Goal: Task Accomplishment & Management: Manage account settings

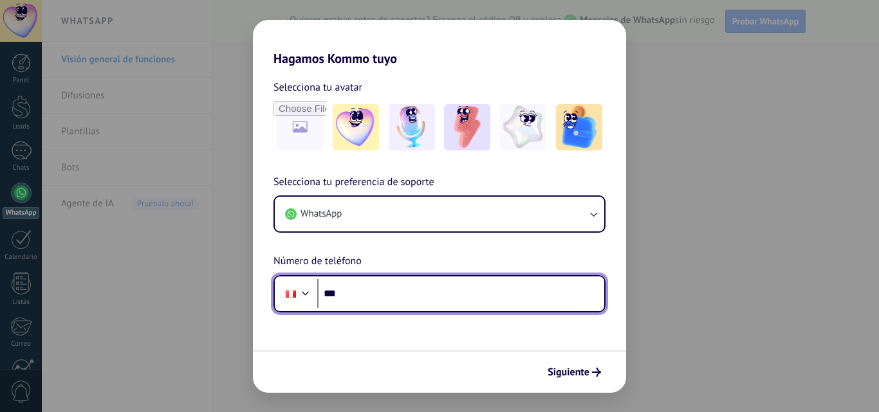
click at [388, 285] on input "***" at bounding box center [460, 294] width 287 height 30
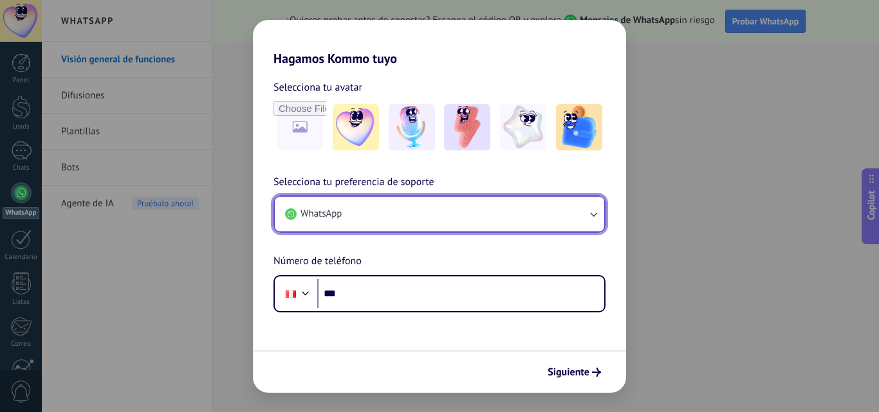
click at [389, 209] on button "WhatsApp" at bounding box center [439, 214] width 329 height 35
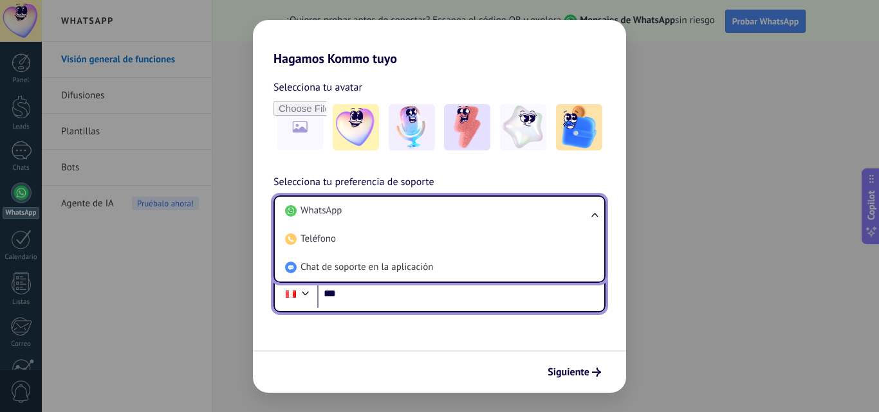
click at [358, 307] on input "***" at bounding box center [460, 294] width 287 height 30
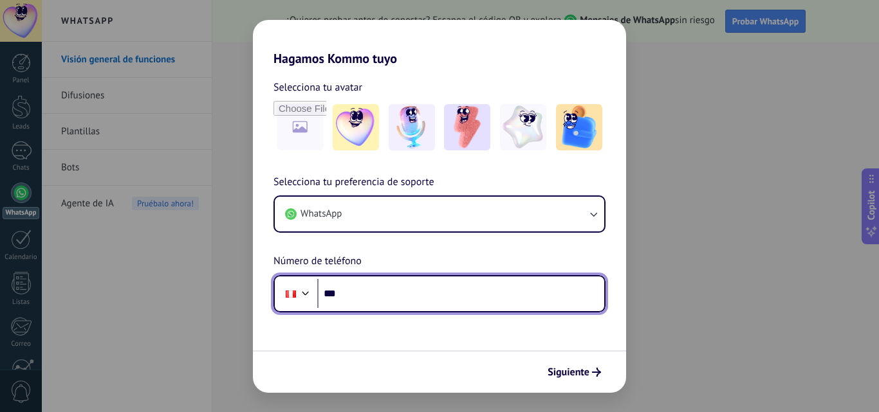
click at [486, 297] on input "***" at bounding box center [460, 294] width 287 height 30
paste input "**********"
type input "**********"
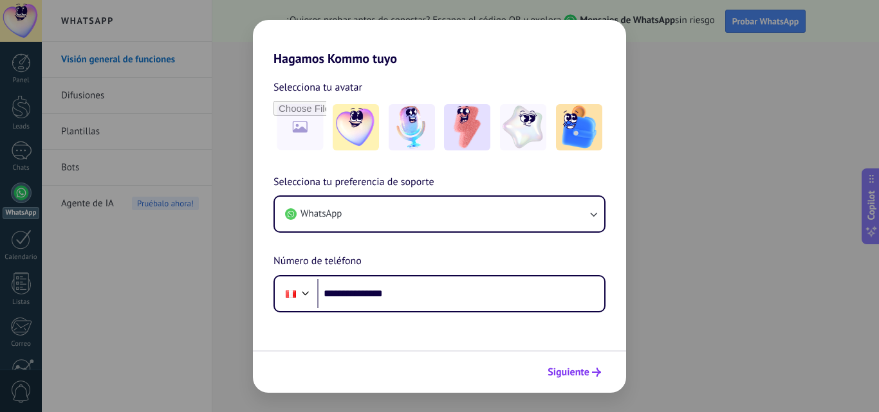
click at [567, 374] on span "Siguiente" at bounding box center [568, 372] width 42 height 9
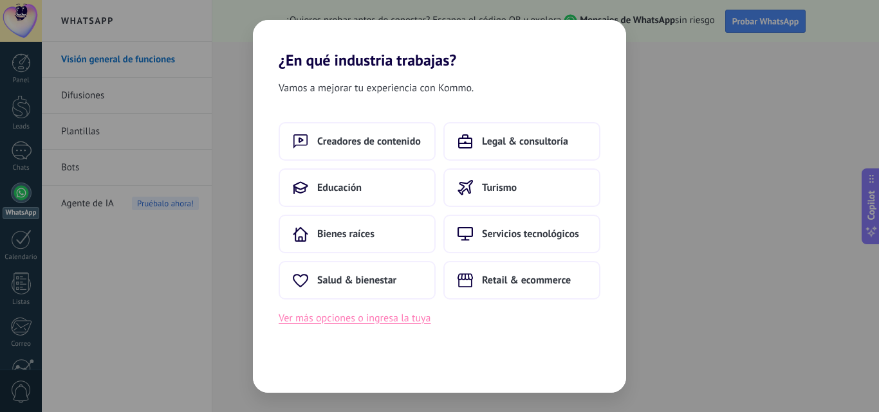
click at [383, 320] on button "Ver más opciones o ingresa la tuya" at bounding box center [354, 318] width 152 height 17
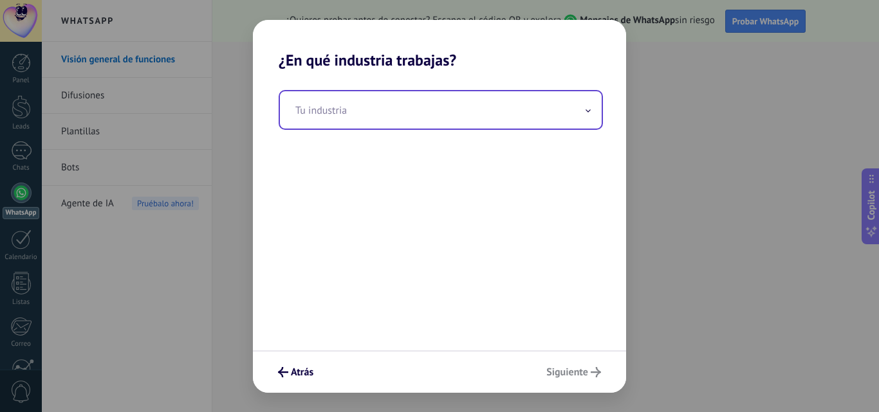
click at [345, 116] on input "text" at bounding box center [441, 109] width 322 height 37
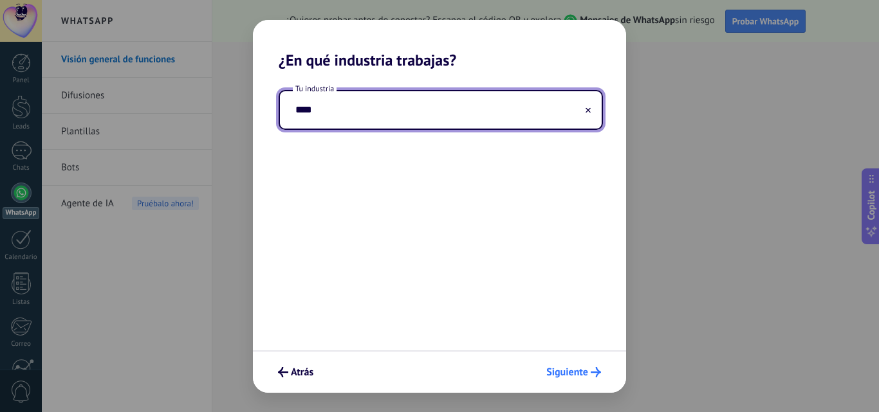
type input "****"
click at [563, 375] on span "Siguiente" at bounding box center [567, 372] width 42 height 9
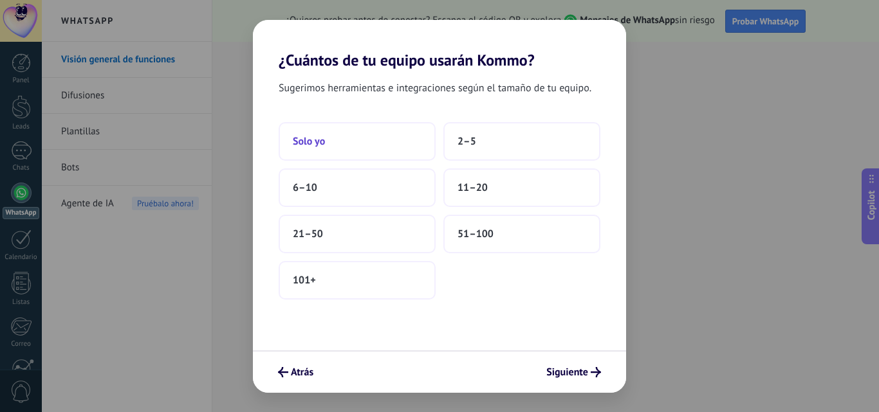
click at [329, 141] on button "Solo yo" at bounding box center [356, 141] width 157 height 39
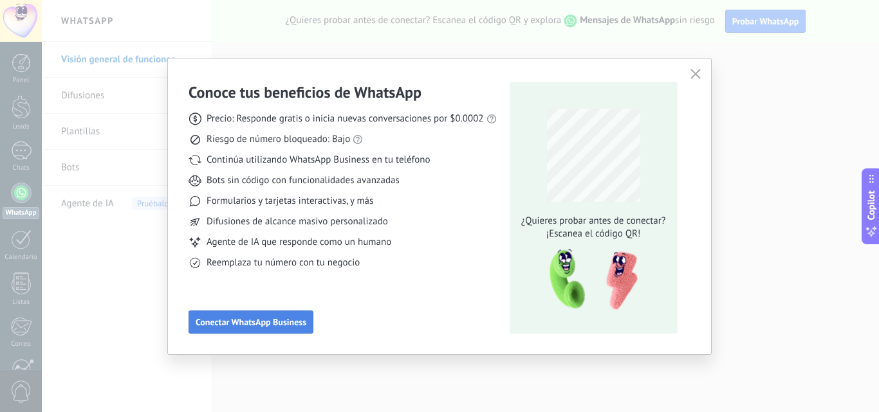
click at [284, 313] on button "Conectar WhatsApp Business" at bounding box center [250, 322] width 125 height 23
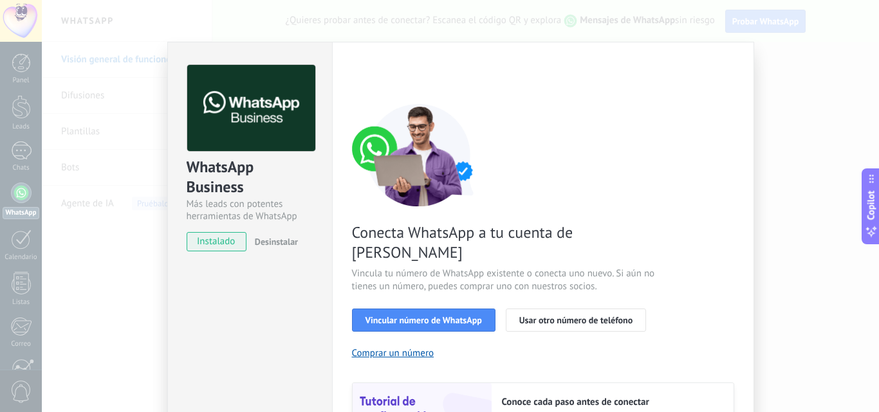
scroll to position [64, 0]
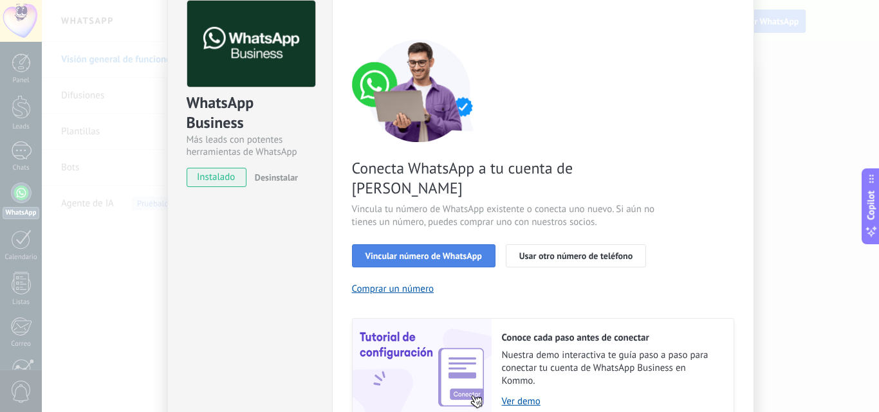
click at [450, 251] on span "Vincular número de WhatsApp" at bounding box center [423, 255] width 116 height 9
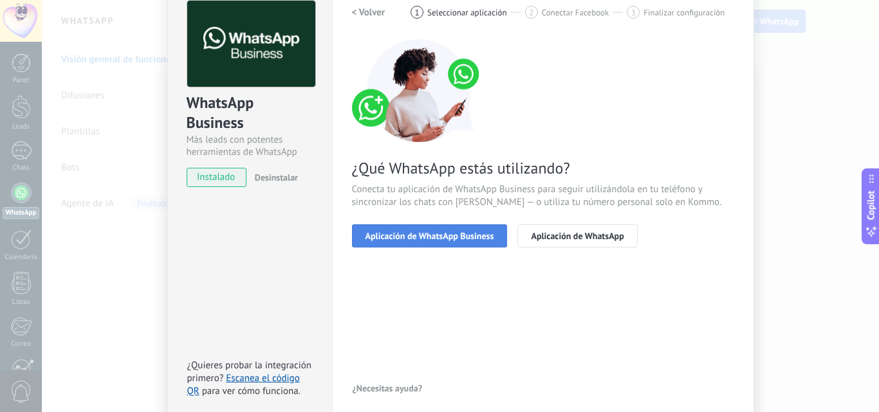
click at [480, 244] on button "Aplicación de WhatsApp Business" at bounding box center [430, 235] width 156 height 23
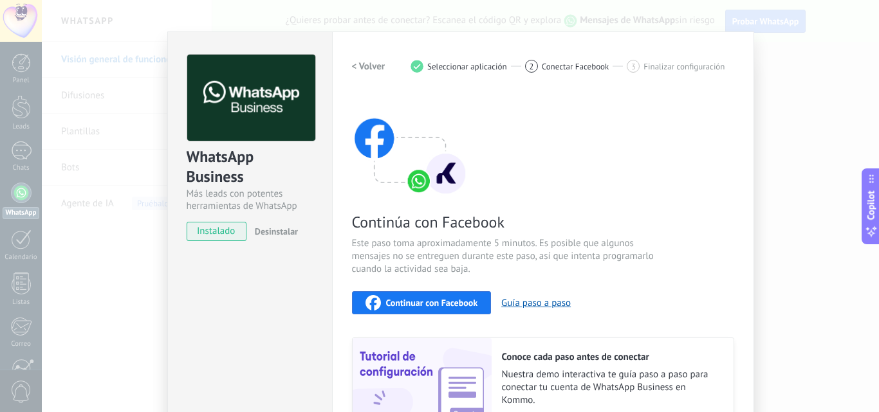
scroll to position [0, 0]
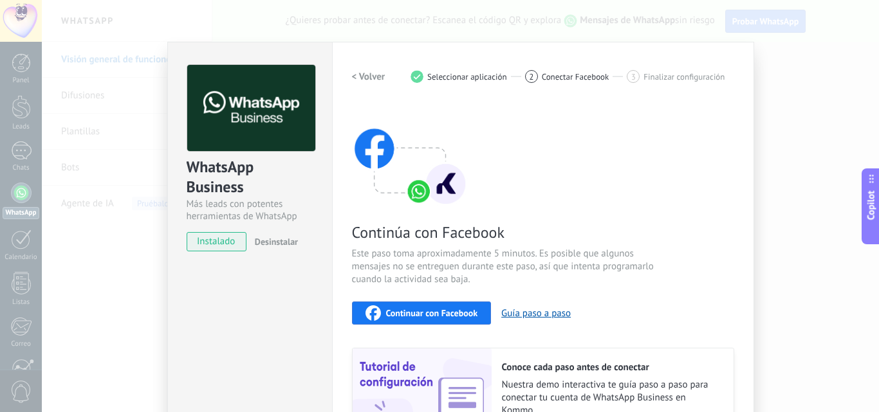
click at [794, 73] on div "WhatsApp Business Más leads con potentes herramientas de WhatsApp instalado Des…" at bounding box center [460, 206] width 837 height 412
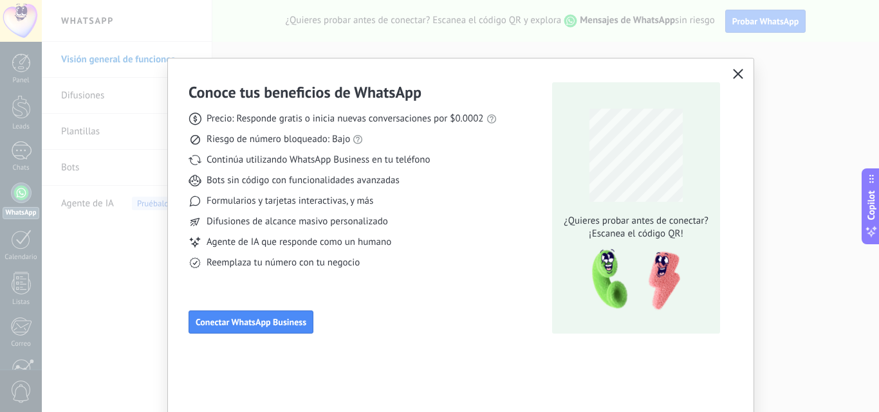
click at [734, 72] on icon "button" at bounding box center [738, 74] width 10 height 10
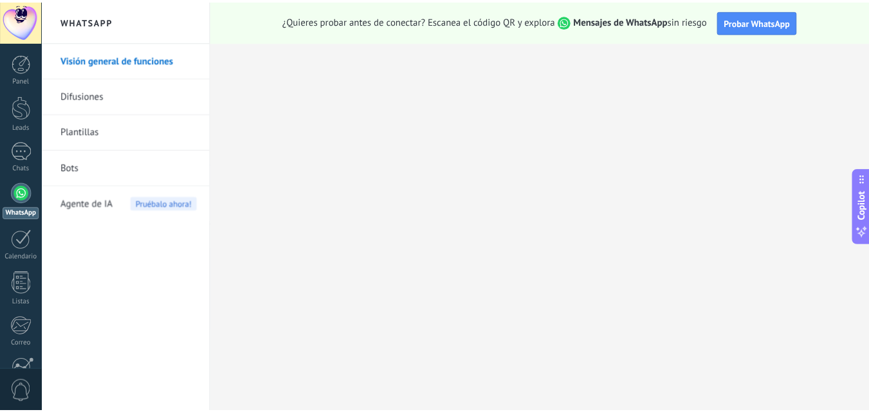
scroll to position [123, 0]
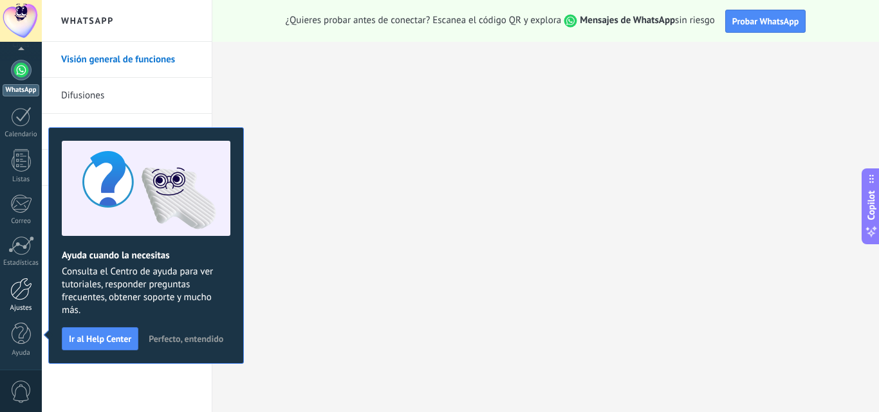
click at [21, 302] on link "Ajustes" at bounding box center [21, 295] width 42 height 35
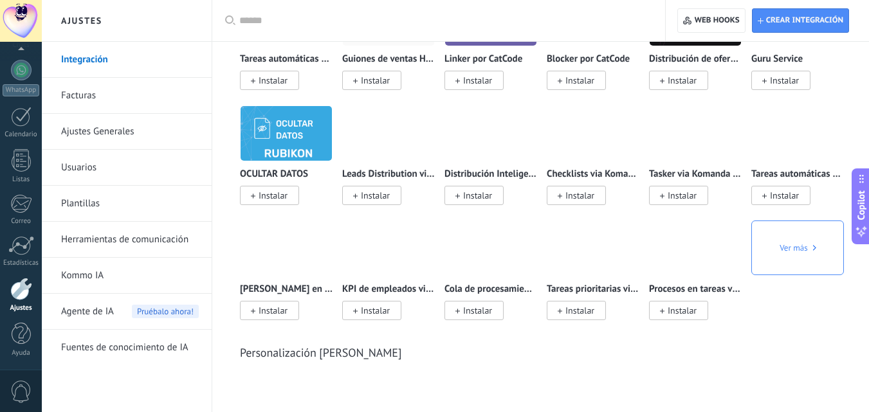
scroll to position [4460, 0]
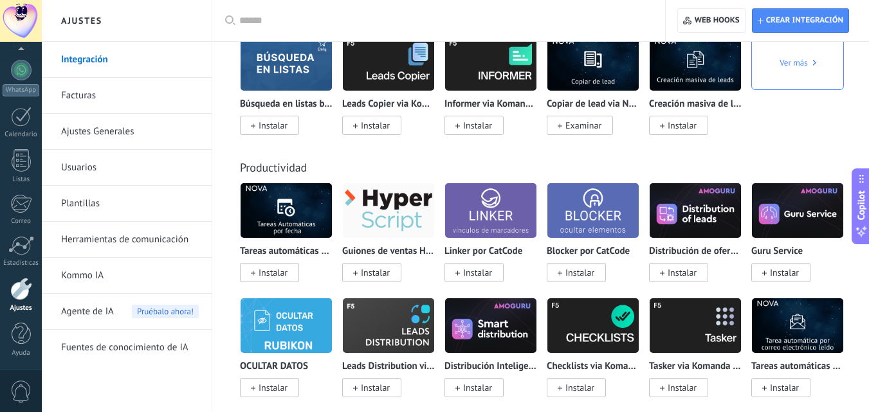
click at [295, 12] on div at bounding box center [443, 20] width 408 height 41
click at [300, 19] on input "text" at bounding box center [443, 21] width 408 height 14
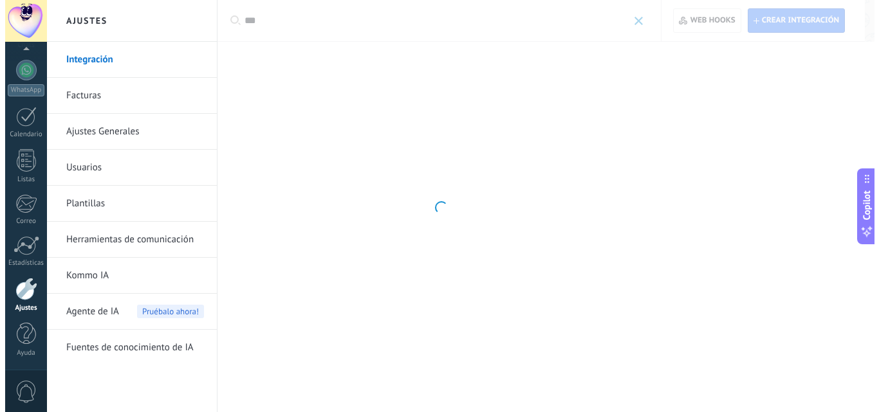
scroll to position [0, 0]
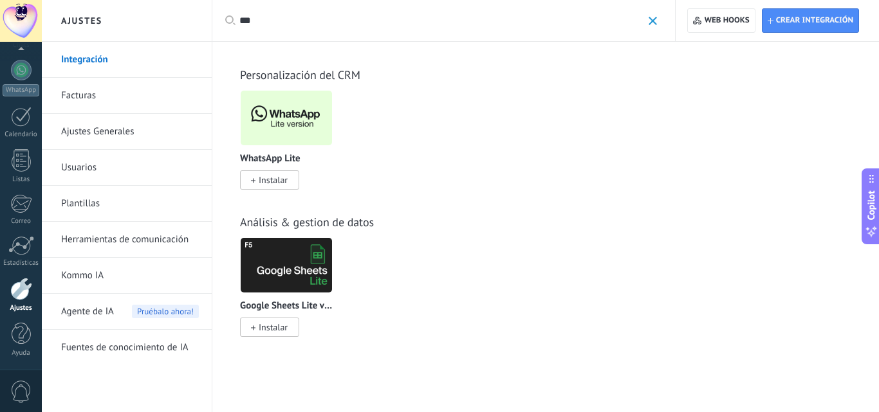
type input "***"
click at [291, 103] on img at bounding box center [286, 118] width 91 height 62
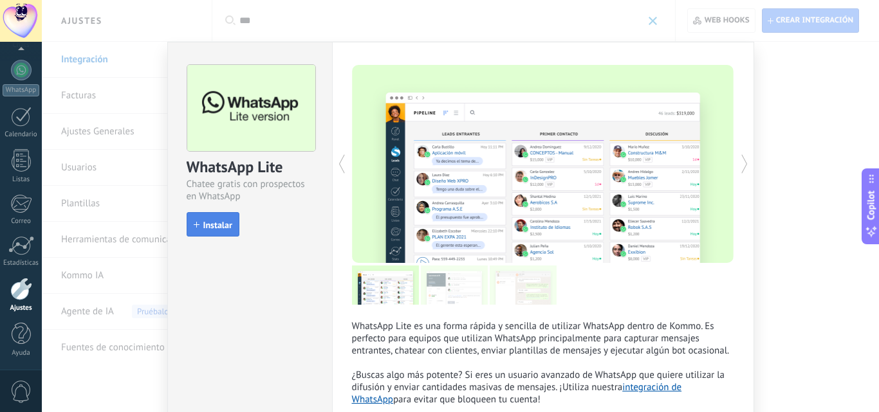
click at [207, 212] on div "Instalar" at bounding box center [213, 224] width 53 height 24
click at [215, 221] on span "Instalar" at bounding box center [217, 225] width 29 height 9
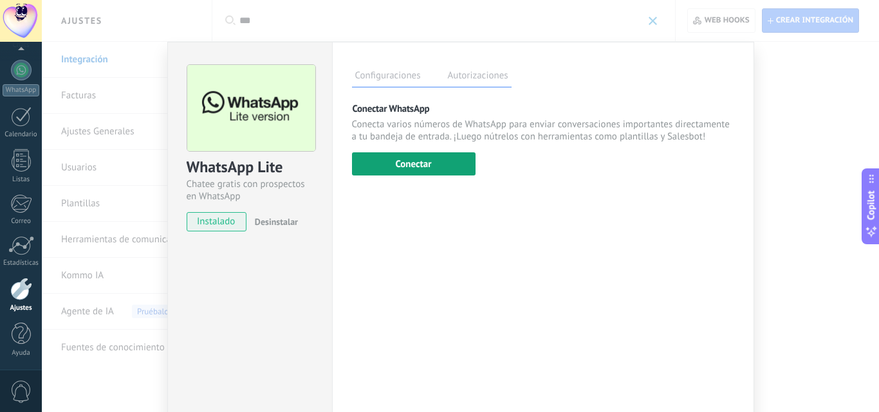
click at [437, 167] on button "Conectar" at bounding box center [413, 163] width 123 height 23
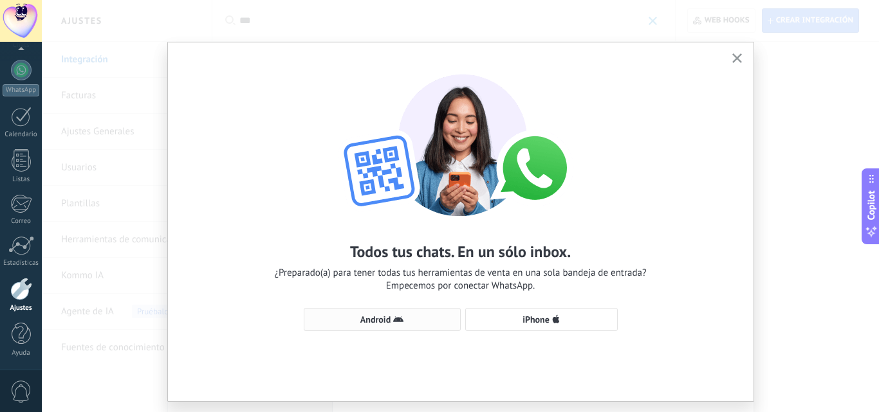
click at [378, 323] on span "Android" at bounding box center [375, 319] width 30 height 9
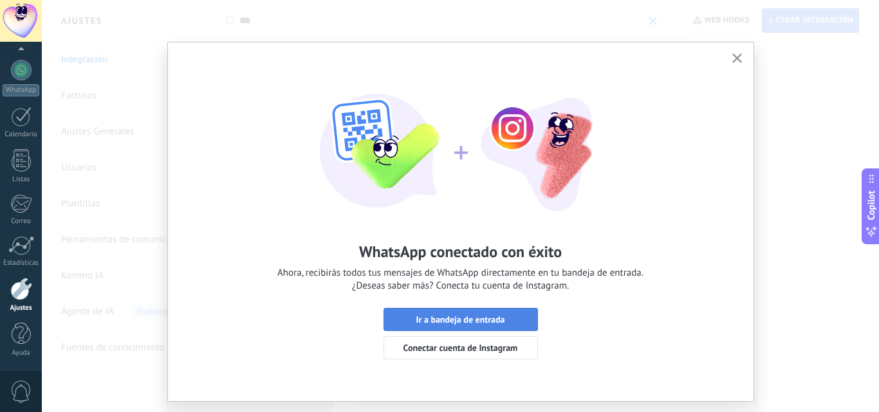
click at [425, 316] on span "Ir a bandeja de entrada" at bounding box center [459, 319] width 89 height 9
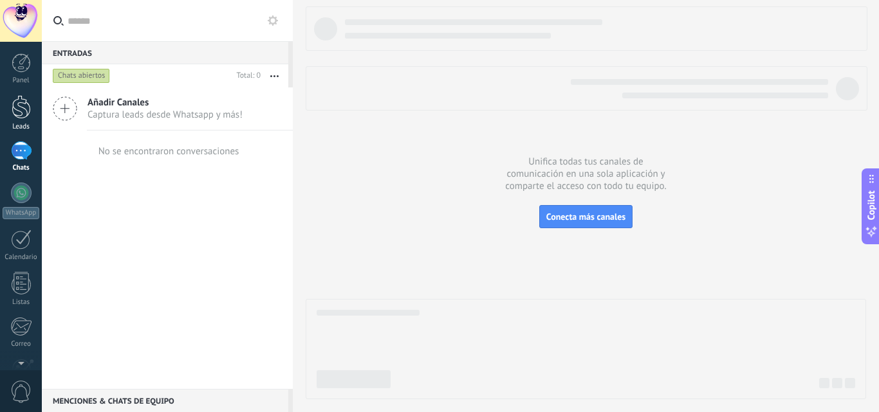
click at [22, 107] on div at bounding box center [21, 107] width 19 height 24
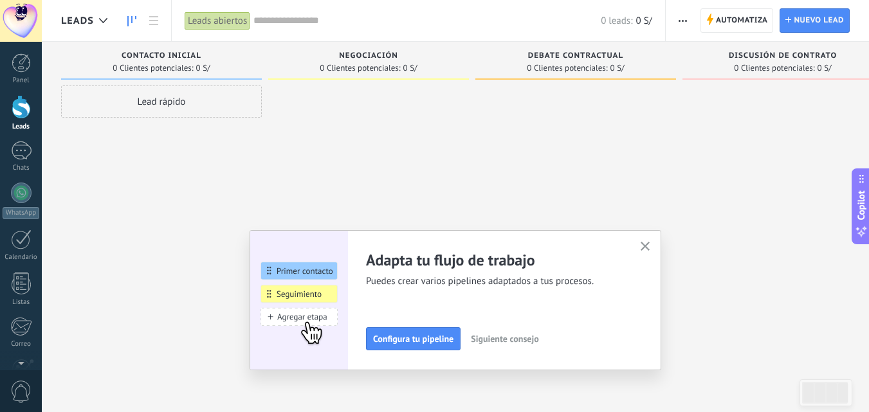
click at [650, 245] on icon "button" at bounding box center [646, 247] width 10 height 10
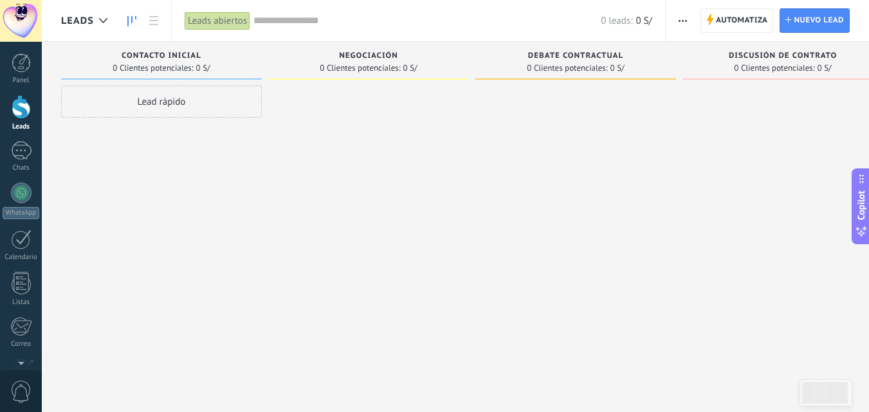
click at [678, 31] on button "button" at bounding box center [682, 20] width 19 height 24
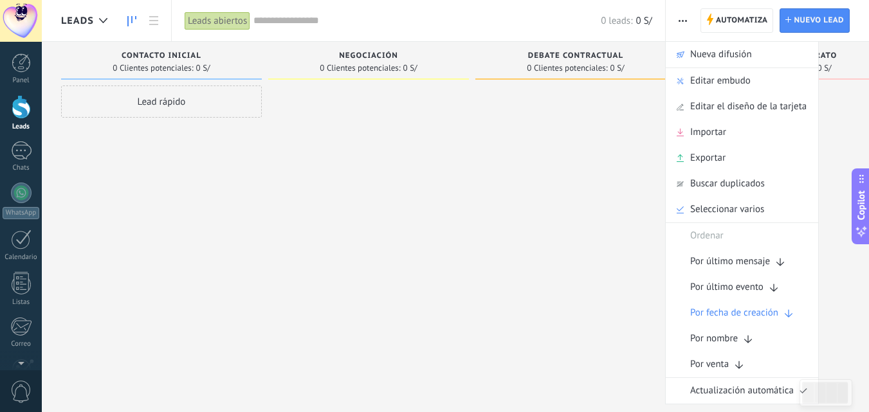
click at [74, 216] on div "Lead rápido" at bounding box center [161, 208] width 201 height 244
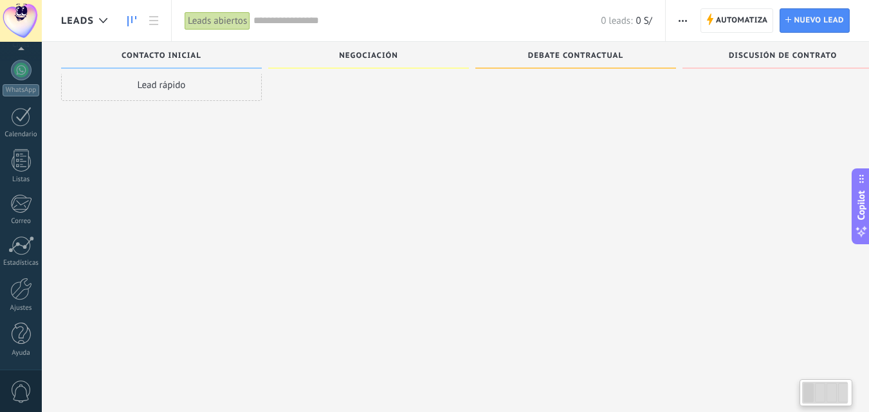
scroll to position [22, 0]
click at [23, 286] on div at bounding box center [21, 289] width 22 height 23
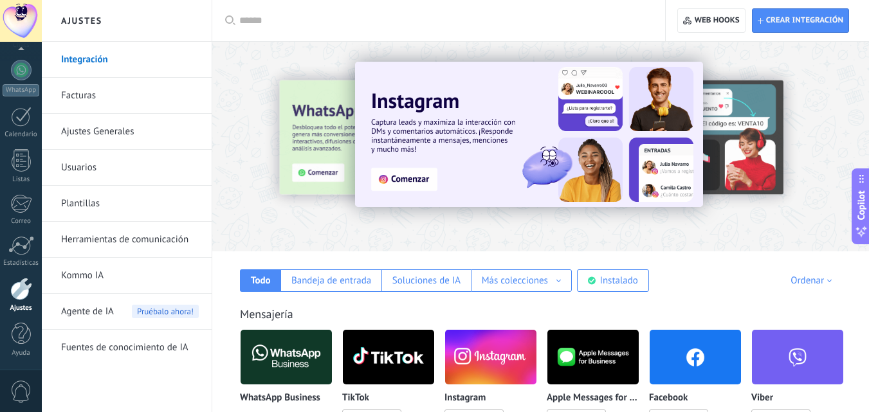
click at [116, 104] on link "Facturas" at bounding box center [130, 96] width 138 height 36
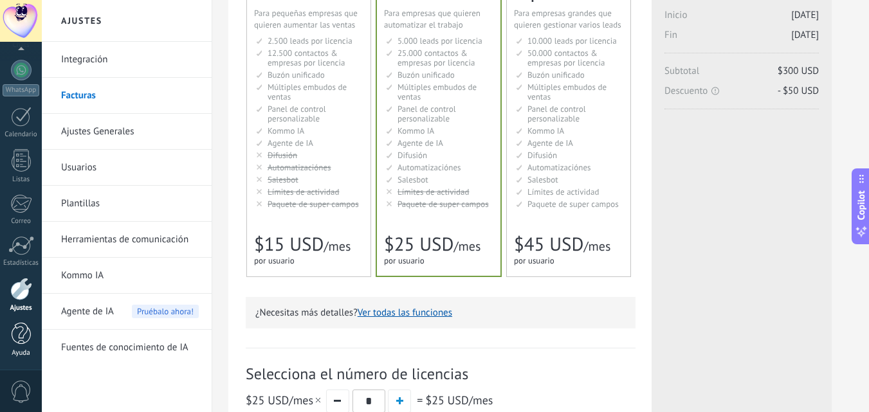
scroll to position [129, 0]
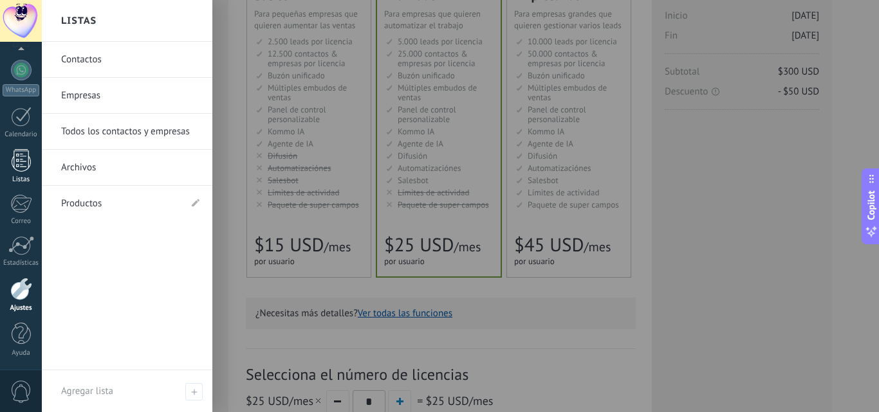
click at [24, 161] on div at bounding box center [21, 160] width 19 height 23
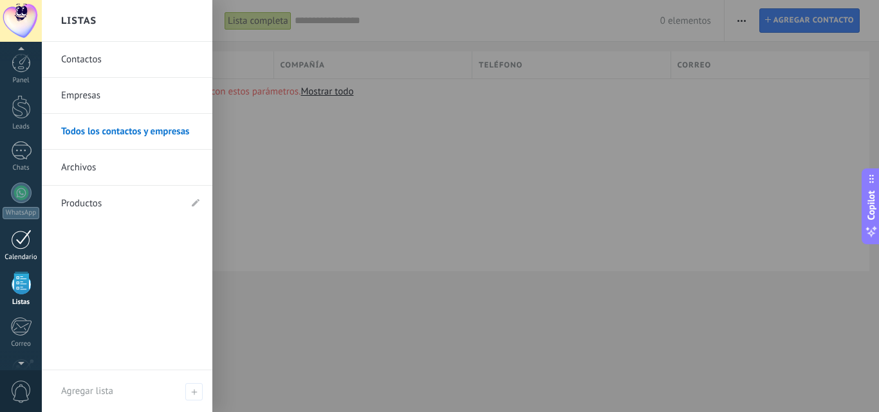
click at [6, 245] on link "Calendario" at bounding box center [21, 246] width 42 height 32
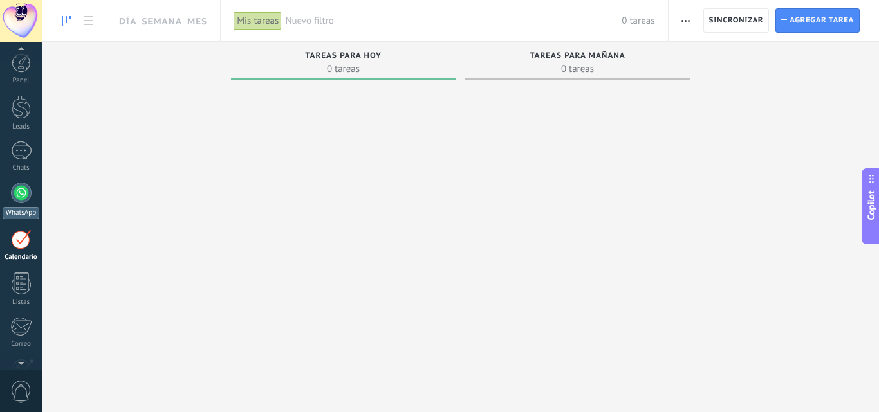
click at [13, 186] on div at bounding box center [21, 193] width 21 height 21
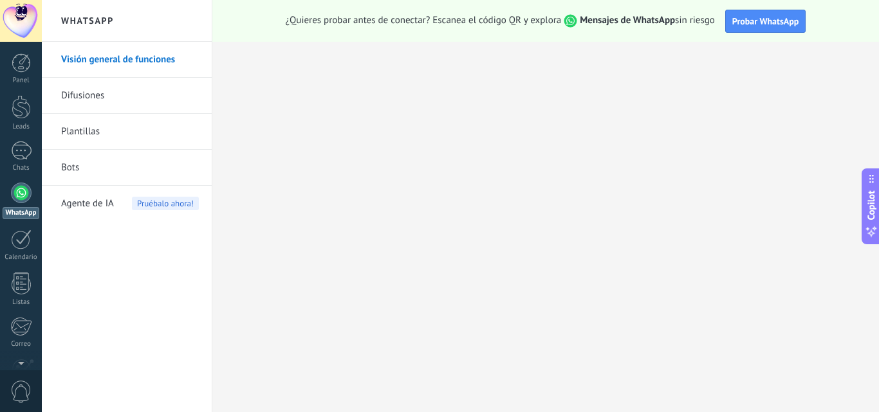
click at [95, 94] on link "Difusiones" at bounding box center [130, 96] width 138 height 36
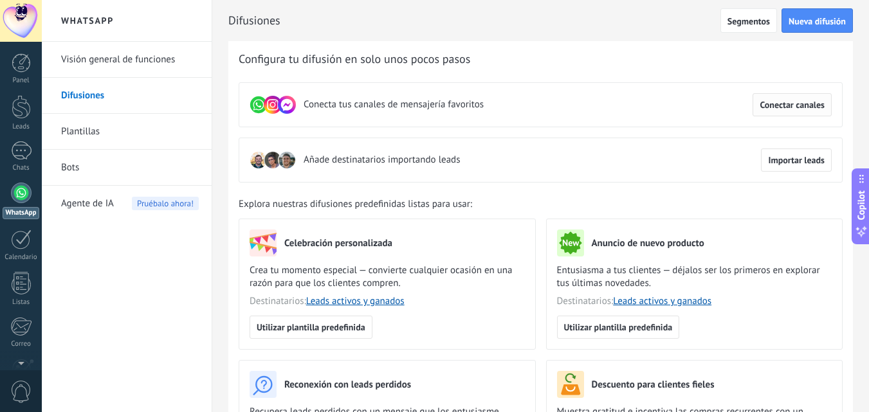
click at [796, 108] on span "Conectar canales" at bounding box center [792, 104] width 65 height 9
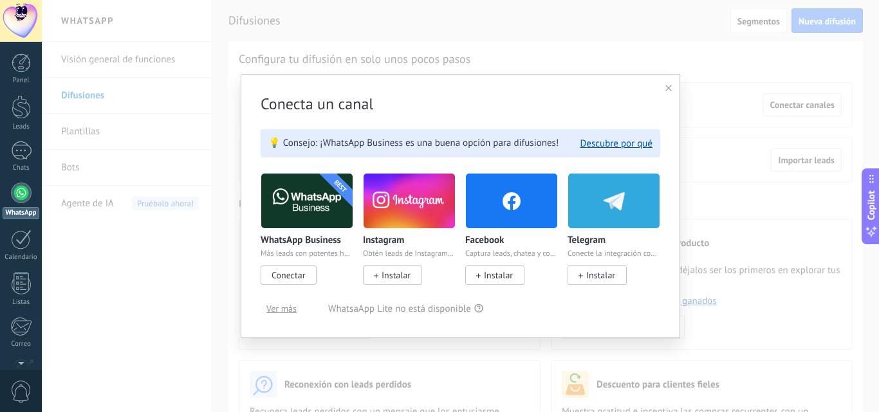
click at [671, 89] on icon at bounding box center [668, 88] width 6 height 6
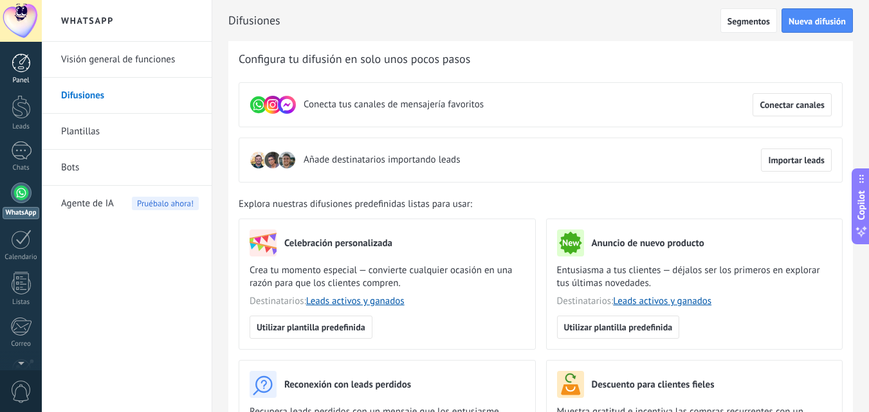
click at [22, 73] on link "Panel" at bounding box center [21, 69] width 42 height 32
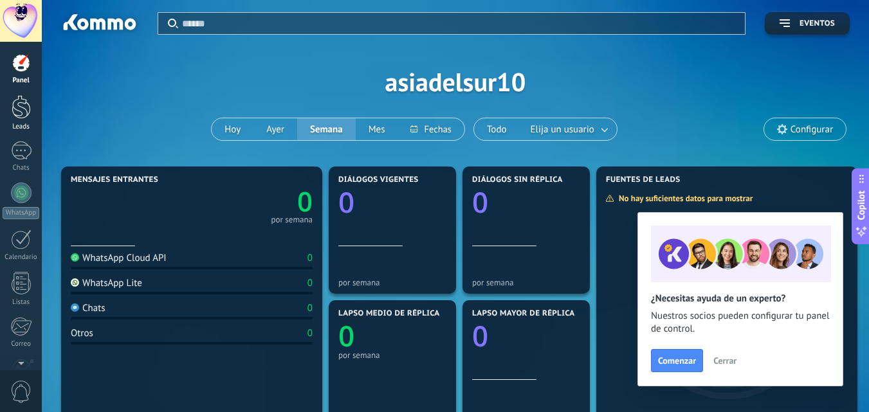
click at [9, 113] on link "Leads" at bounding box center [21, 113] width 42 height 36
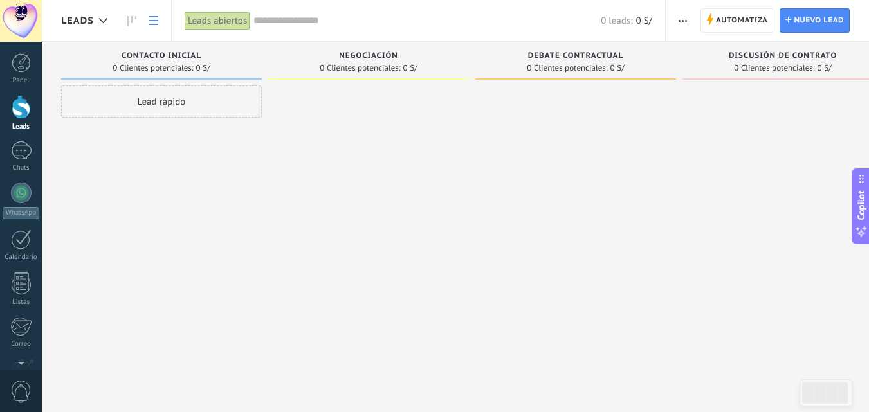
click at [150, 21] on use at bounding box center [153, 20] width 9 height 9
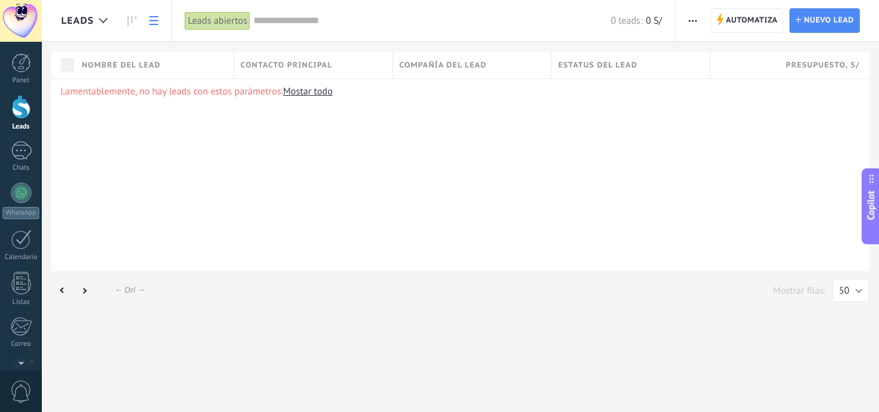
click at [696, 18] on span "button" at bounding box center [692, 20] width 8 height 24
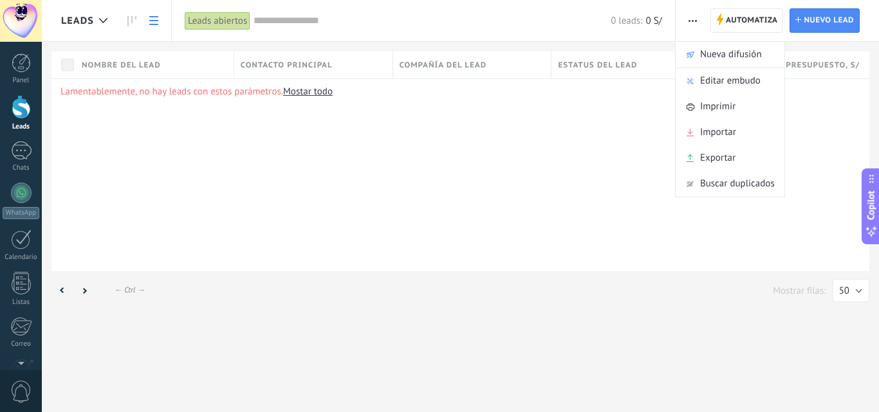
click at [122, 209] on div "Lamentablemente, no hay leads con estos parámetros. Mostar todo" at bounding box center [459, 174] width 817 height 193
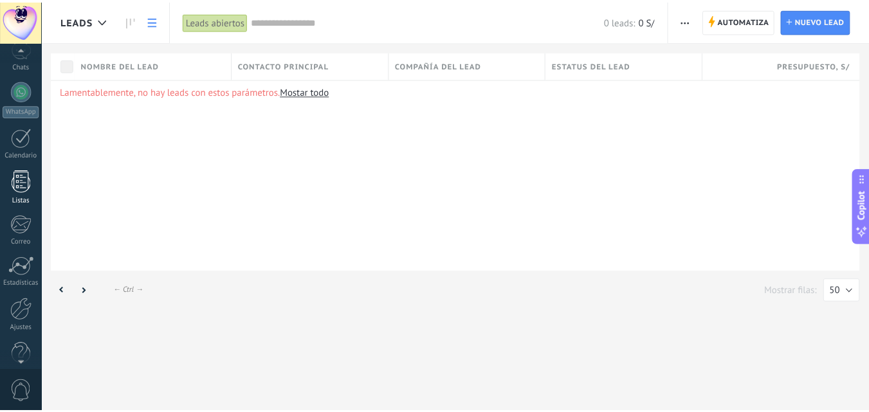
scroll to position [123, 0]
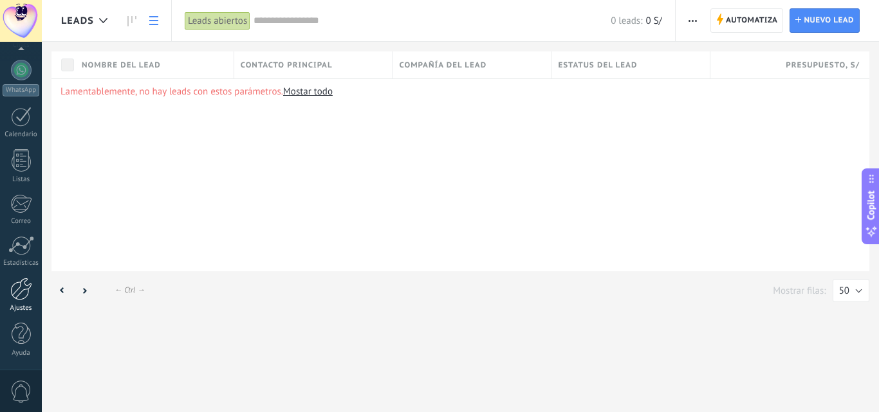
click at [23, 292] on div at bounding box center [21, 289] width 22 height 23
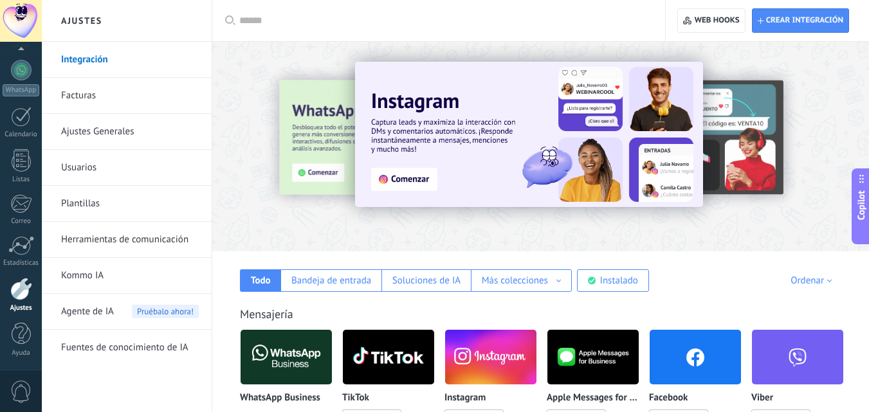
click at [78, 234] on link "Herramientas de comunicación" at bounding box center [130, 240] width 138 height 36
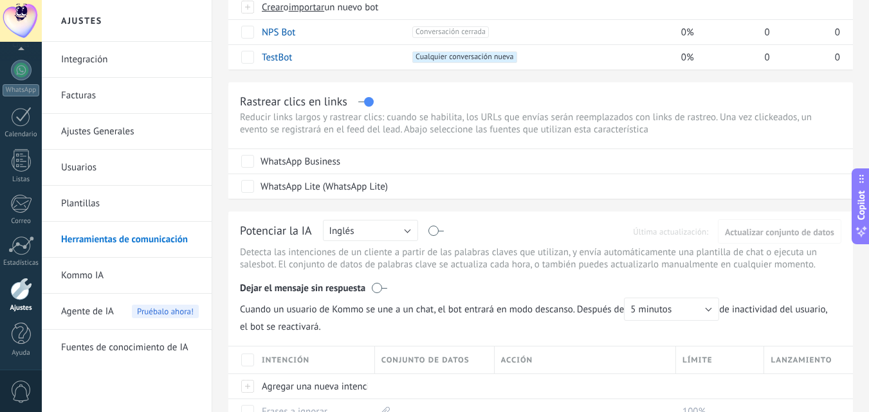
scroll to position [64, 0]
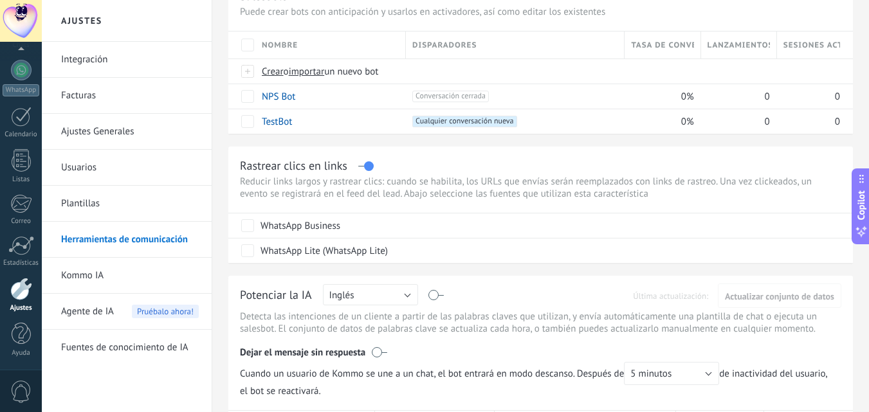
click at [113, 61] on link "Integración" at bounding box center [130, 60] width 138 height 36
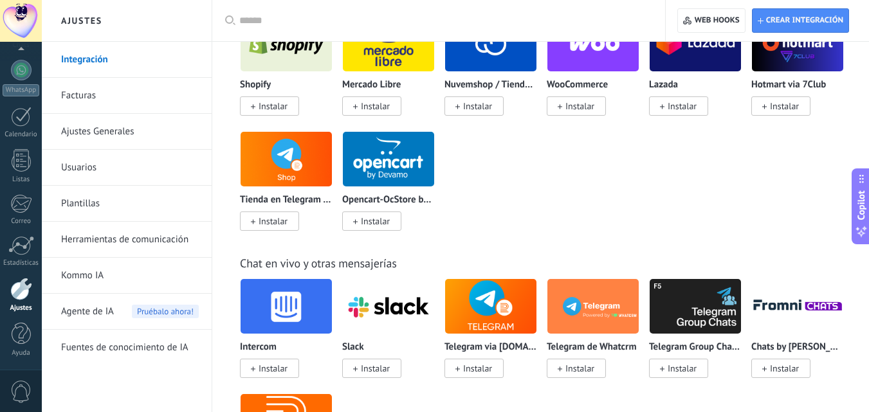
scroll to position [836, 0]
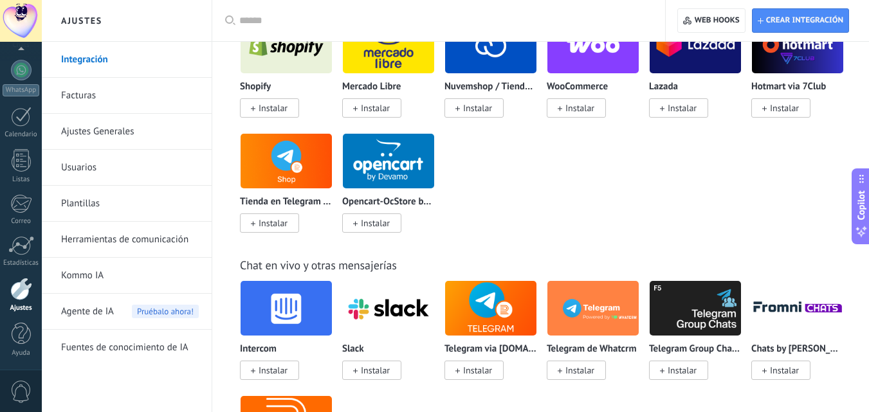
click at [104, 140] on link "Ajustes Generales" at bounding box center [130, 132] width 138 height 36
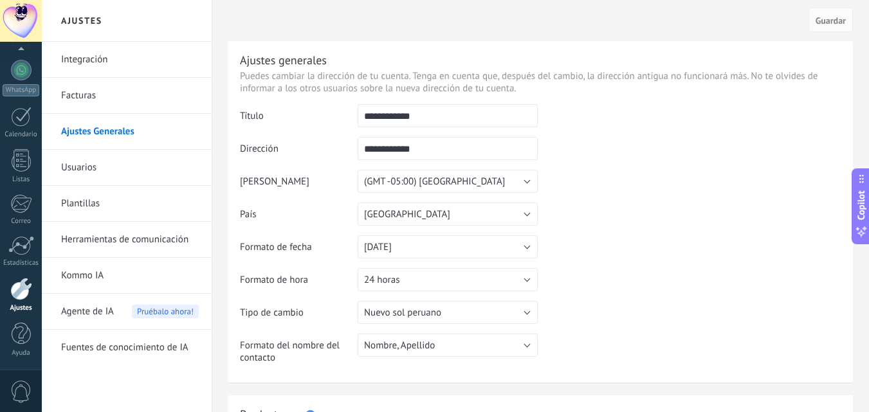
click at [98, 98] on link "Facturas" at bounding box center [130, 96] width 138 height 36
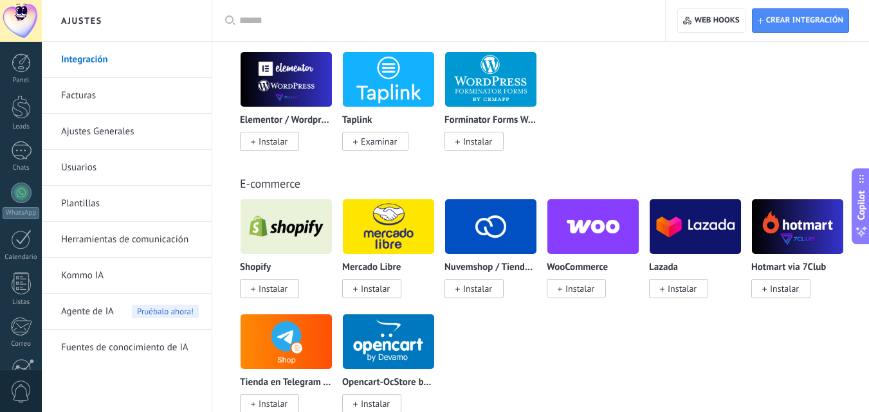
scroll to position [1303, 0]
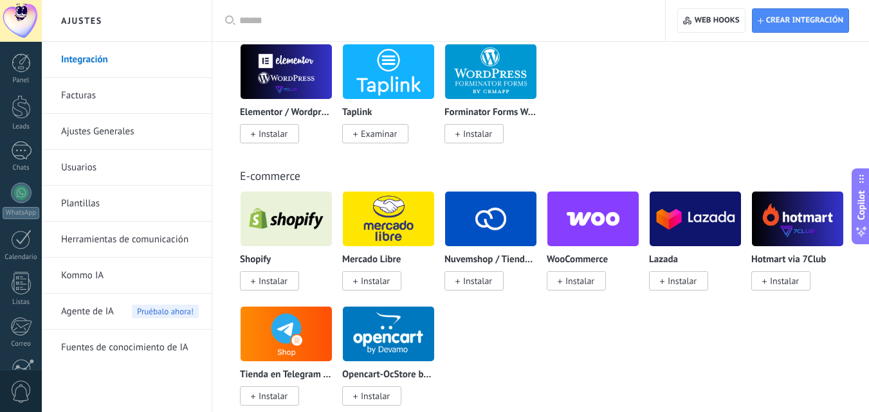
click at [89, 240] on link "Herramientas de comunicación" at bounding box center [130, 240] width 138 height 36
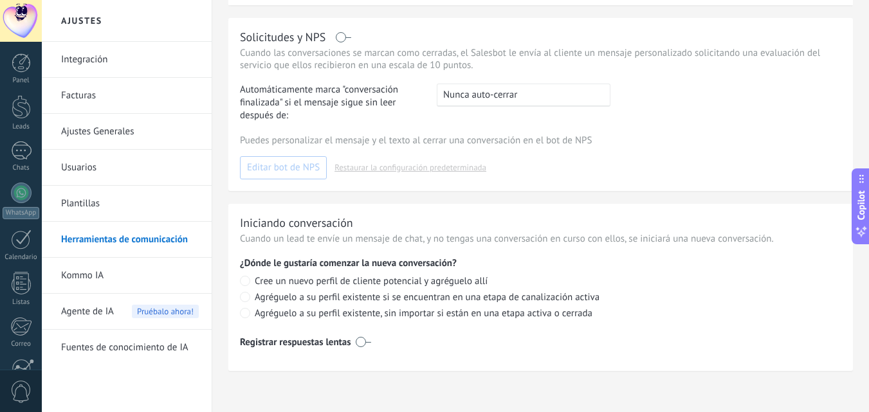
scroll to position [552, 0]
click at [113, 207] on link "Plantillas" at bounding box center [130, 204] width 138 height 36
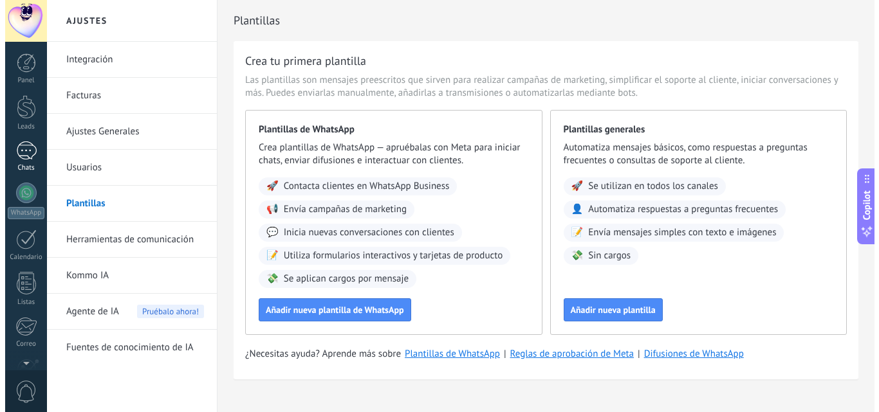
scroll to position [123, 0]
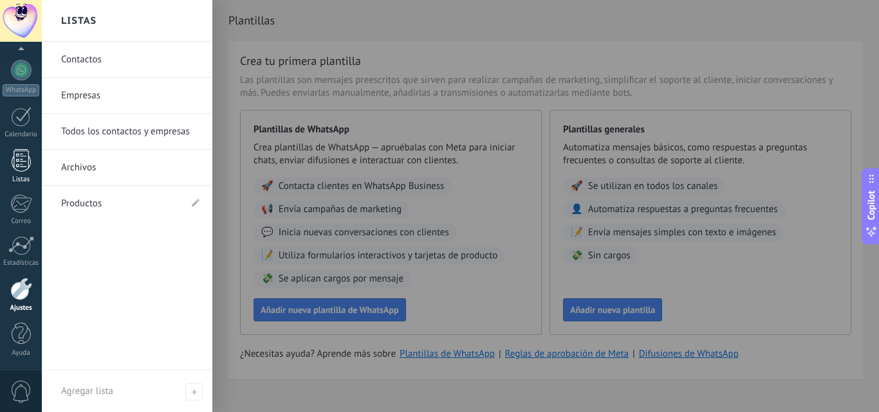
click at [24, 167] on div at bounding box center [21, 160] width 19 height 23
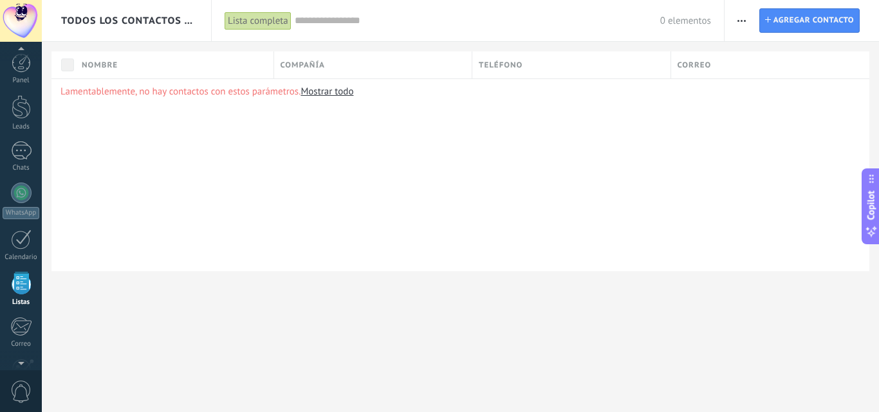
scroll to position [80, 0]
click at [23, 132] on div "WhatsApp" at bounding box center [21, 133] width 37 height 12
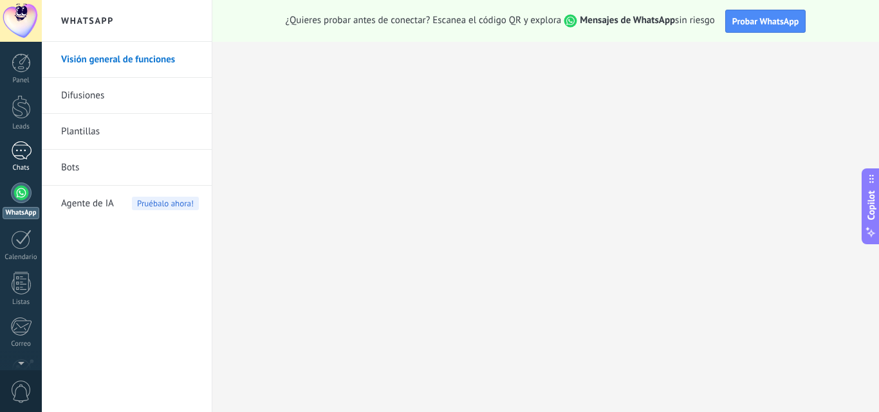
click at [11, 158] on div at bounding box center [21, 150] width 21 height 19
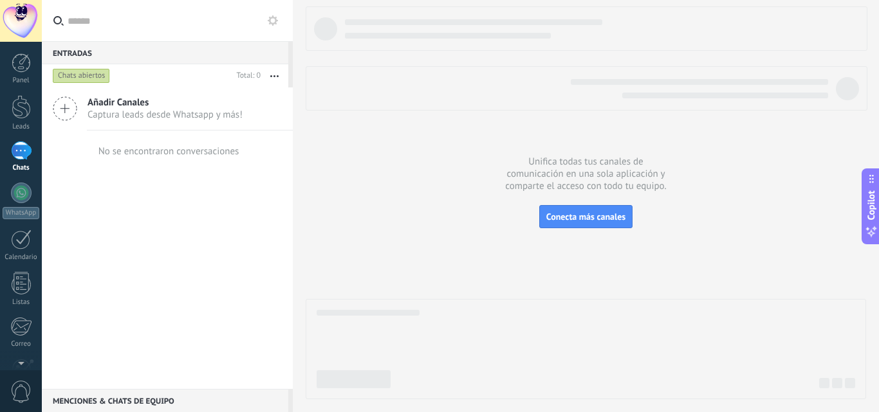
click at [97, 112] on span "Captura leads desde Whatsapp y más!" at bounding box center [164, 115] width 155 height 12
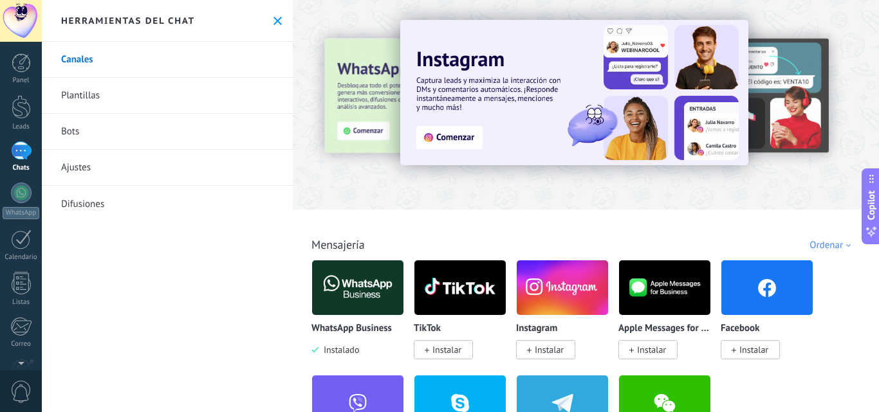
click at [103, 92] on link "Plantillas" at bounding box center [167, 96] width 251 height 36
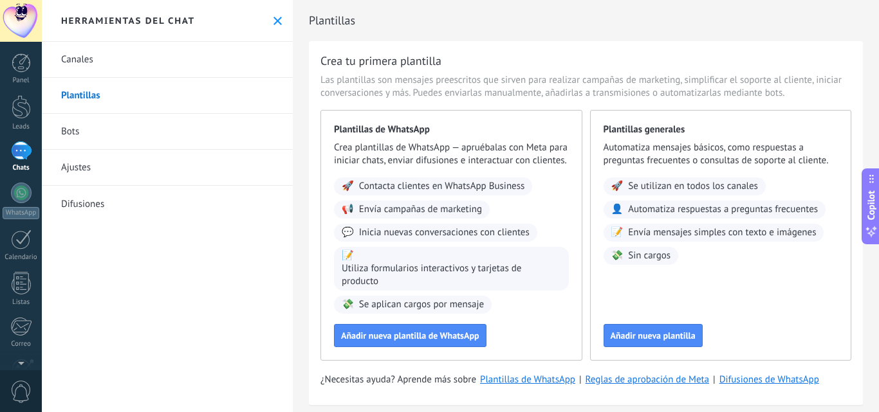
click at [124, 58] on link "Canales" at bounding box center [167, 60] width 251 height 36
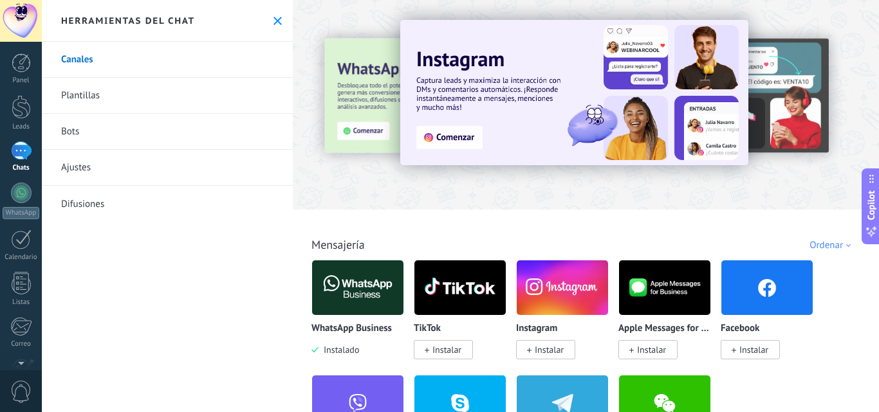
scroll to position [64, 0]
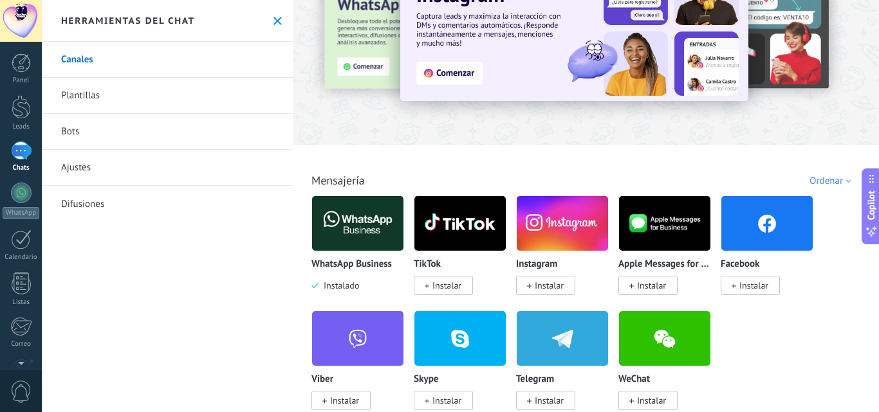
click at [145, 90] on link "Plantillas" at bounding box center [167, 96] width 251 height 36
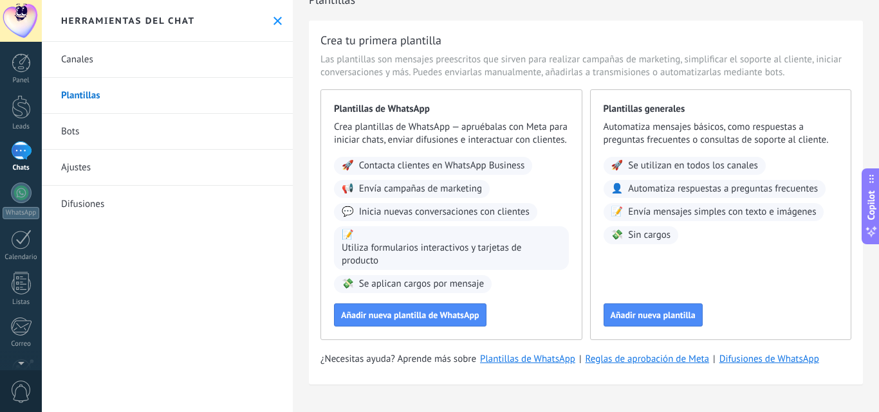
scroll to position [33, 0]
click at [88, 120] on link "Bots" at bounding box center [167, 132] width 251 height 36
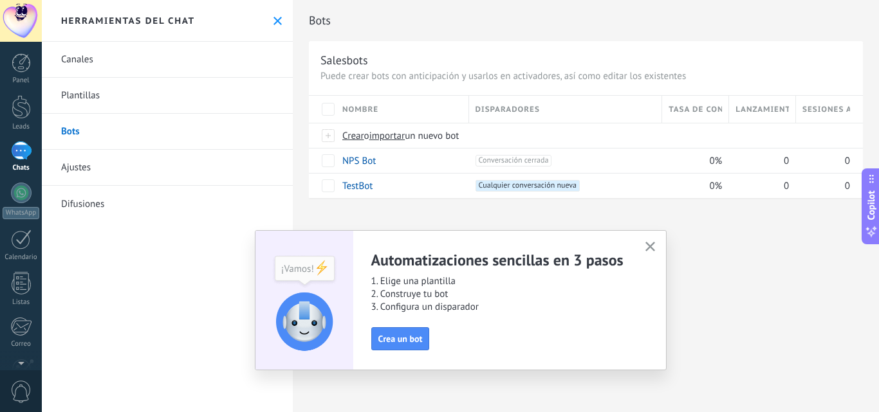
click at [88, 159] on link "Ajustes" at bounding box center [167, 168] width 251 height 36
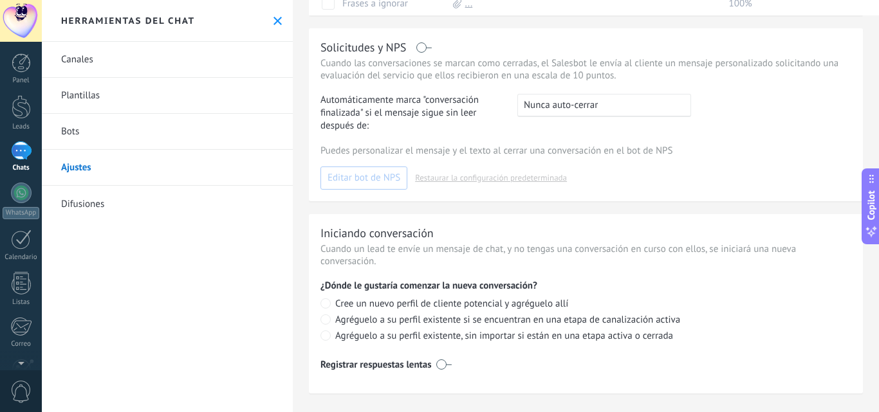
scroll to position [392, 0]
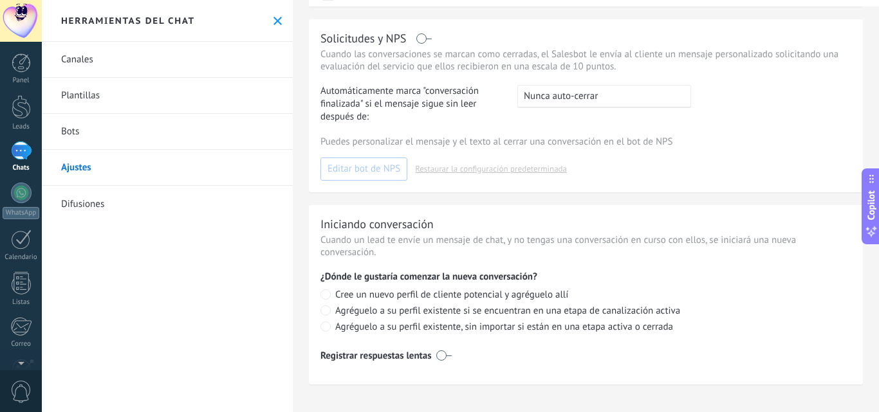
click at [121, 198] on link "Difusiones" at bounding box center [167, 204] width 251 height 36
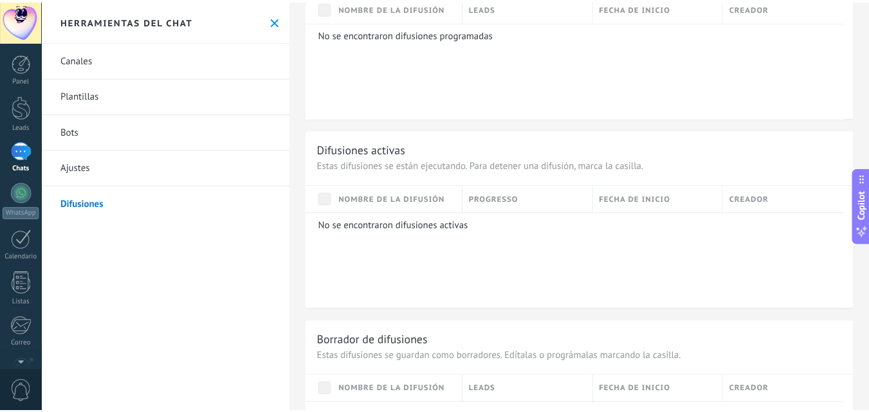
scroll to position [836, 0]
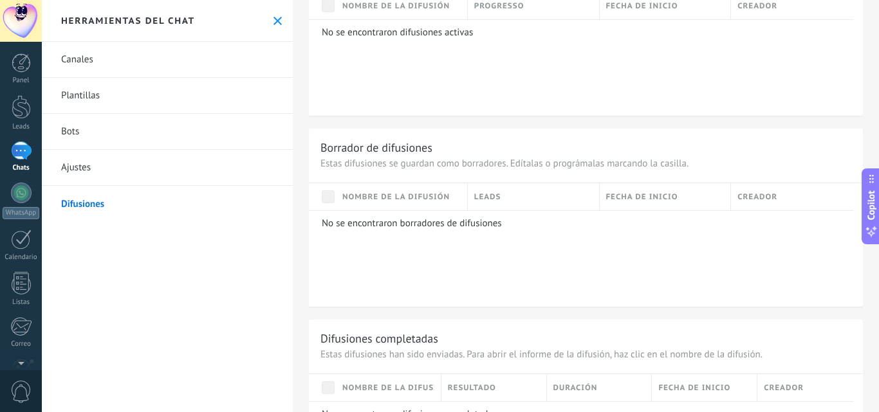
click at [273, 24] on icon at bounding box center [277, 21] width 8 height 8
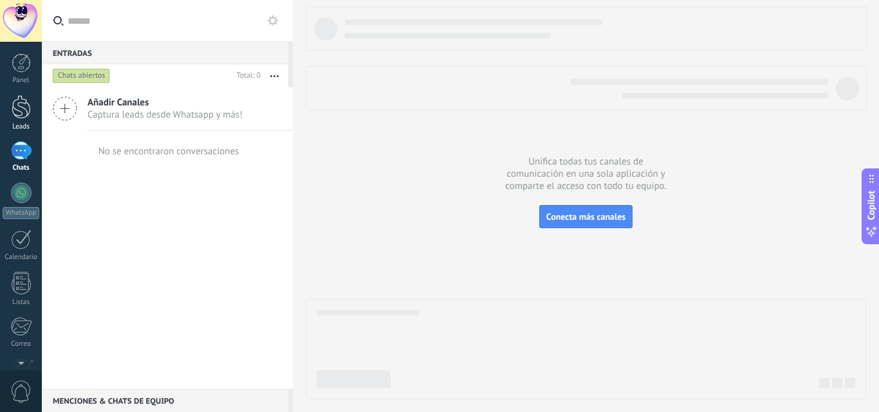
click at [25, 110] on div at bounding box center [21, 107] width 19 height 24
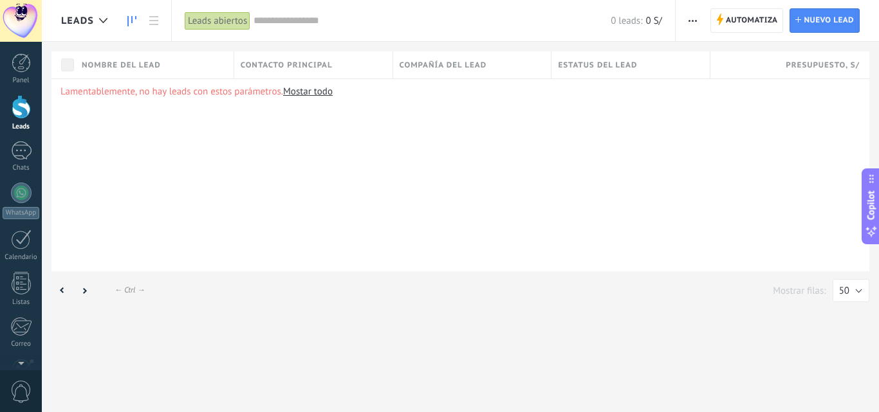
click at [134, 17] on icon at bounding box center [131, 21] width 9 height 10
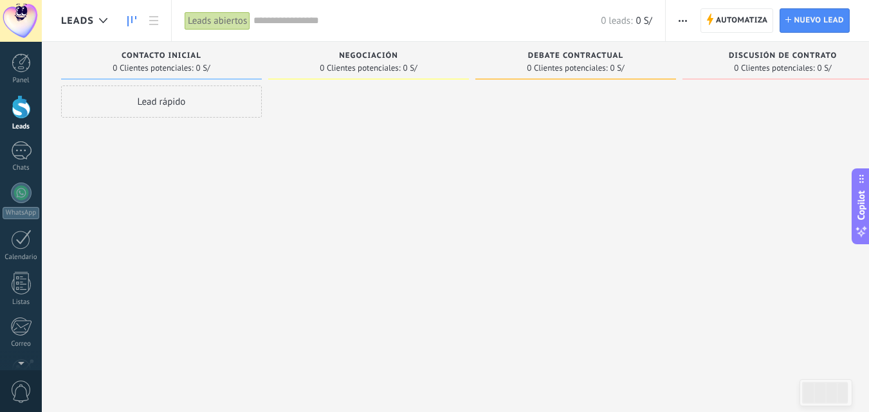
click at [686, 20] on icon "button" at bounding box center [683, 21] width 8 height 2
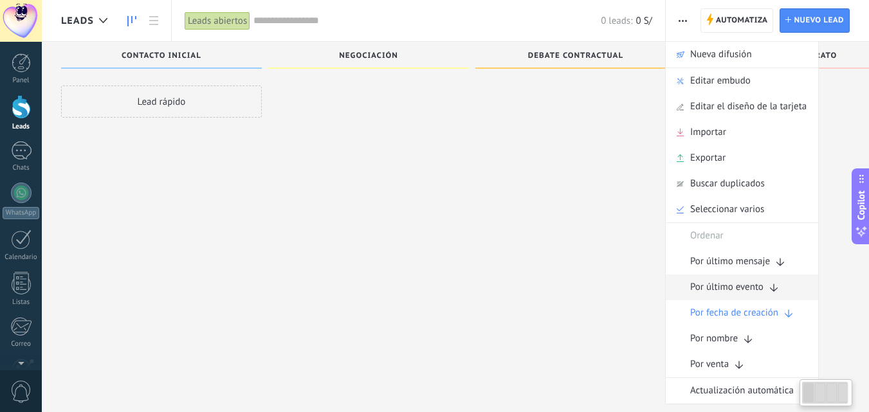
scroll to position [22, 0]
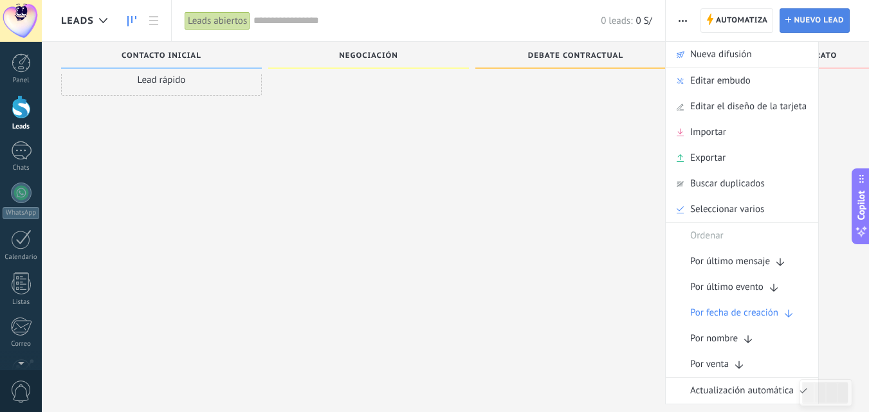
click at [813, 19] on span "Nuevo lead" at bounding box center [819, 20] width 50 height 23
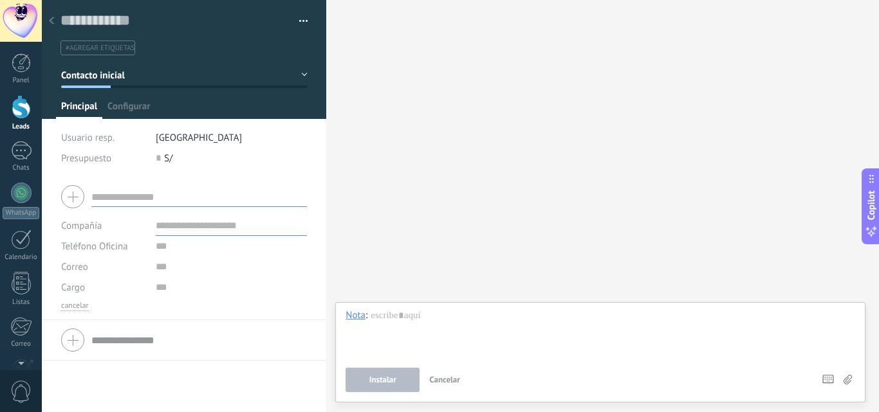
click at [414, 51] on div "Buscar Carga más Participantes: 0 Agregar usuario Bots: 0" at bounding box center [602, 206] width 552 height 412
click at [51, 26] on div at bounding box center [51, 21] width 18 height 25
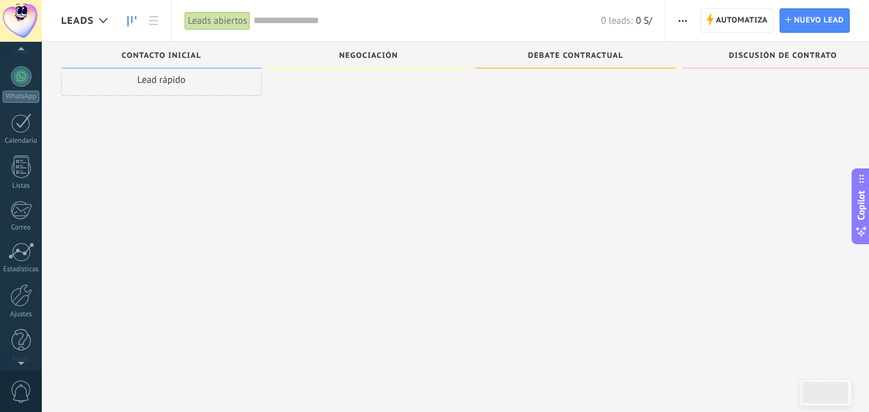
scroll to position [123, 0]
click at [17, 289] on div at bounding box center [21, 289] width 22 height 23
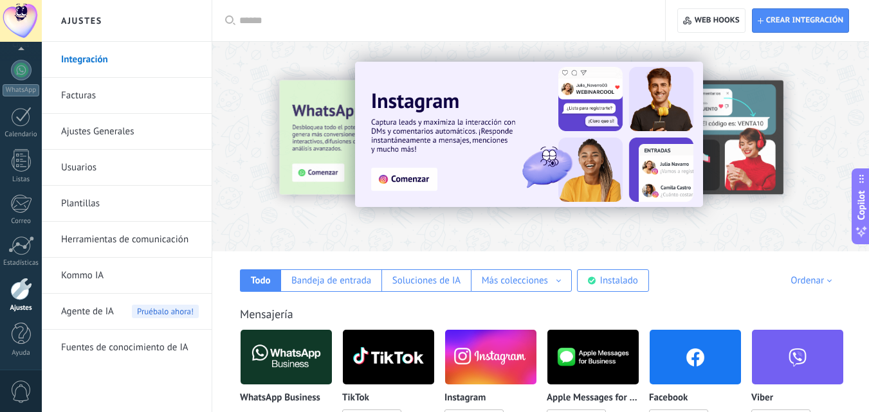
click at [170, 350] on link "Fuentes de conocimiento de IA" at bounding box center [130, 348] width 138 height 36
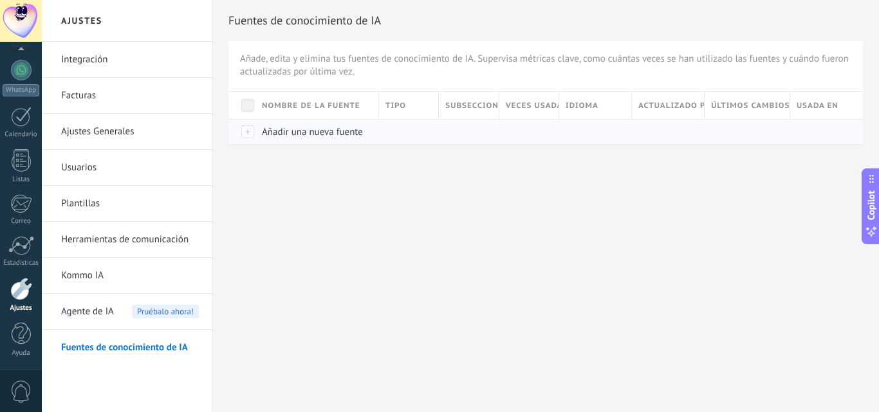
click at [292, 130] on span "Añadir una nueva fuente" at bounding box center [312, 132] width 101 height 12
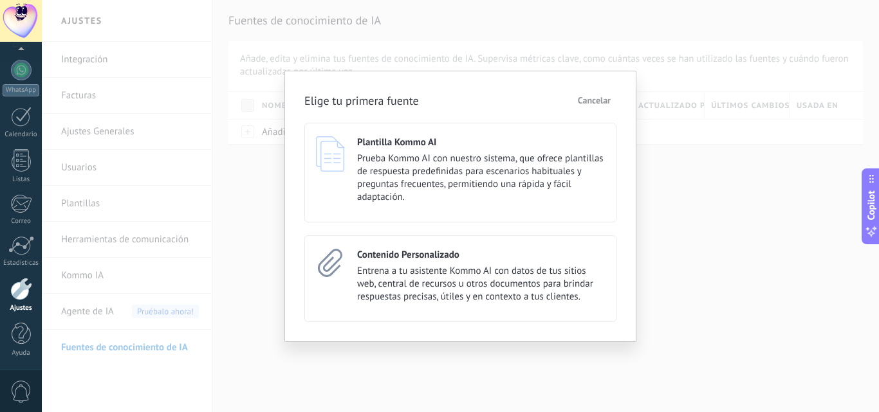
click at [129, 309] on div "Elige tu primera fuente Cancelar Plantilla Kommo AI Prueba Kommo AI con nuestro…" at bounding box center [460, 206] width 837 height 412
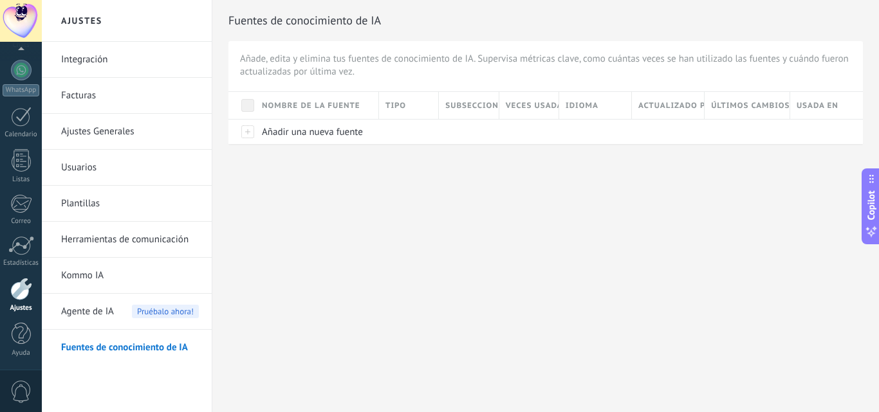
click at [107, 238] on link "Herramientas de comunicación" at bounding box center [130, 240] width 138 height 36
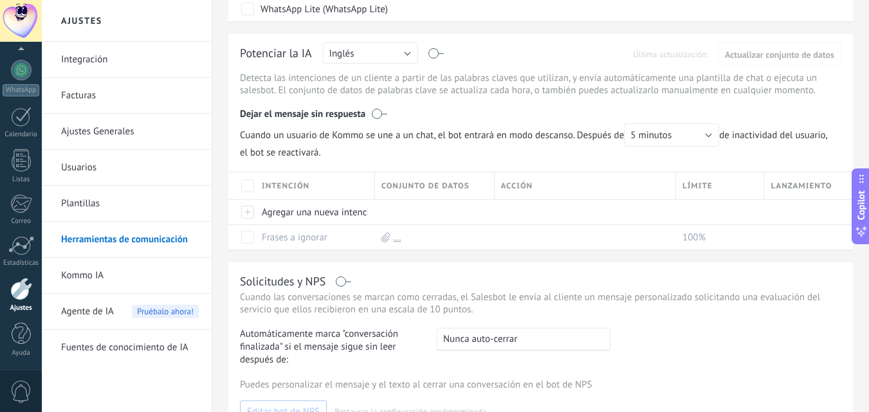
scroll to position [322, 0]
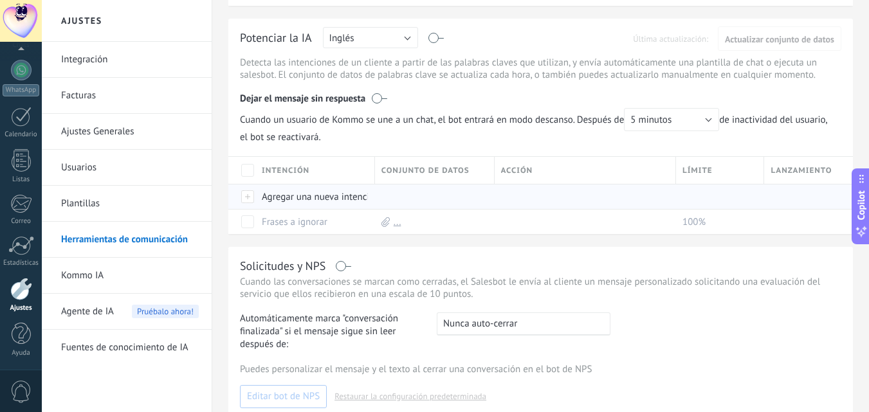
click at [331, 197] on div "Agregar una nueva intención" at bounding box center [311, 197] width 113 height 24
click at [91, 198] on link "Plantillas" at bounding box center [130, 204] width 138 height 36
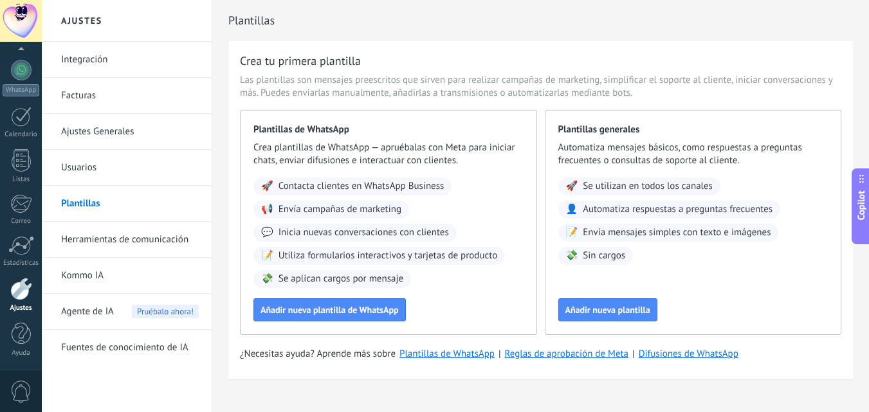
click at [85, 170] on link "Usuarios" at bounding box center [130, 168] width 138 height 36
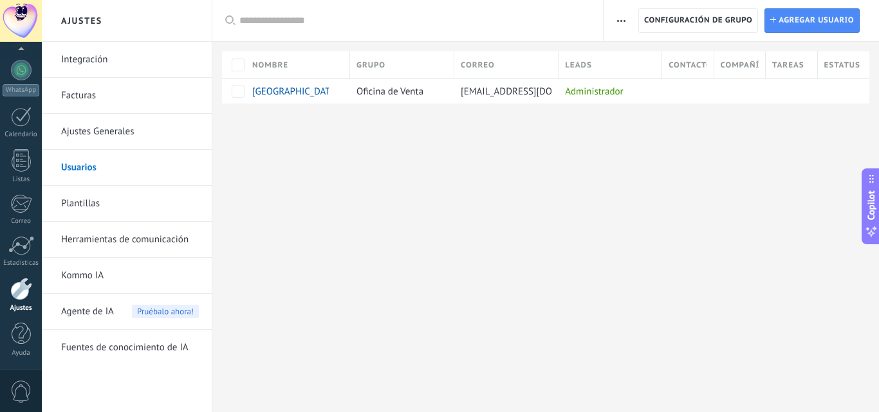
click at [109, 127] on link "Ajustes Generales" at bounding box center [130, 132] width 138 height 36
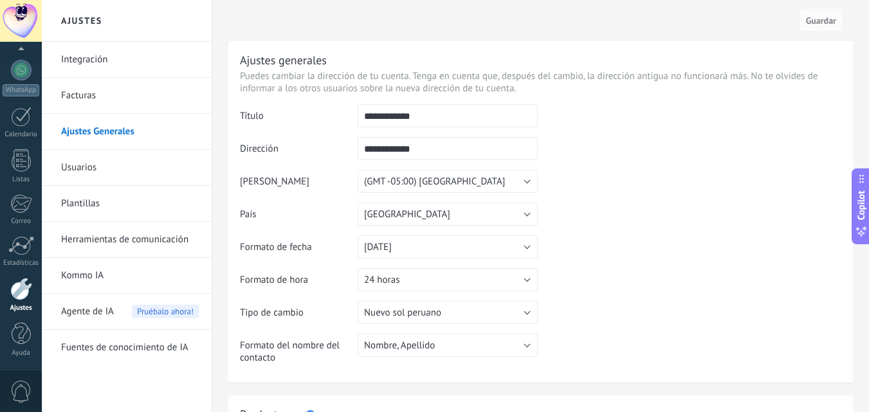
click at [109, 103] on link "Facturas" at bounding box center [130, 96] width 138 height 36
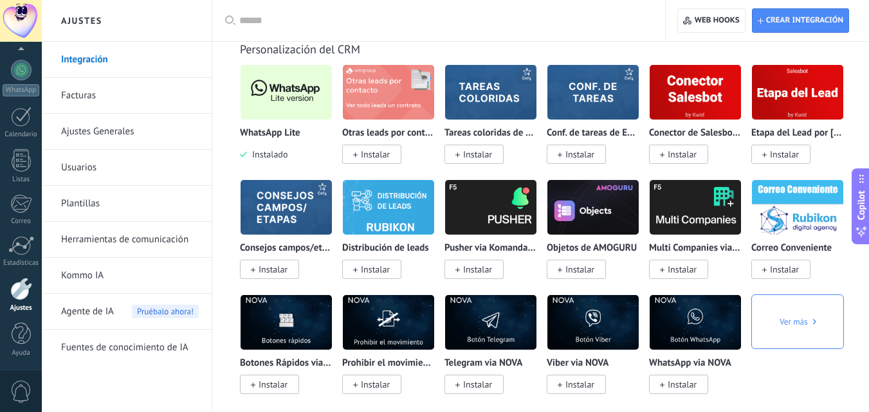
scroll to position [121, 0]
click at [15, 249] on div at bounding box center [21, 247] width 26 height 19
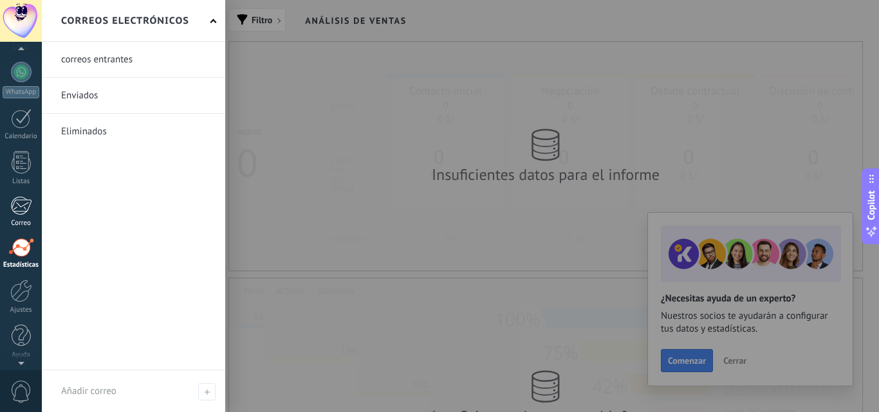
click at [19, 201] on div at bounding box center [20, 205] width 21 height 19
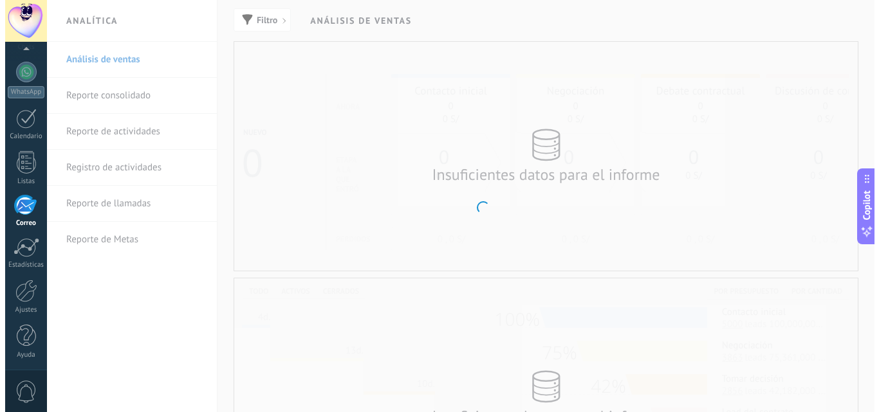
scroll to position [123, 0]
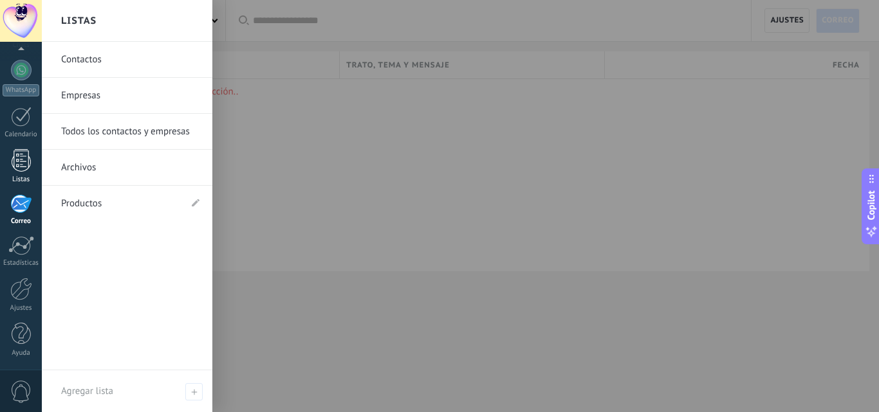
click at [25, 159] on div at bounding box center [21, 160] width 19 height 23
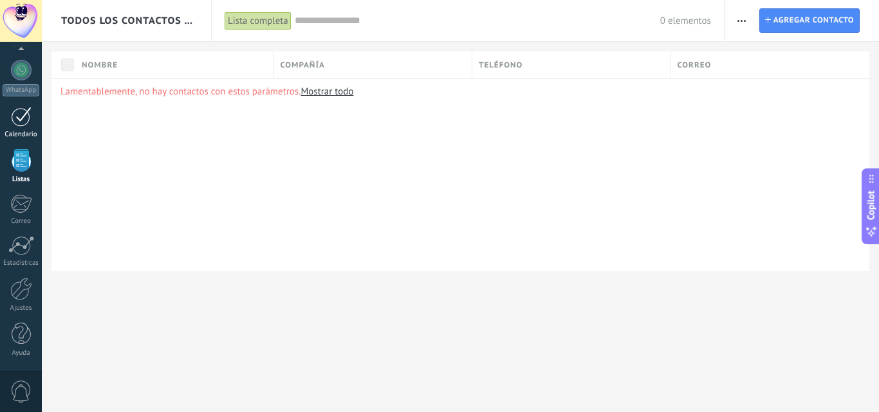
click at [22, 121] on div at bounding box center [21, 117] width 21 height 20
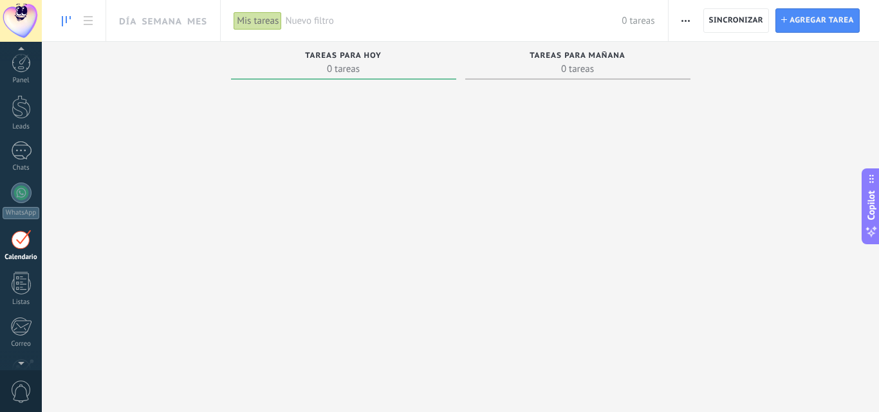
click at [21, 93] on div "Panel Leads Chats WhatsApp Clientes" at bounding box center [21, 273] width 42 height 440
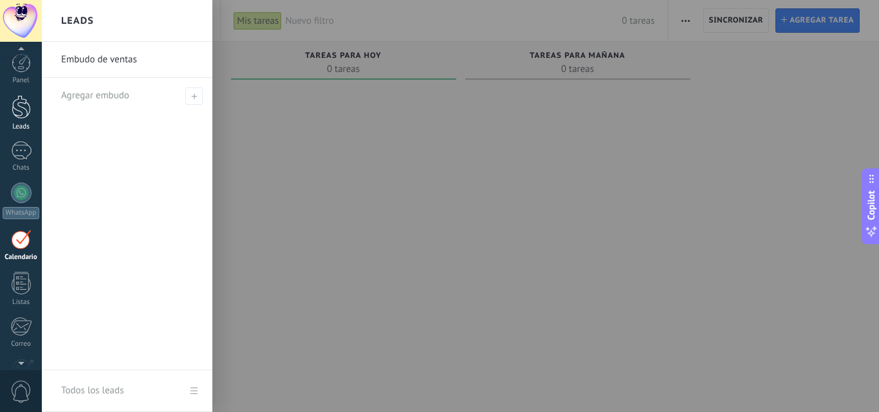
click at [24, 104] on div at bounding box center [21, 107] width 19 height 24
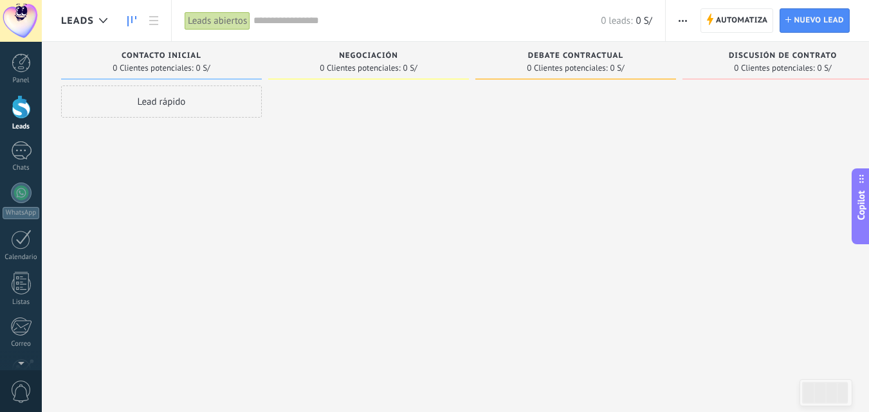
click at [865, 217] on span "Copilot" at bounding box center [861, 205] width 13 height 30
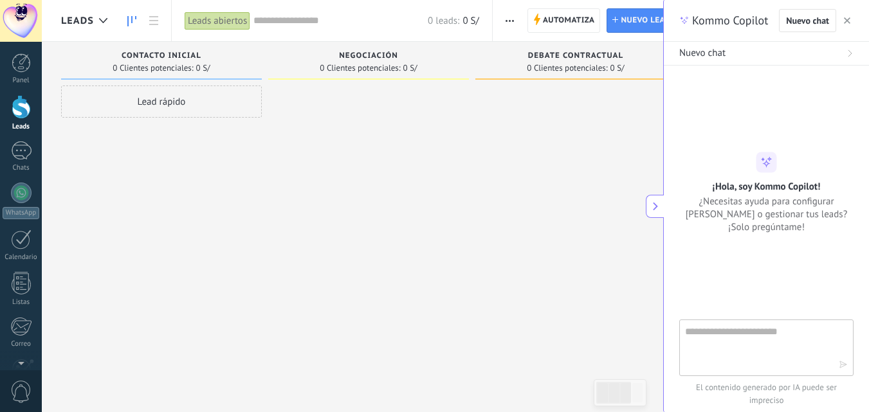
click at [858, 19] on div "Kommo Copilot Nuevo chat" at bounding box center [766, 21] width 205 height 42
click at [848, 23] on use "button" at bounding box center [847, 20] width 6 height 6
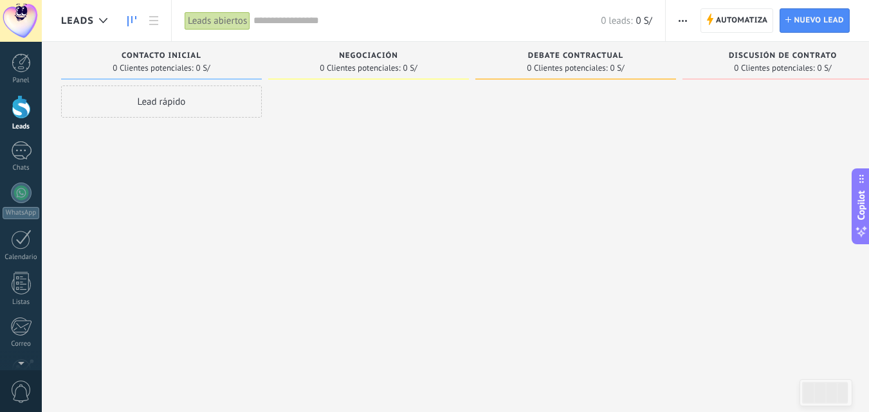
click at [686, 21] on use "button" at bounding box center [683, 21] width 8 height 2
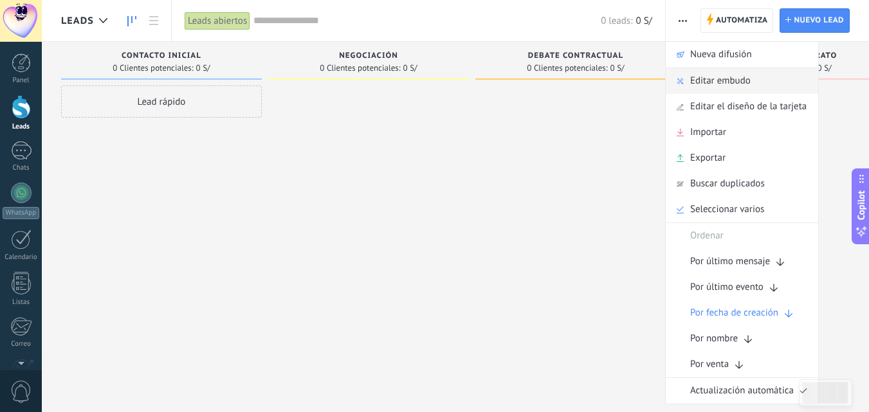
click at [708, 84] on span "Editar embudo" at bounding box center [720, 81] width 60 height 26
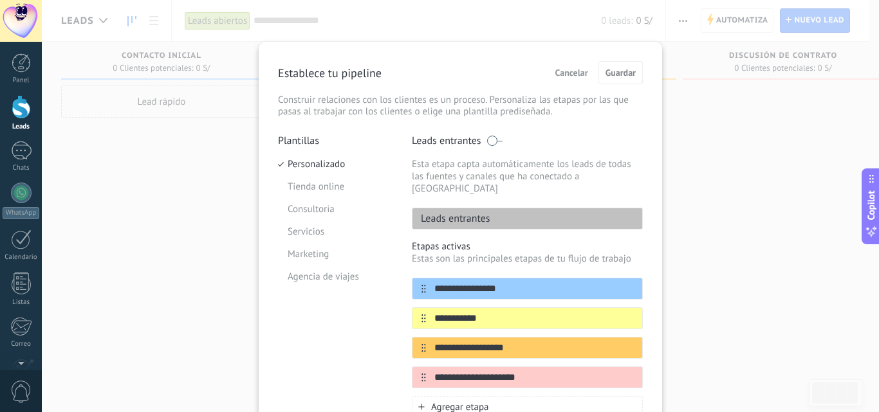
click at [563, 72] on span "Cancelar" at bounding box center [571, 72] width 33 height 9
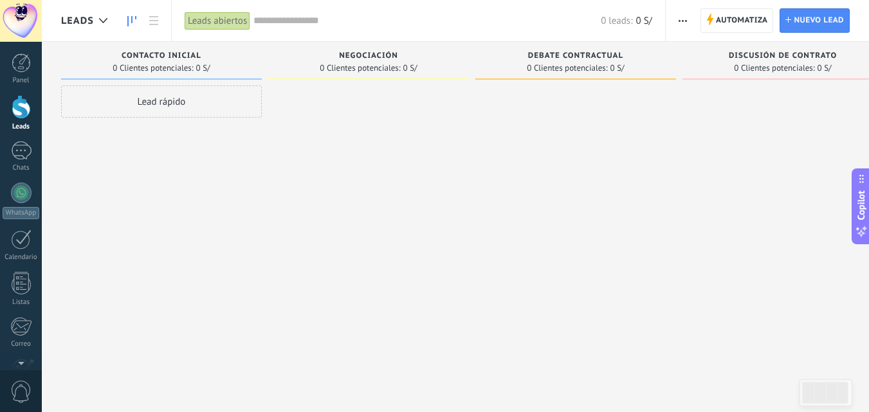
click at [676, 16] on button "button" at bounding box center [682, 20] width 19 height 24
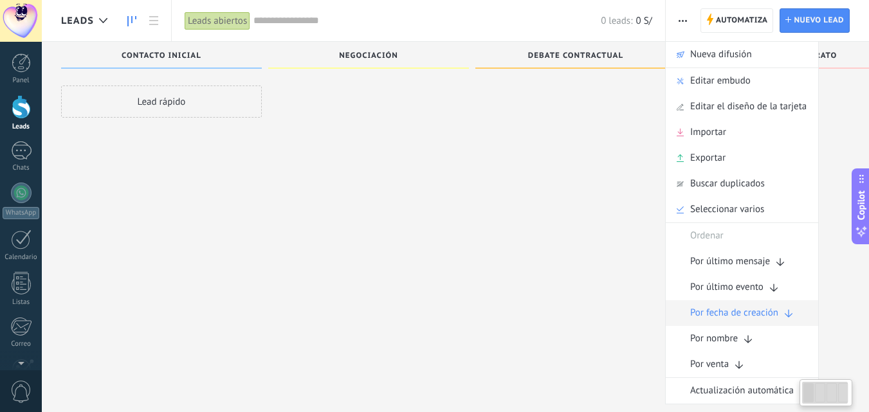
scroll to position [22, 0]
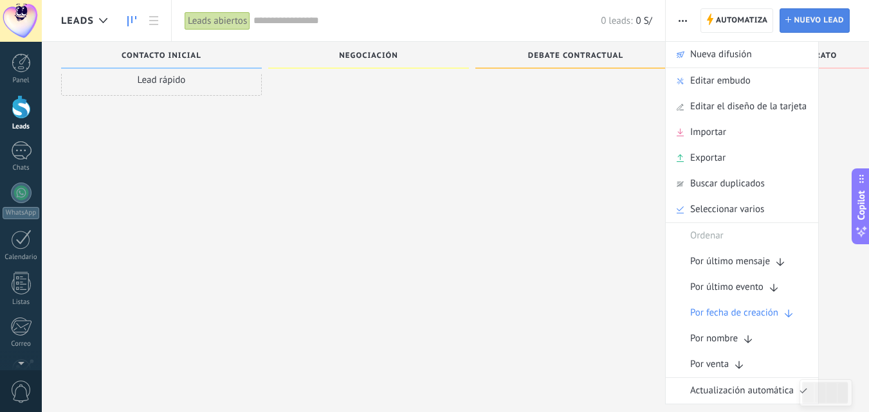
click at [811, 18] on span "Nuevo lead" at bounding box center [819, 20] width 50 height 23
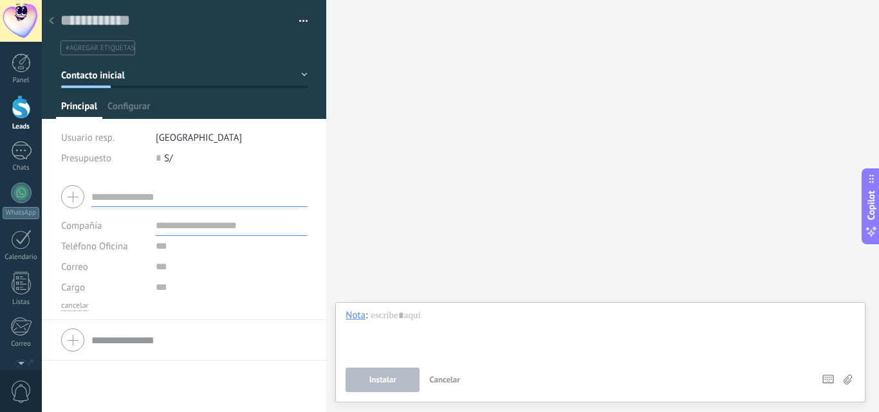
click at [142, 339] on input "text" at bounding box center [198, 340] width 215 height 21
click at [181, 199] on input "text" at bounding box center [198, 197] width 215 height 21
click at [49, 21] on div at bounding box center [51, 21] width 18 height 25
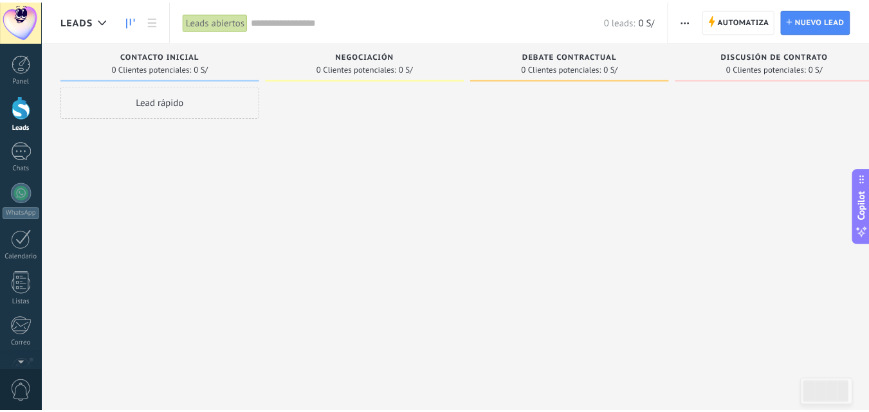
scroll to position [22, 0]
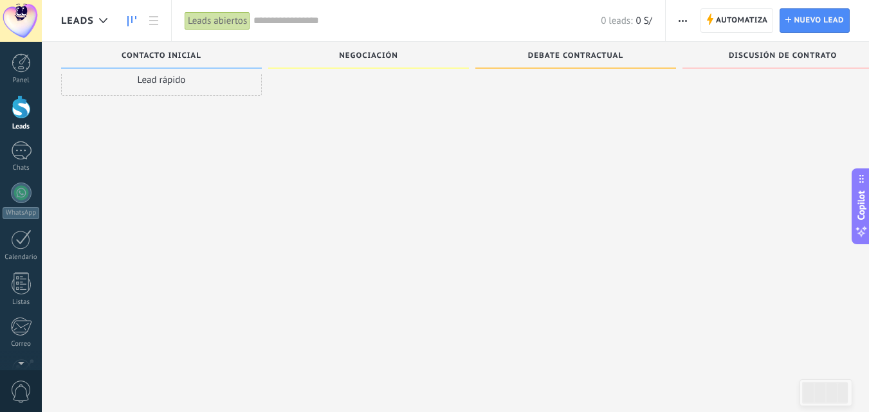
click at [153, 82] on div "Lead rápido" at bounding box center [161, 80] width 201 height 32
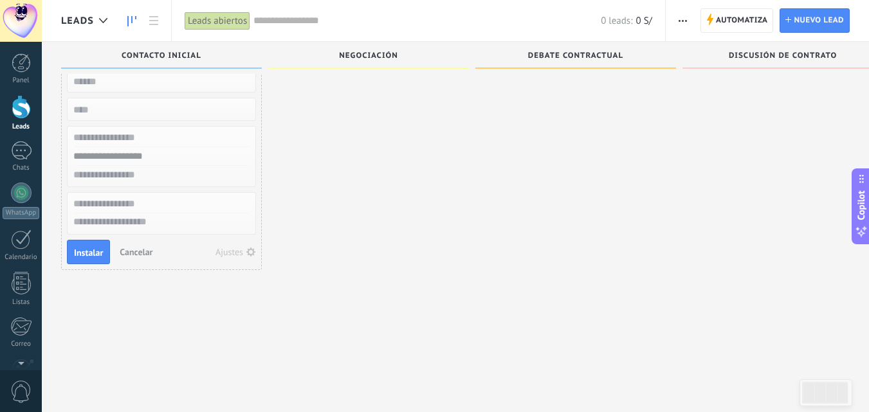
click at [447, 185] on div at bounding box center [368, 186] width 201 height 244
click at [289, 100] on div at bounding box center [368, 186] width 201 height 244
click at [21, 62] on div at bounding box center [21, 62] width 19 height 19
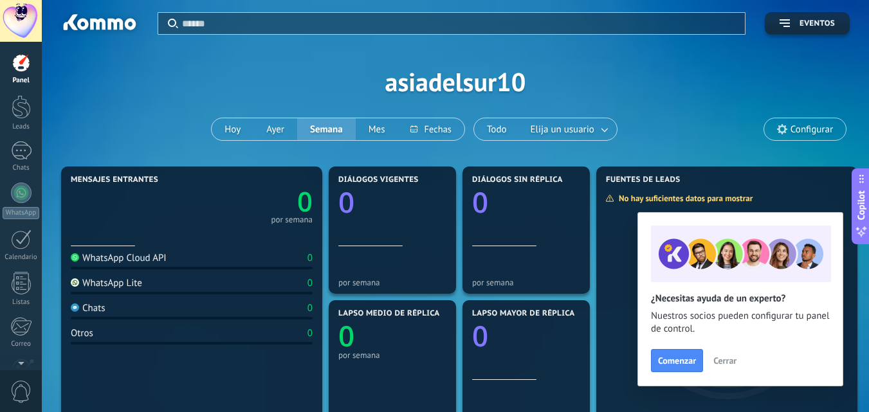
click at [796, 124] on span "Configurar" at bounding box center [811, 129] width 42 height 11
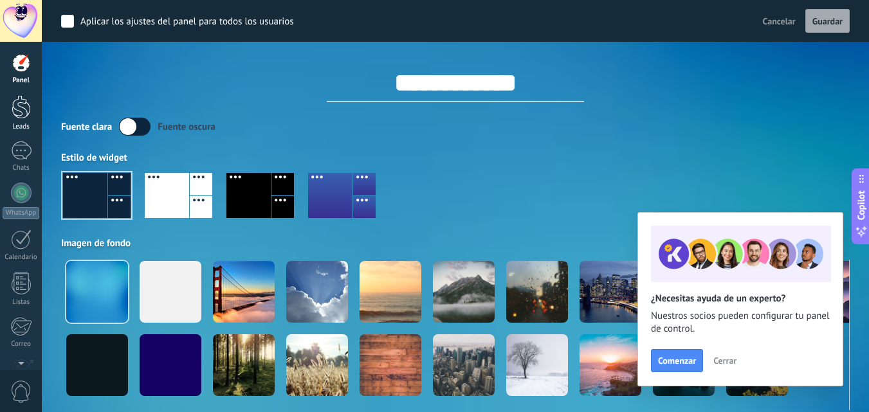
click at [19, 101] on div at bounding box center [21, 107] width 19 height 24
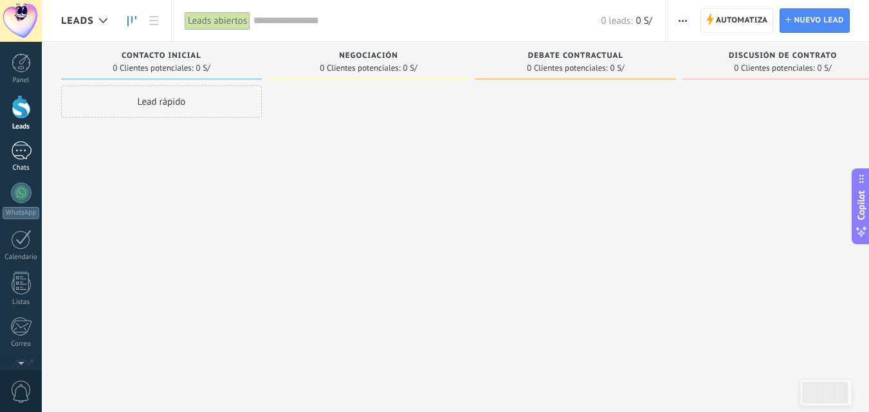
click at [14, 169] on div "Chats" at bounding box center [21, 168] width 37 height 8
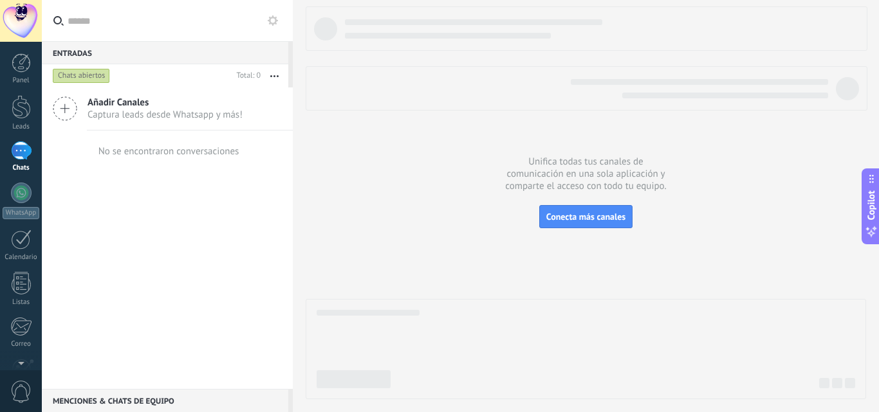
click at [128, 103] on span "Añadir Canales" at bounding box center [164, 102] width 155 height 12
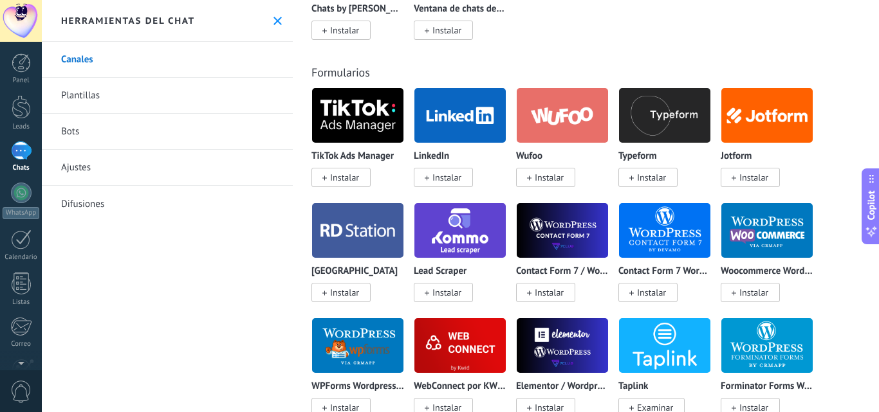
scroll to position [1286, 0]
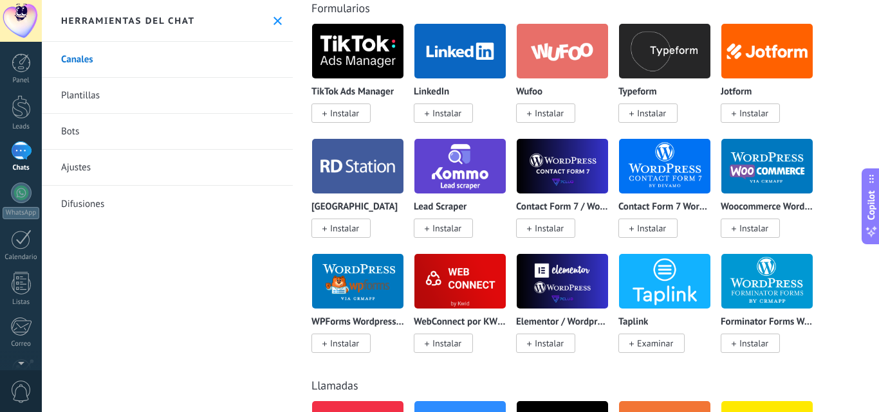
click at [460, 171] on img at bounding box center [459, 166] width 91 height 62
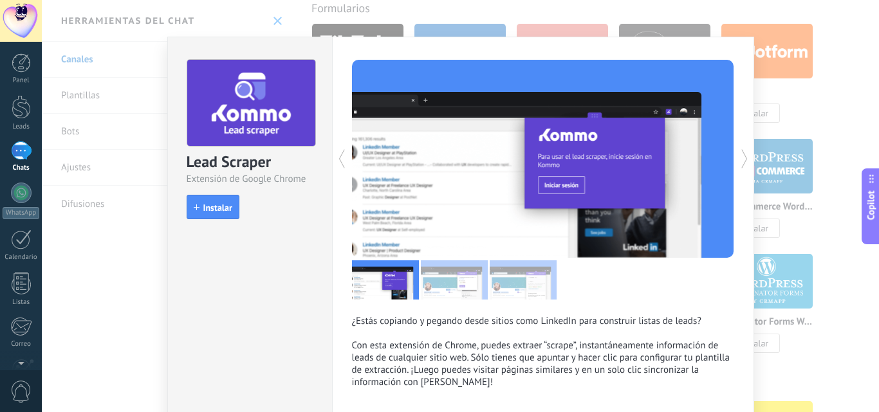
scroll to position [0, 0]
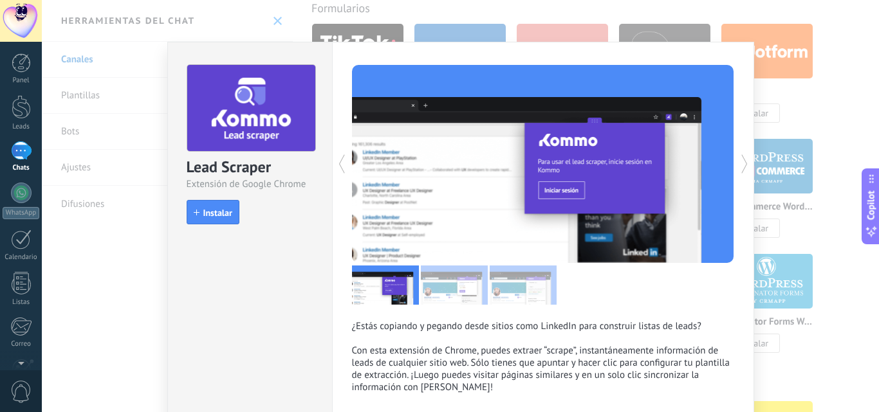
click at [824, 101] on div "Lead Scraper Extensión de Google Chrome install Instalar ¿Estás copiando y pega…" at bounding box center [460, 206] width 837 height 412
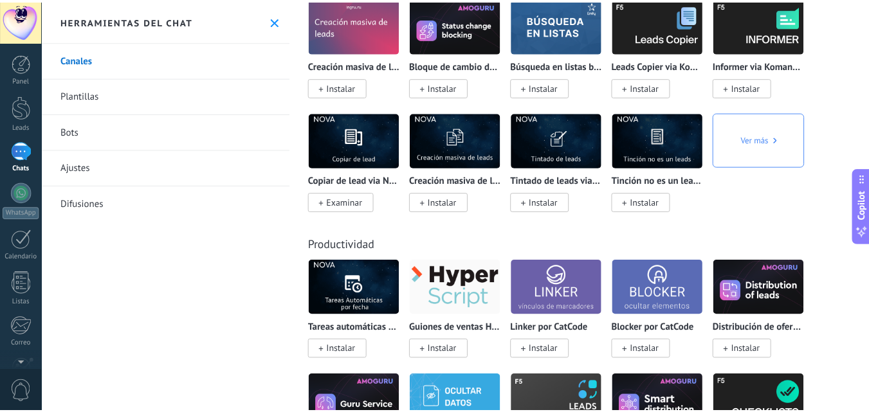
scroll to position [4952, 0]
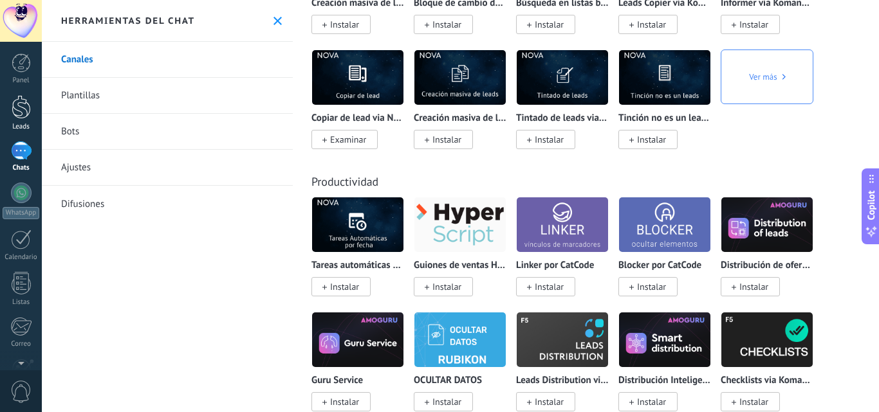
click at [26, 111] on div at bounding box center [21, 107] width 19 height 24
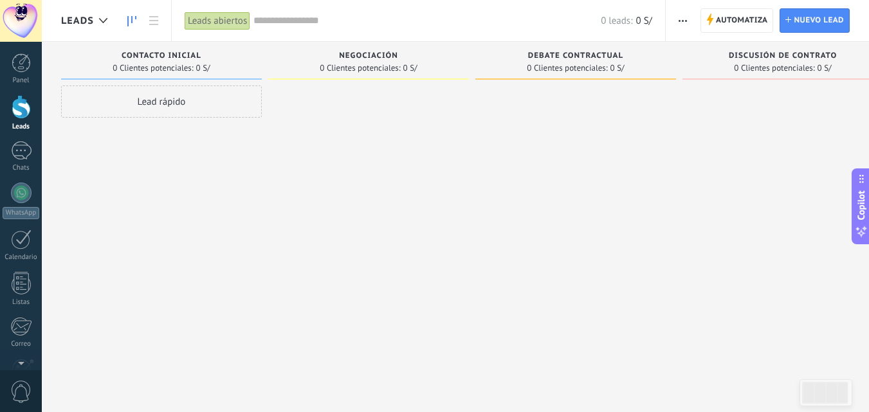
click at [682, 17] on span "button" at bounding box center [683, 20] width 8 height 24
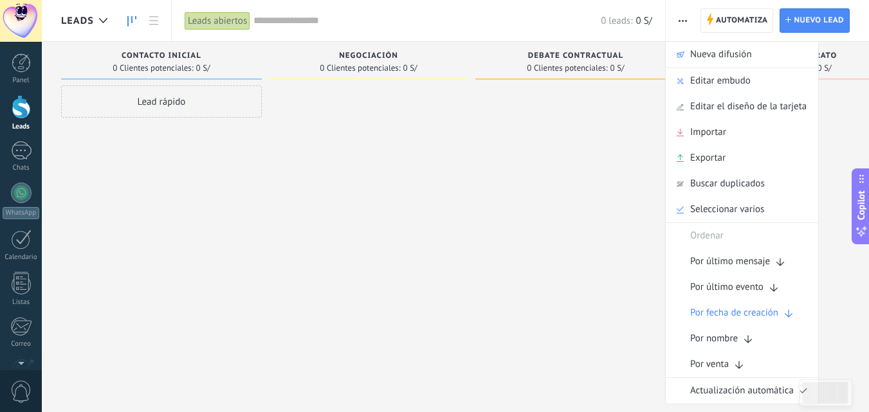
click at [18, 105] on div at bounding box center [21, 107] width 19 height 24
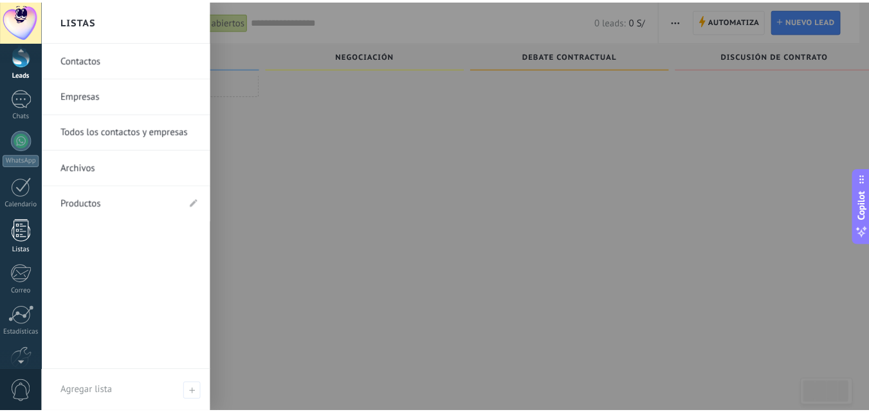
scroll to position [123, 0]
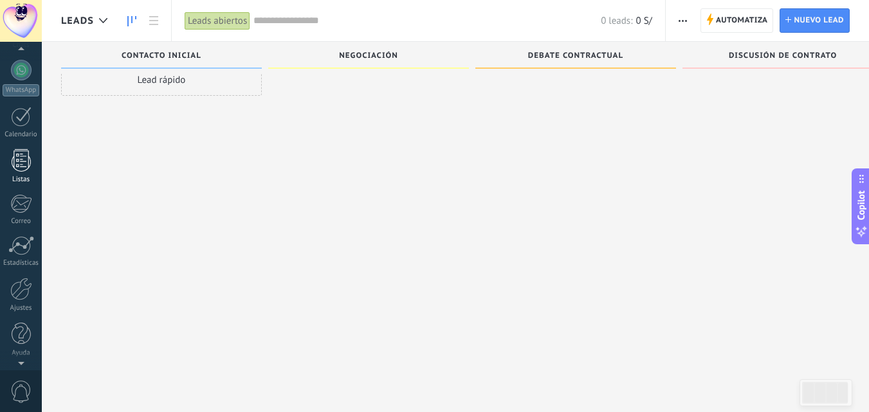
click at [22, 287] on div at bounding box center [21, 289] width 22 height 23
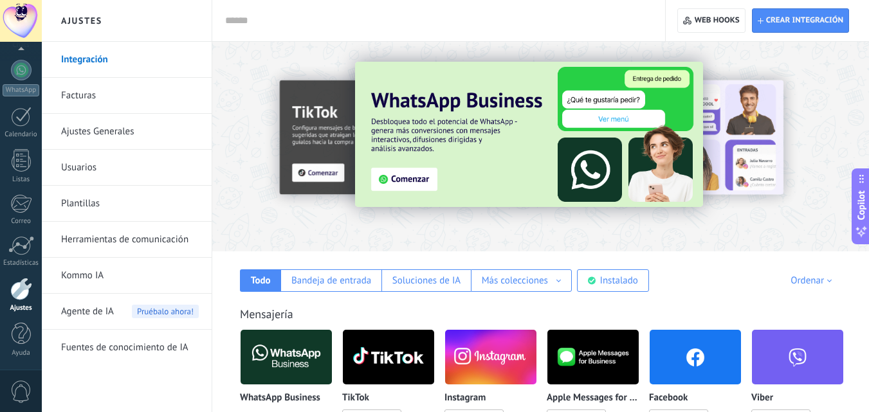
click at [264, 9] on div at bounding box center [436, 20] width 422 height 41
click at [266, 15] on input "text" at bounding box center [436, 21] width 422 height 14
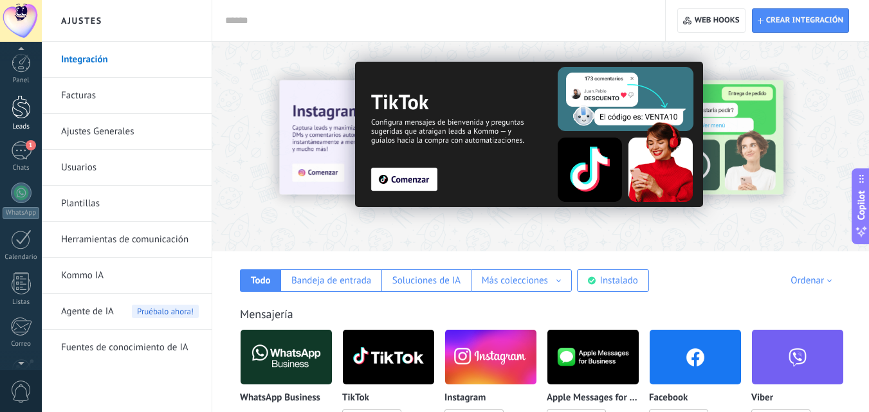
click at [26, 120] on link "Leads" at bounding box center [21, 113] width 42 height 36
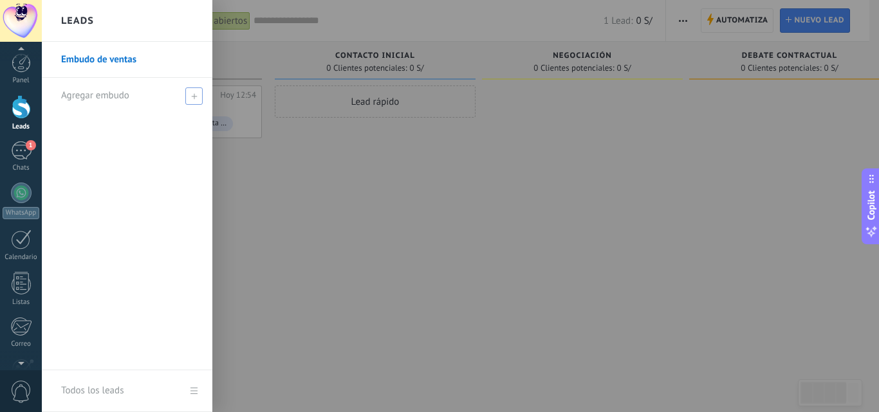
click at [114, 91] on span "Agregar embudo" at bounding box center [95, 95] width 68 height 12
click at [100, 55] on link "Embudo de ventas" at bounding box center [130, 60] width 138 height 36
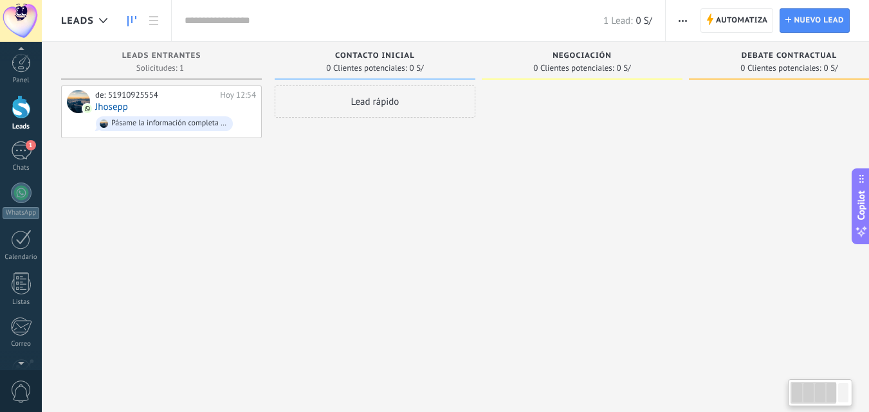
click at [17, 109] on div at bounding box center [21, 107] width 19 height 24
click at [100, 23] on div at bounding box center [103, 20] width 21 height 25
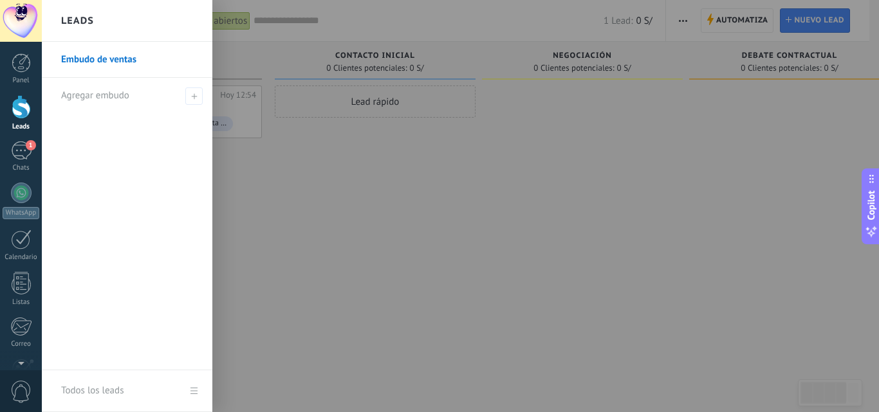
click at [704, 48] on div at bounding box center [481, 206] width 879 height 412
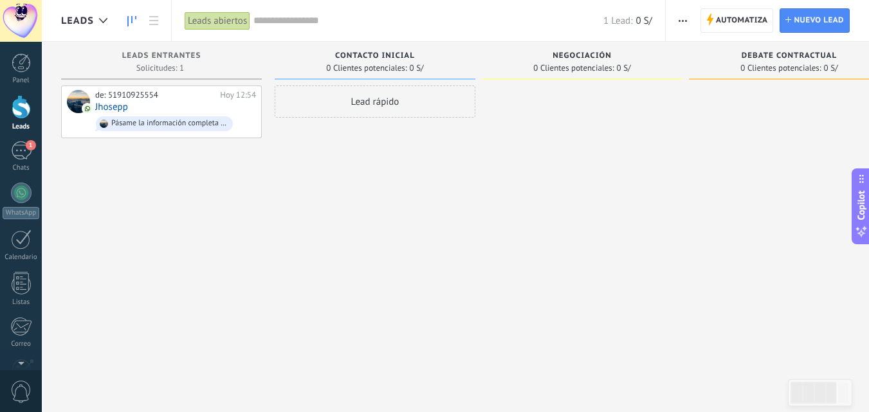
click at [683, 22] on span "button" at bounding box center [683, 20] width 8 height 24
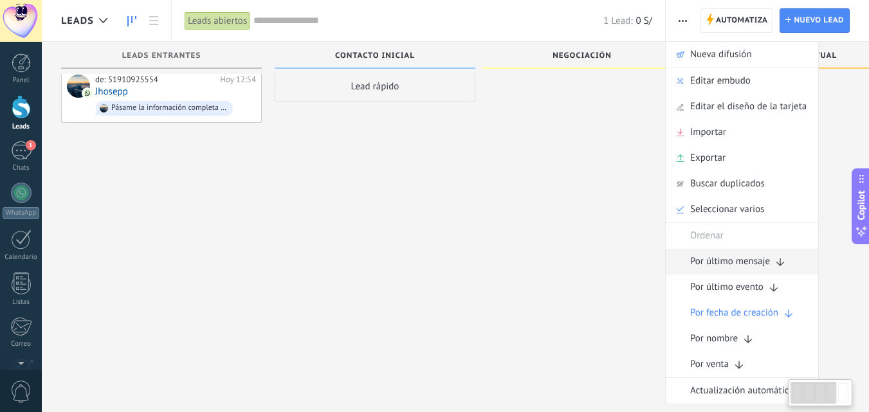
scroll to position [22, 0]
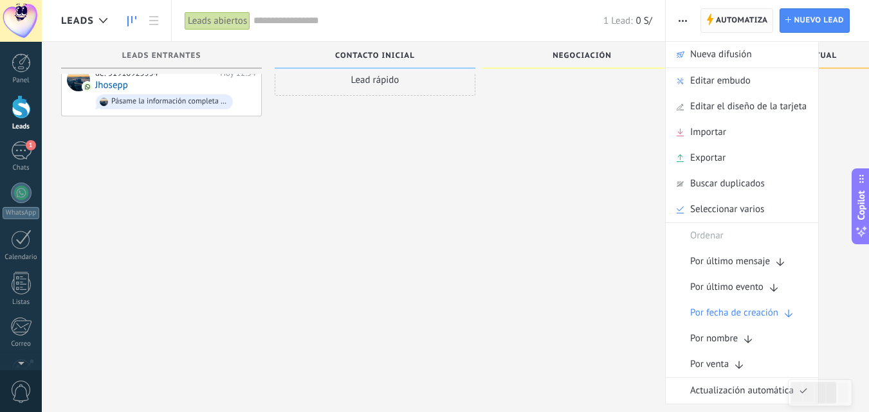
click at [729, 15] on span "Automatiza" at bounding box center [742, 20] width 52 height 23
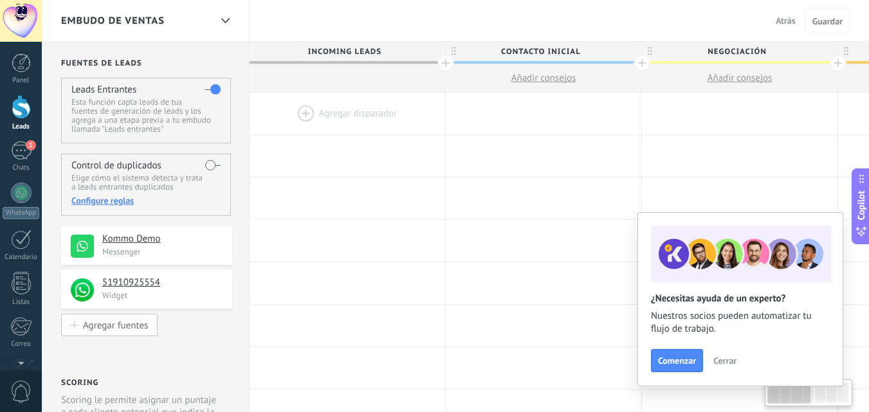
click at [105, 314] on button "Agregar fuentes" at bounding box center [109, 325] width 96 height 23
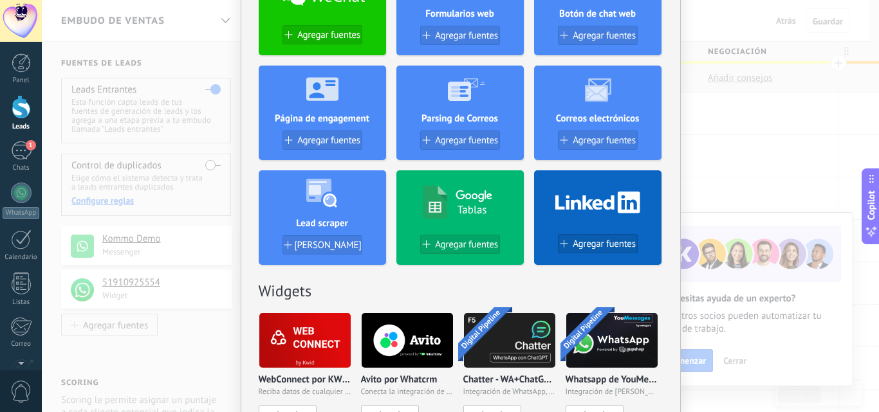
scroll to position [322, 0]
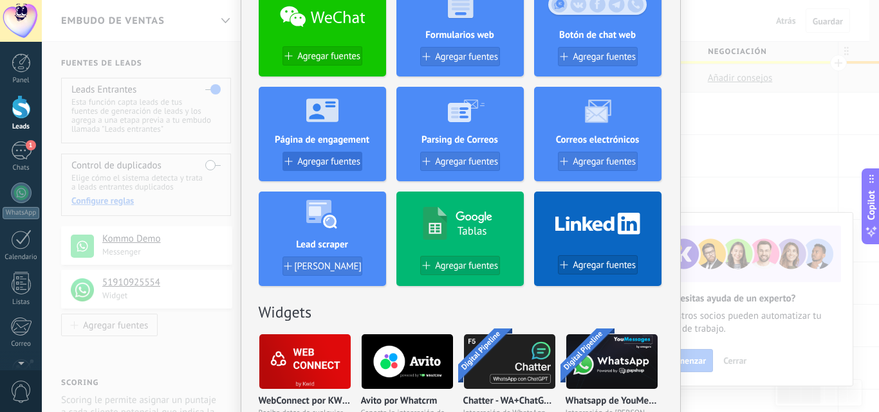
click at [314, 165] on span "Agregar fuentes" at bounding box center [328, 161] width 63 height 11
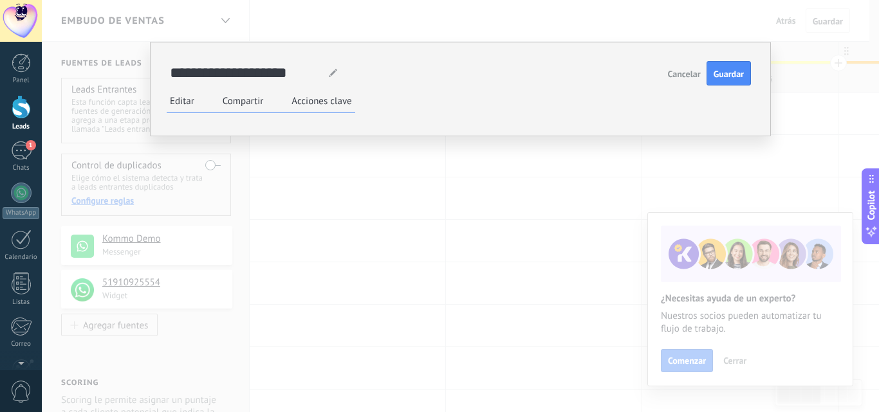
scroll to position [64, 0]
click at [0, 0] on div "******** WhatsApp" at bounding box center [0, 0] width 0 height 0
click at [0, 0] on ul "B I U Tamaño: 18 px Color Fondo Mostrar ícono" at bounding box center [0, 0] width 0 height 0
click at [725, 69] on span "Guardar" at bounding box center [728, 73] width 30 height 9
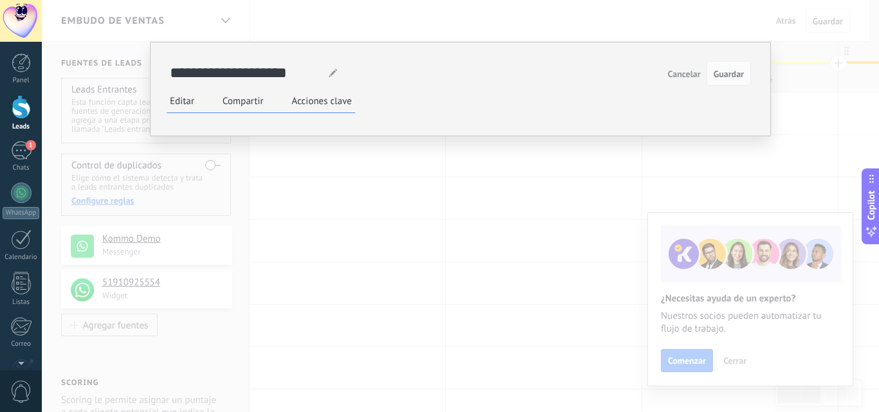
scroll to position [142, 0]
click at [0, 0] on div "Formulario web" at bounding box center [0, 0] width 0 height 0
click at [0, 0] on ul "Añadir formulario Leads Nombre del lead Presupuesto Nota Contactos Nombre del c…" at bounding box center [0, 0] width 0 height 0
click at [0, 0] on span "Añadir formulario" at bounding box center [0, 0] width 0 height 0
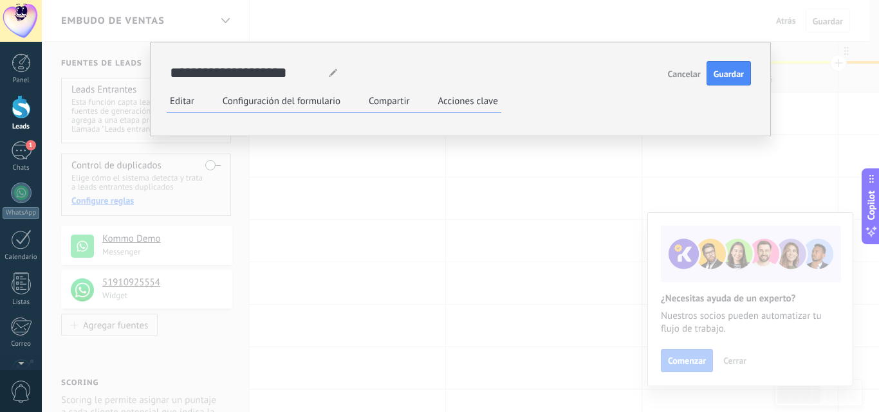
scroll to position [64, 0]
click at [0, 0] on span "Nombre del lead" at bounding box center [0, 0] width 0 height 0
click at [0, 0] on span "Términos y condiciones" at bounding box center [0, 0] width 0 height 0
click at [0, 0] on span "Nombre de la compañía" at bounding box center [0, 0] width 0 height 0
click at [0, 0] on li "Correo" at bounding box center [0, 0] width 0 height 0
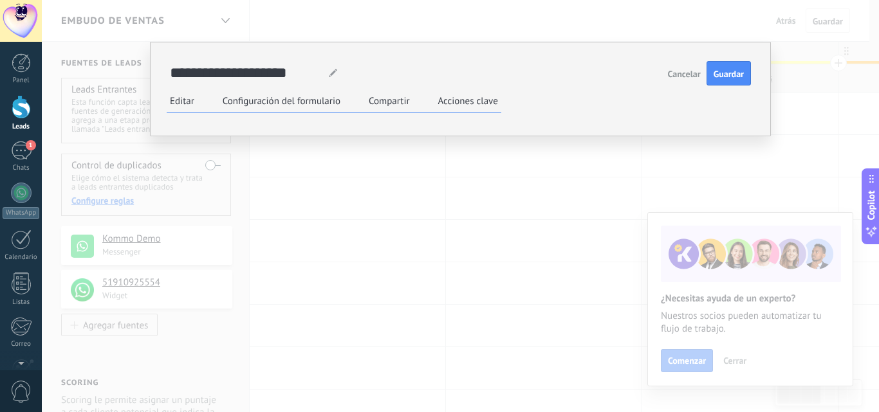
click at [0, 0] on li "Página web" at bounding box center [0, 0] width 0 height 0
click at [0, 0] on ul "Añadir formulario Leads Nombre del lead Presupuesto Nota Contactos Nombre del c…" at bounding box center [0, 0] width 0 height 0
click at [681, 63] on button "Cancelar" at bounding box center [683, 73] width 43 height 21
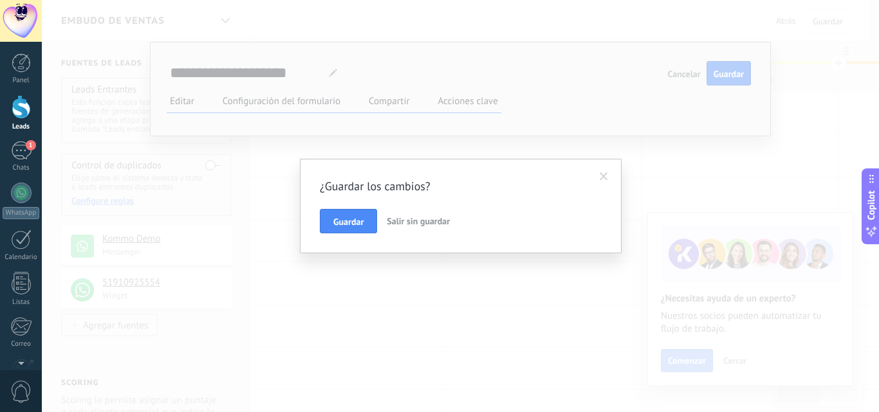
click at [414, 228] on button "Salir sin guardar" at bounding box center [417, 221] width 73 height 24
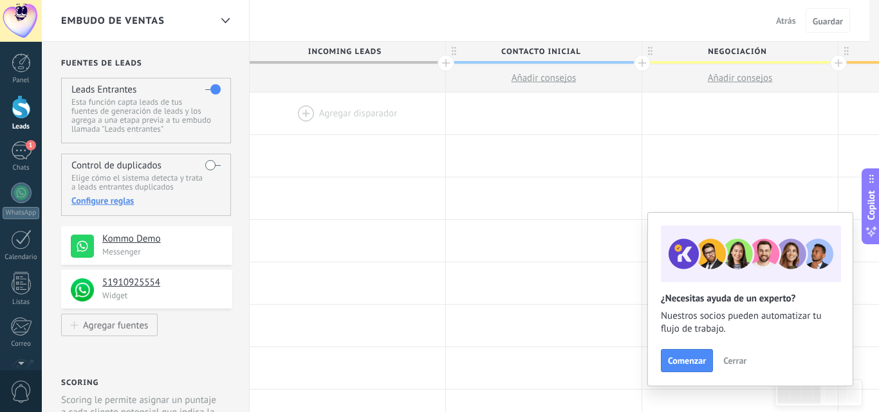
scroll to position [0, 0]
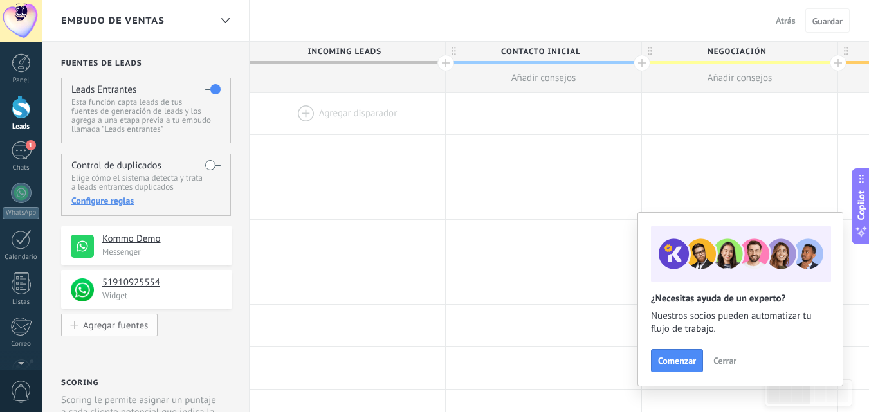
click at [122, 329] on div "Agregar fuentes" at bounding box center [115, 325] width 65 height 11
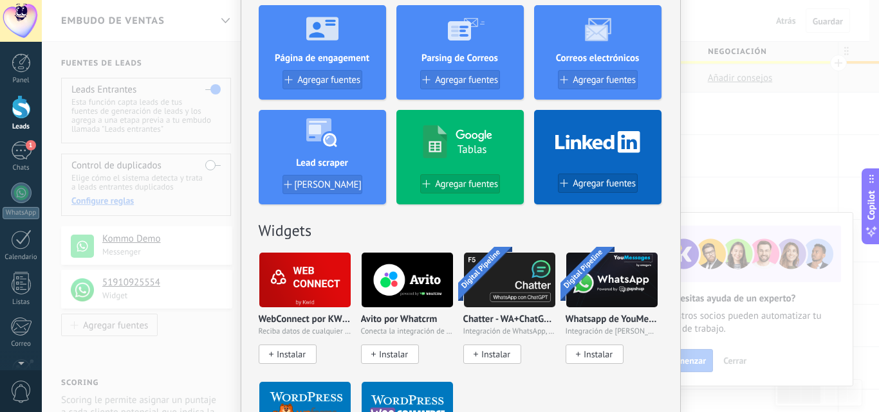
scroll to position [386, 0]
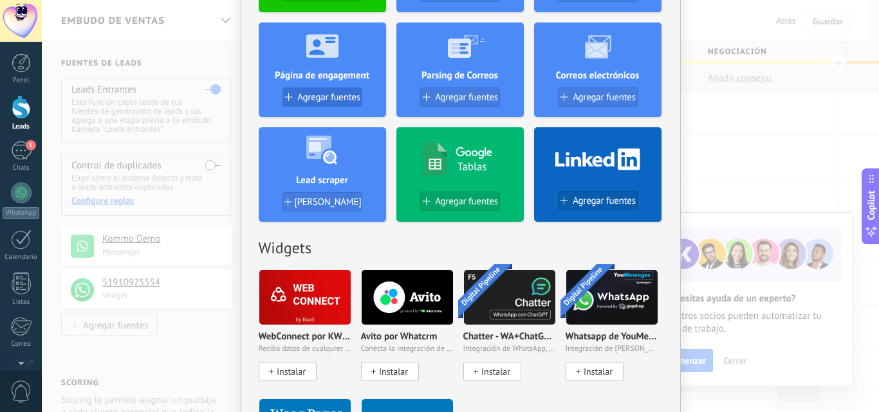
click at [316, 104] on button "Agregar fuentes" at bounding box center [322, 96] width 80 height 19
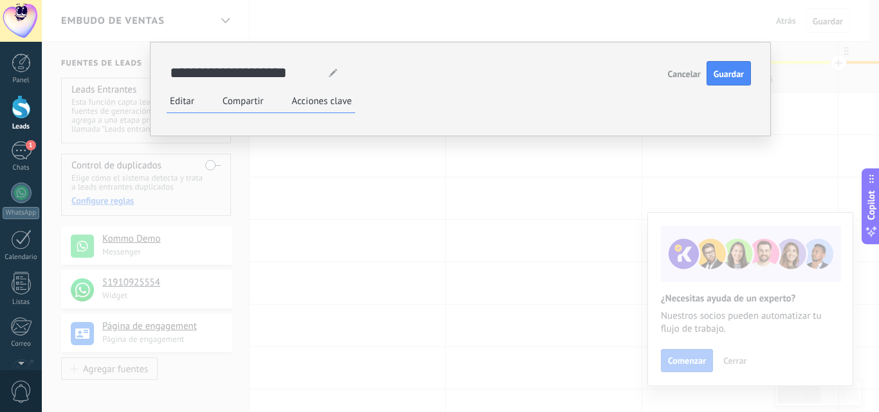
scroll to position [129, 0]
click at [0, 0] on div "Formulario web" at bounding box center [0, 0] width 0 height 0
click at [0, 0] on span "Añadir formulario" at bounding box center [0, 0] width 0 height 0
click at [724, 69] on span "Guardar" at bounding box center [728, 73] width 30 height 9
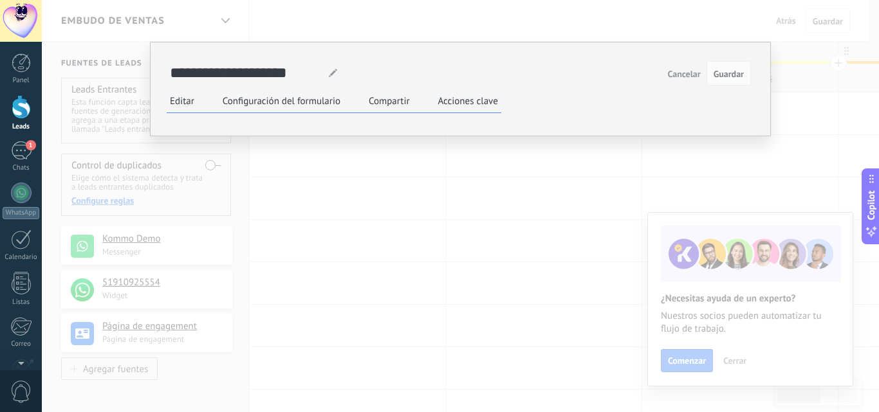
scroll to position [0, 0]
click at [275, 102] on label "Configuración del formulario" at bounding box center [282, 101] width 118 height 12
click at [400, 101] on label "Compartir" at bounding box center [389, 101] width 41 height 12
click at [0, 0] on link "https://button.kommo.com/rlwcwlr" at bounding box center [0, 0] width 0 height 0
click at [786, 103] on div "**********" at bounding box center [460, 206] width 837 height 412
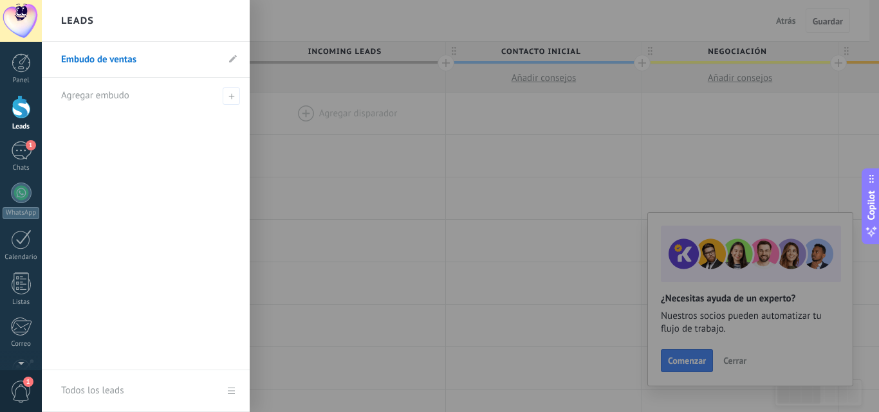
click at [17, 107] on div at bounding box center [21, 107] width 19 height 24
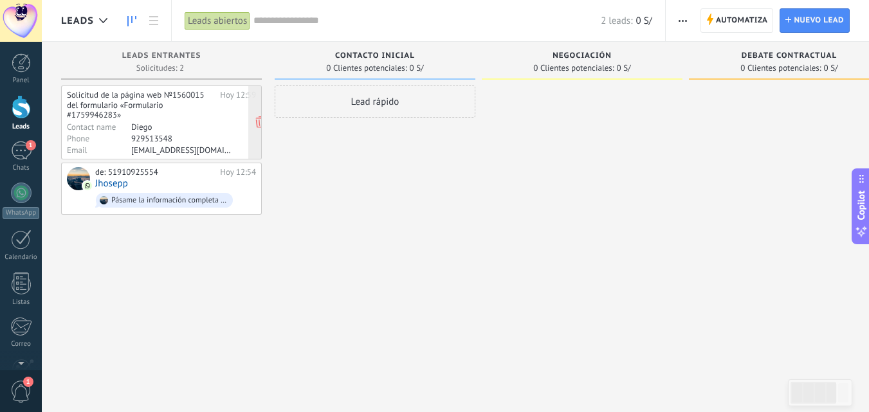
click at [191, 118] on div "Solicitud de la página web №1560015 del formulario «Formulario #1759946283»" at bounding box center [141, 105] width 149 height 30
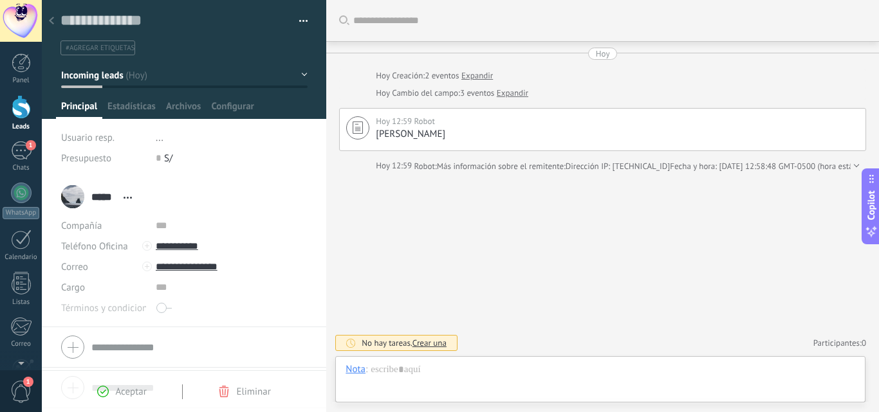
scroll to position [19, 0]
click at [120, 397] on span "Aceptar" at bounding box center [130, 392] width 31 height 12
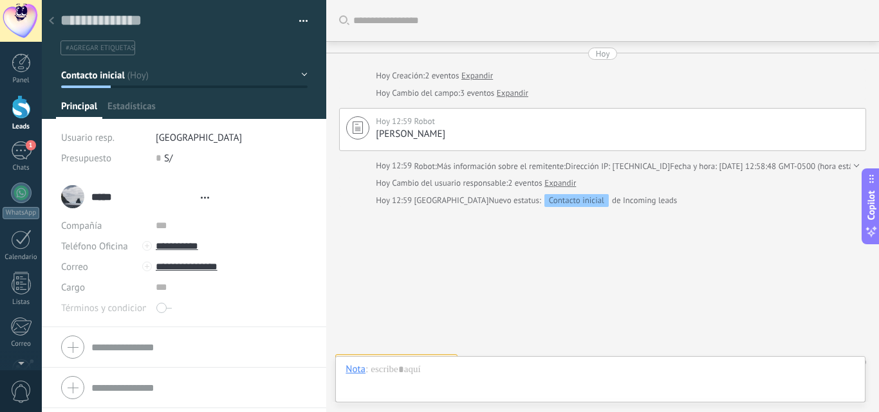
type textarea "**********"
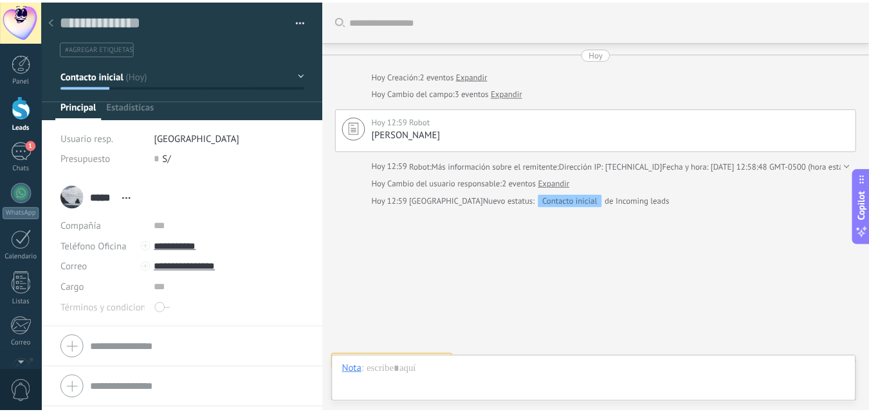
scroll to position [19, 0]
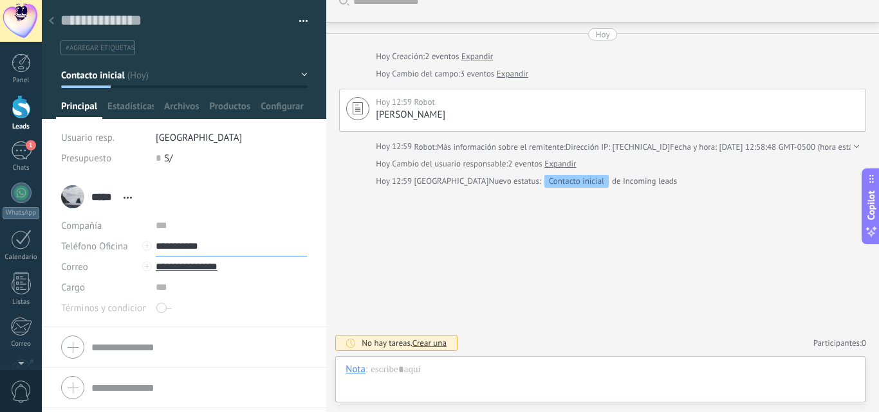
click at [209, 243] on input "**********" at bounding box center [232, 246] width 152 height 21
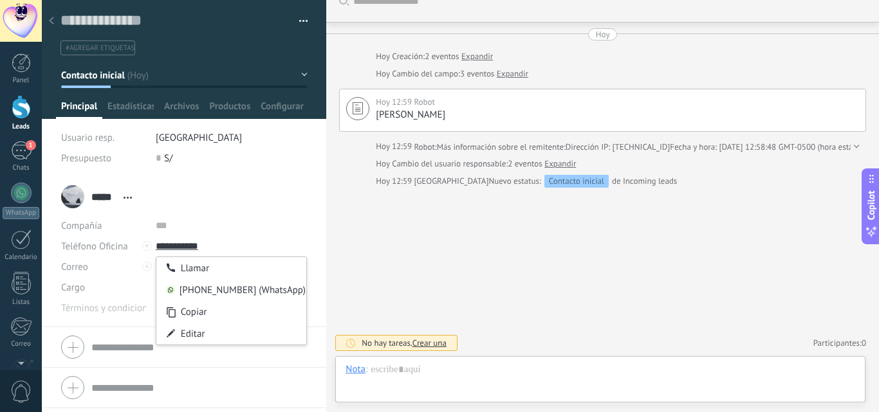
click at [305, 194] on li "***** Diego ***** Diego Apellido Abrir detalle Copie el nombre Desatar" at bounding box center [184, 252] width 284 height 150
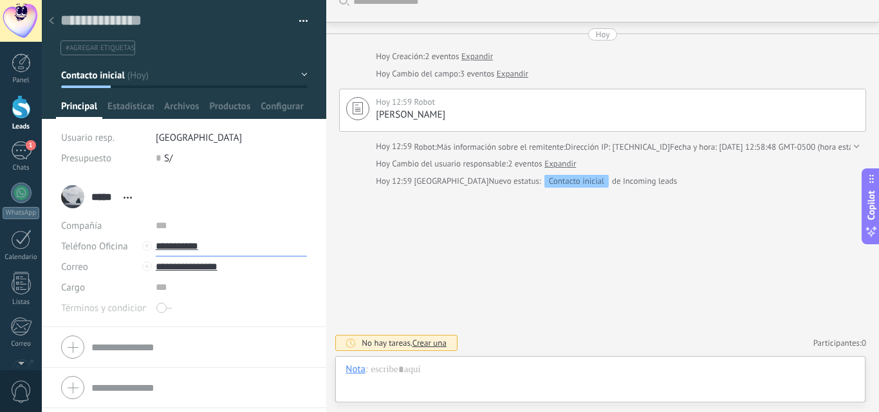
click at [215, 242] on input "**********" at bounding box center [232, 246] width 152 height 21
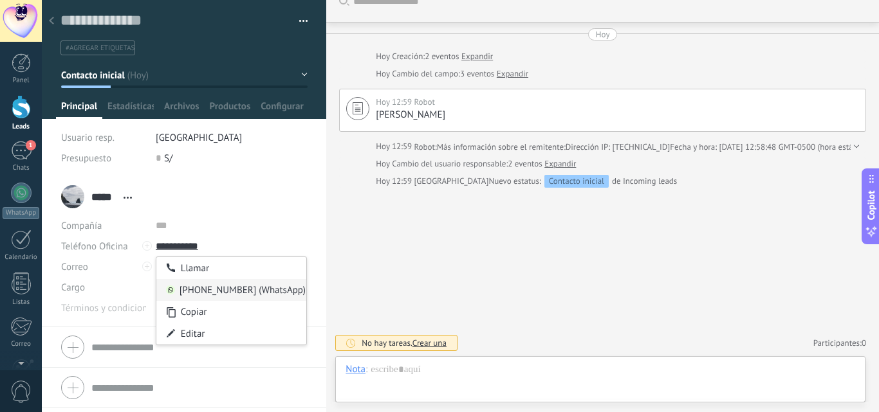
type input "**********"
click at [262, 286] on div "51910925554 (WhatsApp)" at bounding box center [231, 290] width 150 height 22
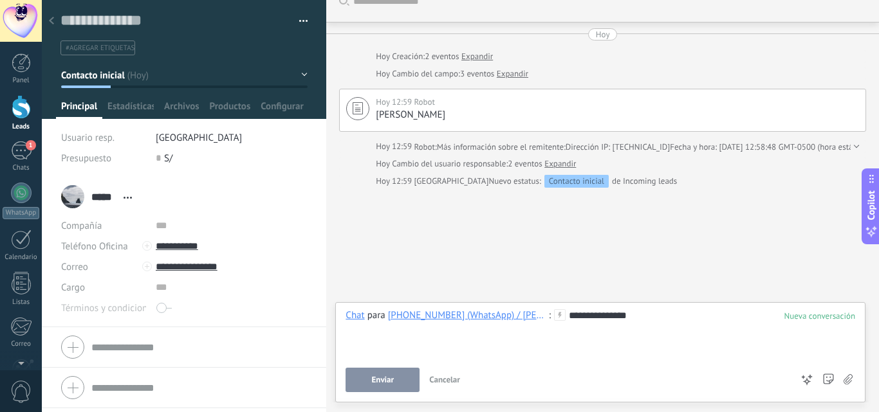
click at [370, 378] on button "Enviar" at bounding box center [382, 380] width 74 height 24
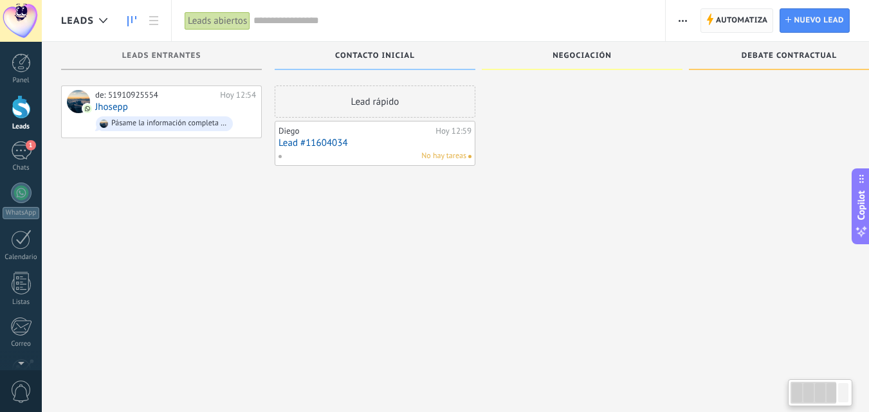
drag, startPoint x: 718, startPoint y: 21, endPoint x: 741, endPoint y: 21, distance: 22.5
click at [741, 21] on span "Automatiza" at bounding box center [742, 20] width 52 height 23
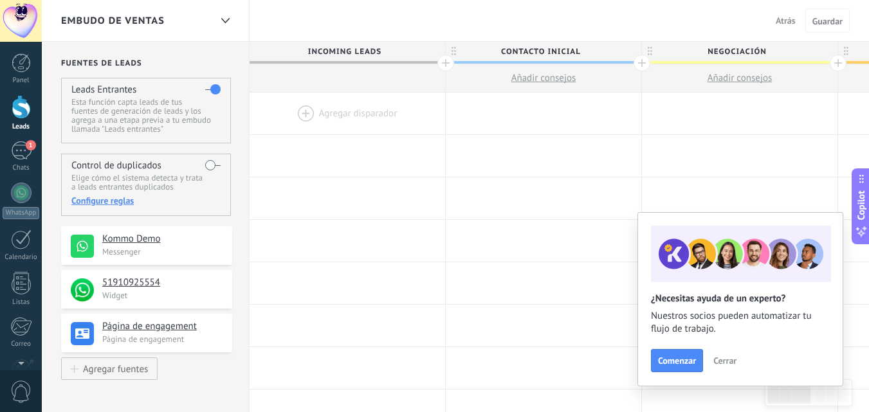
click at [293, 113] on div at bounding box center [348, 114] width 196 height 42
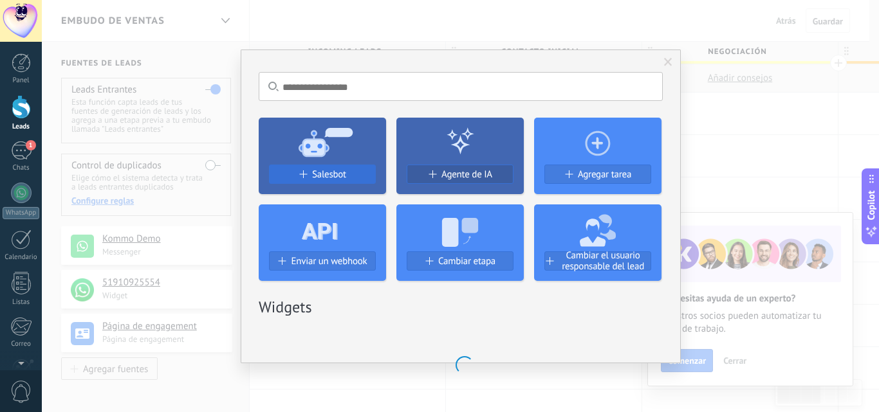
click at [334, 168] on button "Salesbot" at bounding box center [322, 174] width 107 height 19
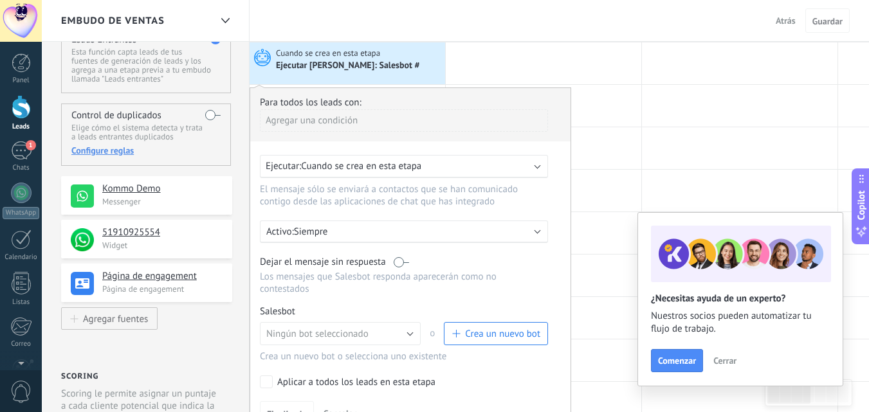
scroll to position [129, 0]
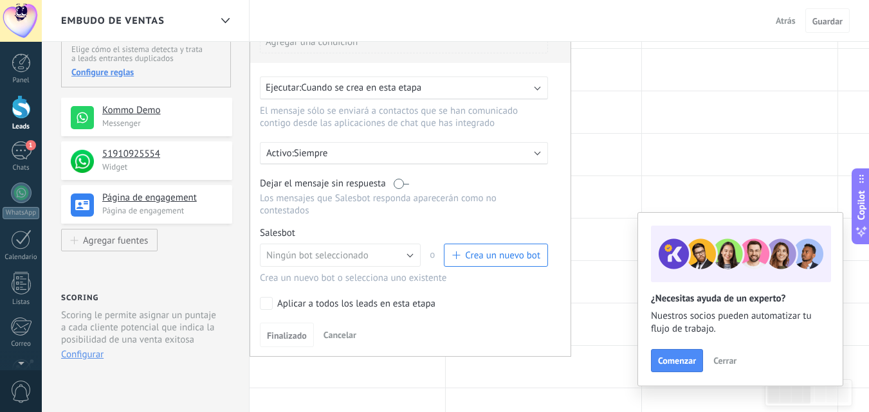
click at [500, 253] on span "Crea un nuevo bot" at bounding box center [502, 256] width 75 height 12
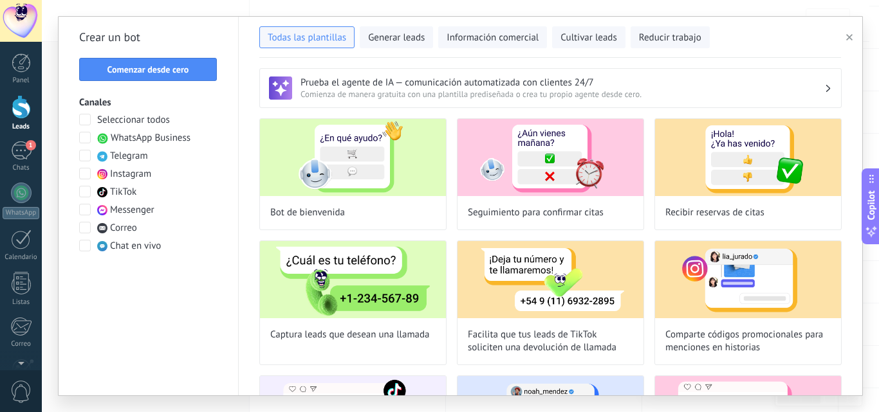
click at [171, 139] on span "WhatsApp Business" at bounding box center [151, 138] width 80 height 13
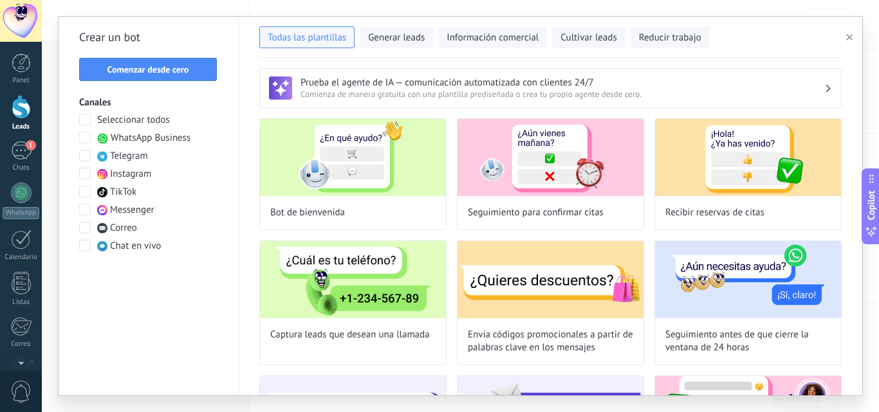
click at [171, 138] on span "WhatsApp Business" at bounding box center [151, 138] width 80 height 13
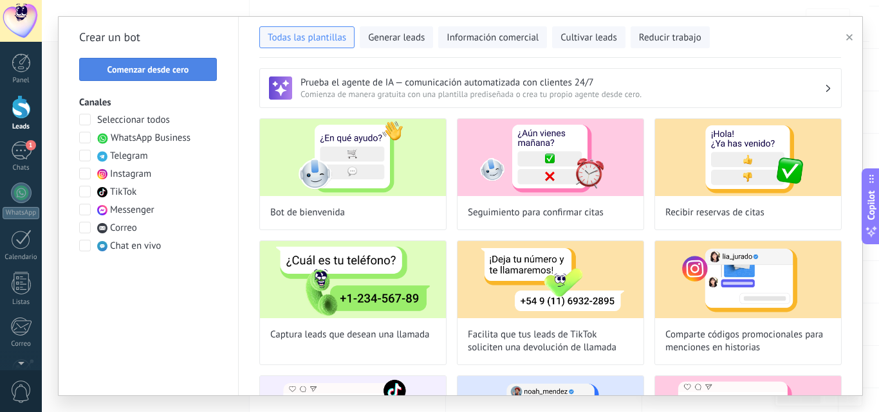
click at [172, 73] on span "Comenzar desde cero" at bounding box center [148, 69] width 82 height 9
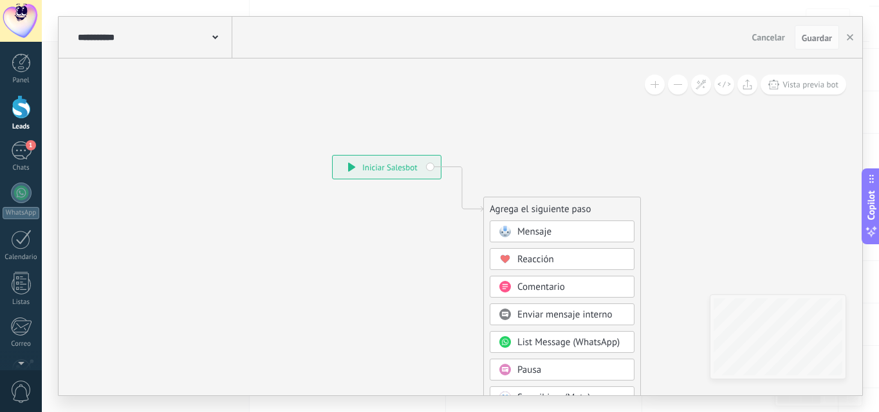
click at [586, 230] on div "Mensaje" at bounding box center [571, 232] width 108 height 13
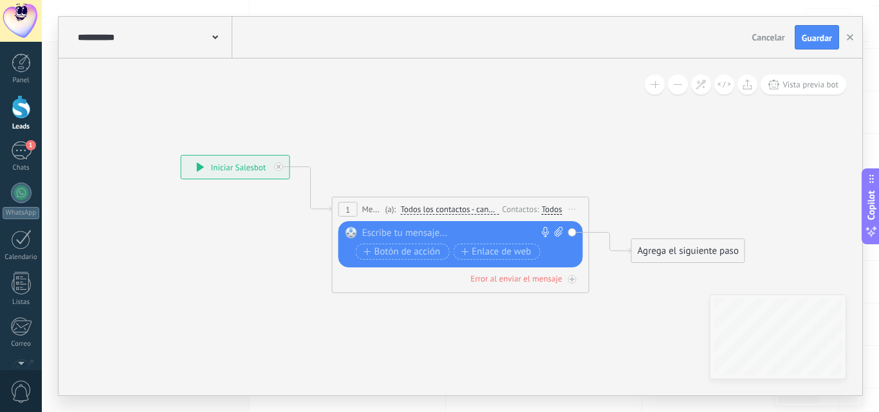
click at [574, 206] on span "Iniciar vista previa aquí Cambiar nombre Duplicar Borrar" at bounding box center [572, 209] width 21 height 19
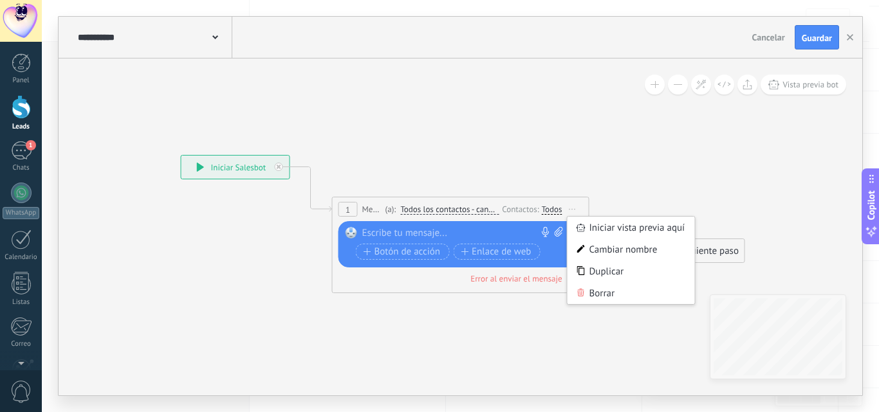
click at [524, 208] on div "Contactos:" at bounding box center [521, 209] width 39 height 12
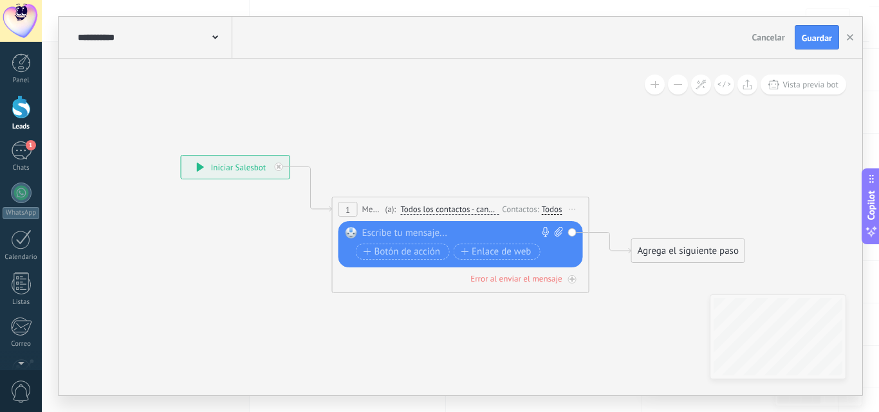
click at [574, 211] on span "Iniciar vista previa aquí Cambiar nombre Duplicar Borrar" at bounding box center [572, 209] width 21 height 19
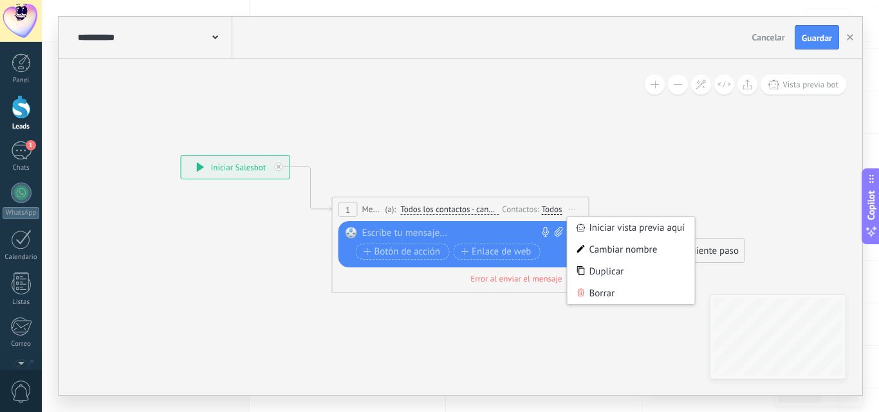
click at [474, 208] on span "Todos los contactos - canales seleccionados" at bounding box center [449, 210] width 98 height 10
click at [474, 208] on button "Todos los contactos - canales seleccionados" at bounding box center [474, 209] width 161 height 23
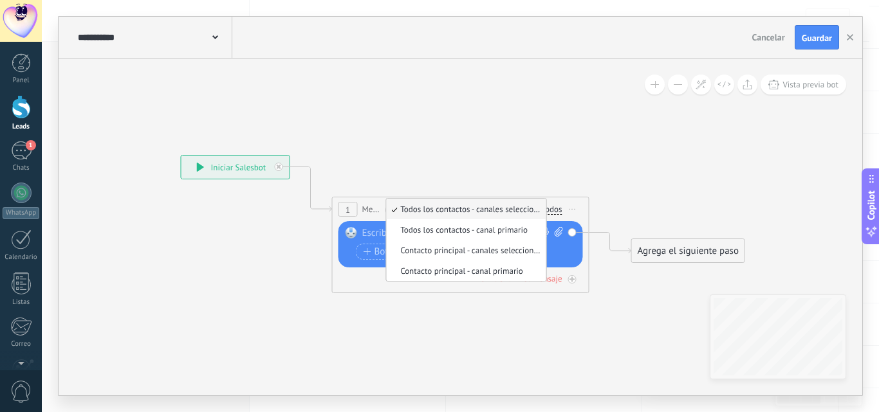
click at [474, 208] on span "Todos los contactos - canales seleccionados" at bounding box center [464, 209] width 156 height 11
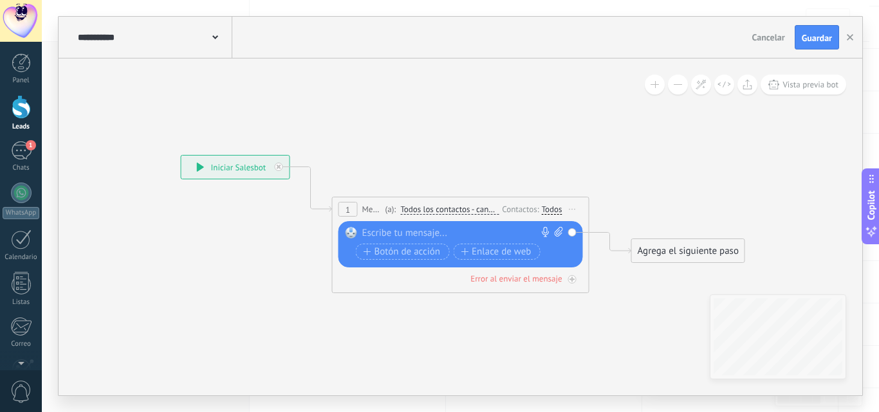
click at [427, 231] on div at bounding box center [457, 233] width 191 height 13
click at [578, 210] on span "Iniciar vista previa aquí Cambiar nombre Duplicar Borrar" at bounding box center [572, 209] width 21 height 19
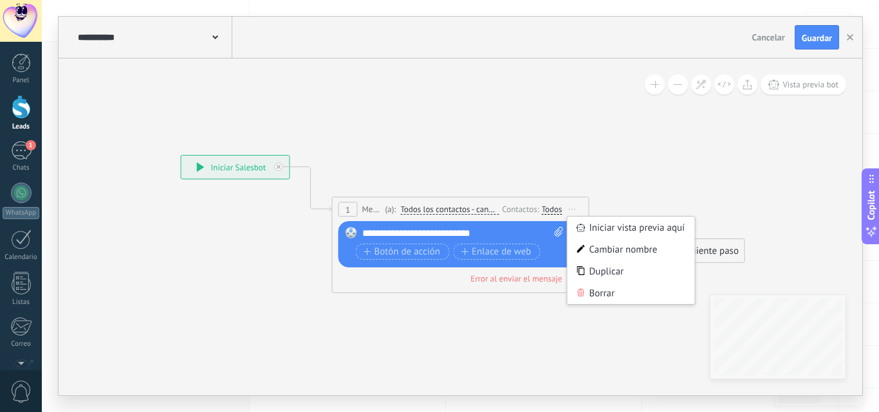
click at [219, 169] on div "**********" at bounding box center [235, 167] width 108 height 23
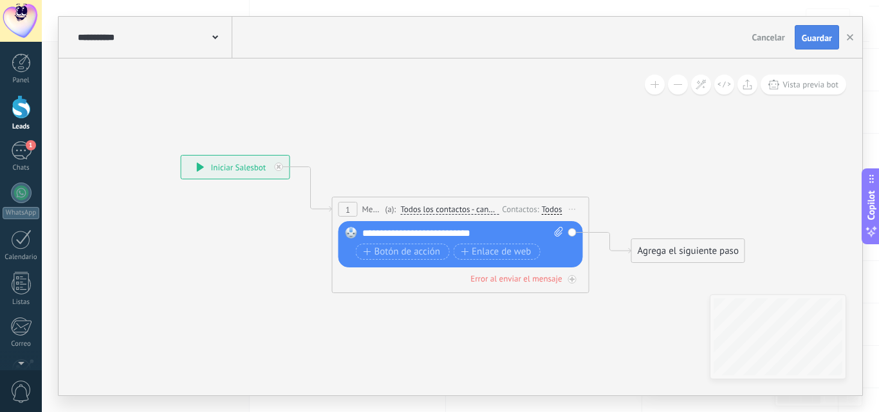
click at [819, 31] on button "Guardar" at bounding box center [816, 37] width 44 height 24
click at [573, 207] on span "Iniciar vista previa aquí Cambiar nombre Duplicar Borrar" at bounding box center [572, 209] width 21 height 19
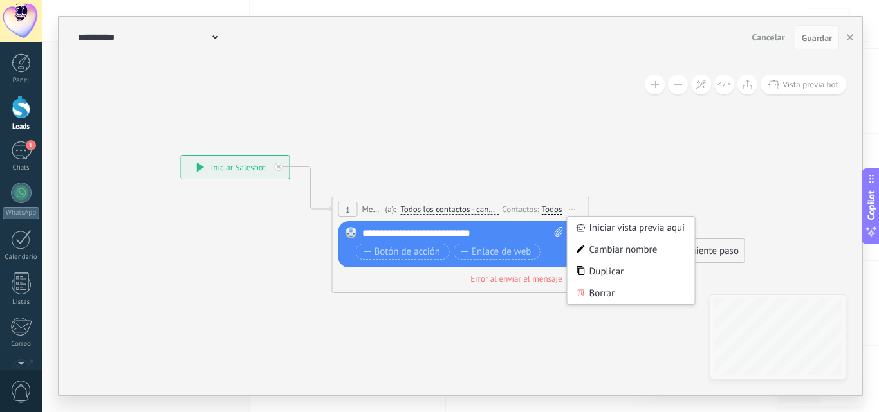
click at [471, 209] on span "Todos los contactos - canales seleccionados" at bounding box center [449, 210] width 98 height 10
click at [471, 209] on button "Todos los contactos - canales seleccionados" at bounding box center [474, 209] width 161 height 23
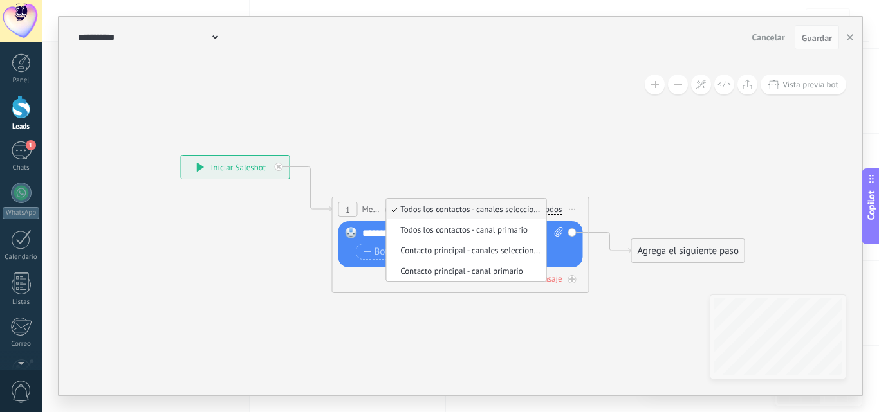
click at [535, 150] on icon at bounding box center [440, 215] width 1163 height 764
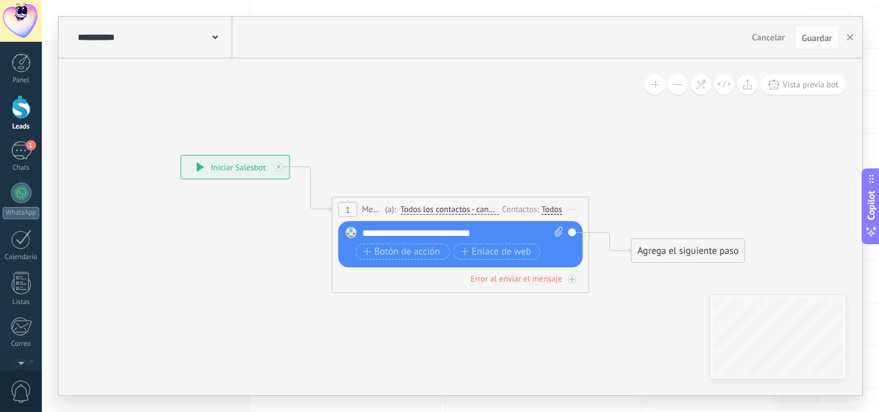
click at [520, 209] on div "Contactos:" at bounding box center [521, 209] width 39 height 12
click at [551, 208] on div "Todos" at bounding box center [552, 210] width 21 height 10
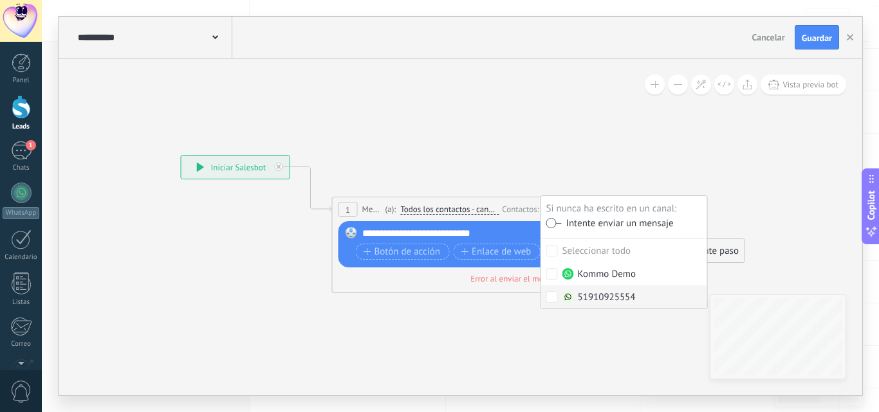
click at [559, 295] on label "51910925554" at bounding box center [624, 297] width 166 height 23
click at [774, 208] on icon at bounding box center [440, 215] width 1163 height 764
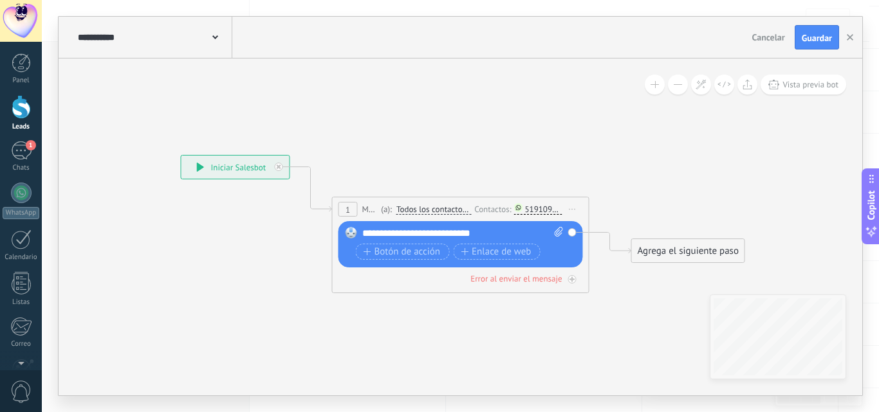
click at [570, 207] on span "Iniciar vista previa aquí Cambiar nombre Duplicar Borrar" at bounding box center [572, 209] width 21 height 19
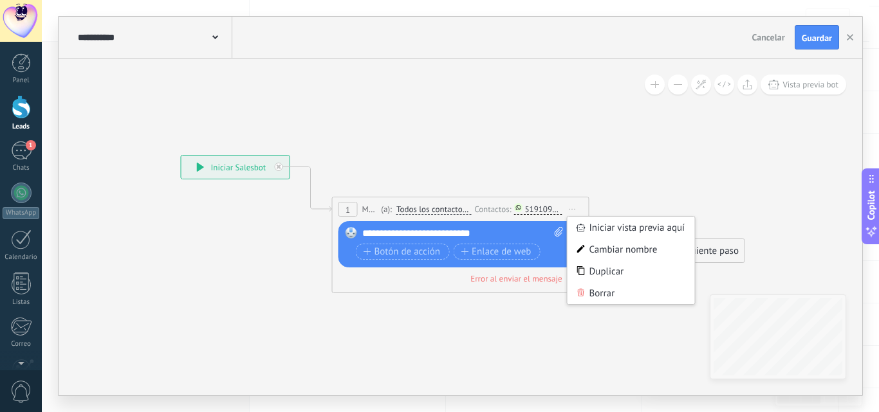
click at [493, 208] on div "Contactos:" at bounding box center [493, 209] width 39 height 12
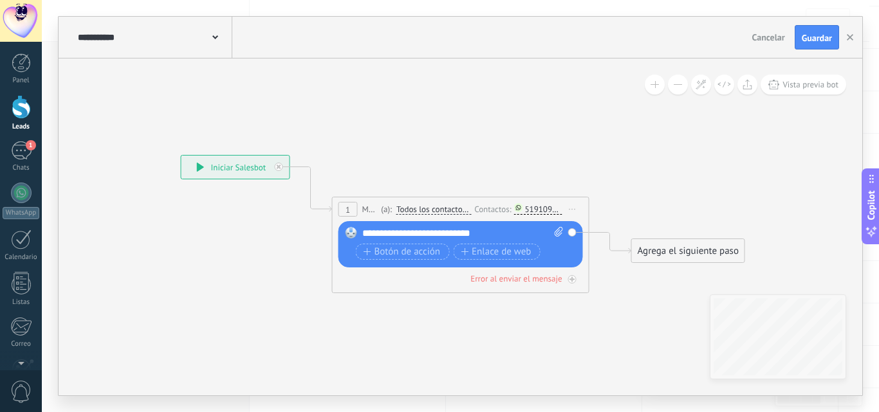
click at [537, 208] on div "51910925554" at bounding box center [543, 210] width 37 height 10
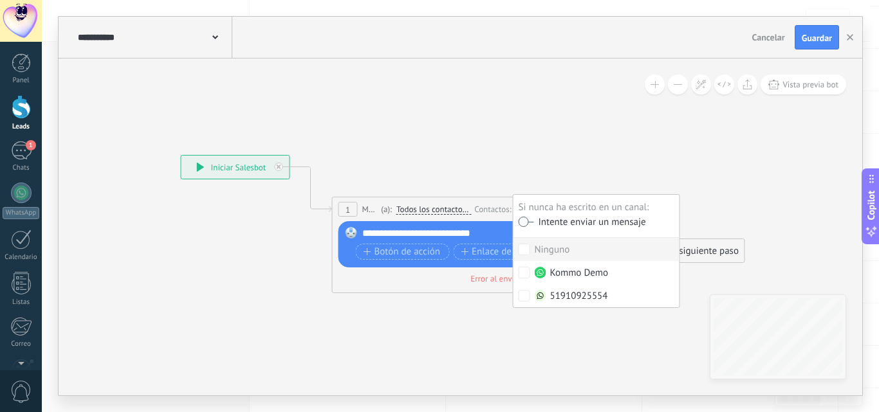
click at [534, 219] on div "Intente enviar un mensaje" at bounding box center [590, 222] width 112 height 11
click at [821, 33] on span "Guardar" at bounding box center [816, 37] width 30 height 9
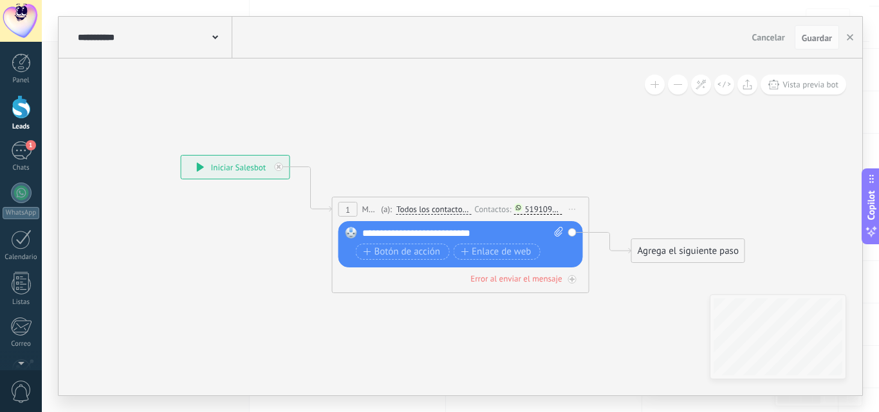
click at [21, 115] on div at bounding box center [21, 107] width 19 height 24
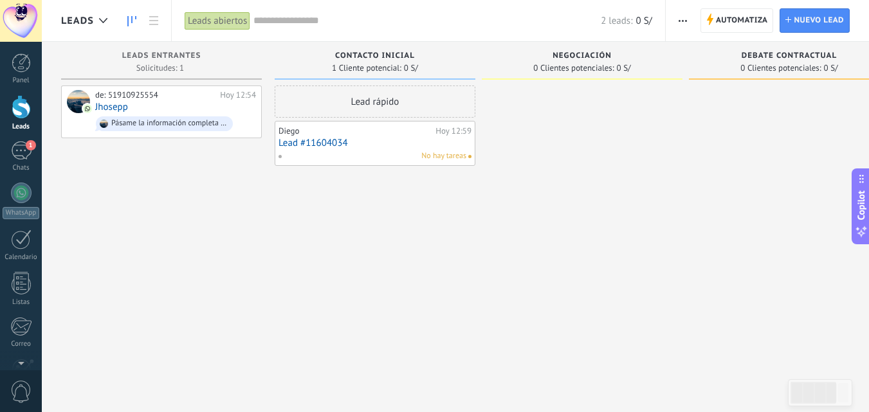
click at [429, 143] on link "Lead #11604034" at bounding box center [374, 143] width 193 height 11
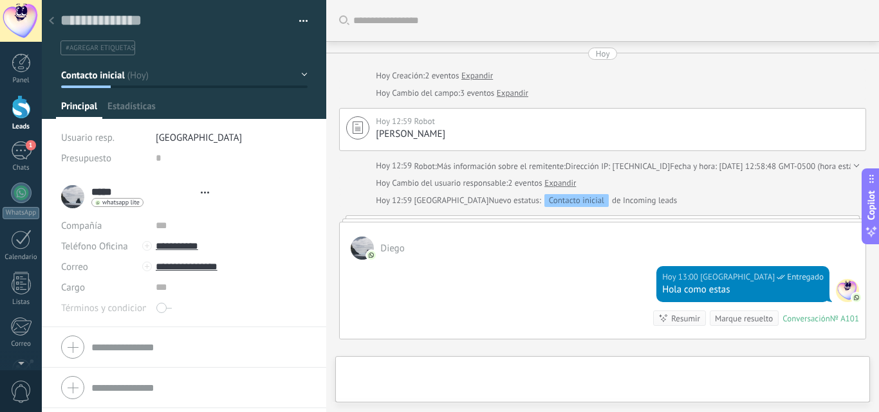
type textarea "**********"
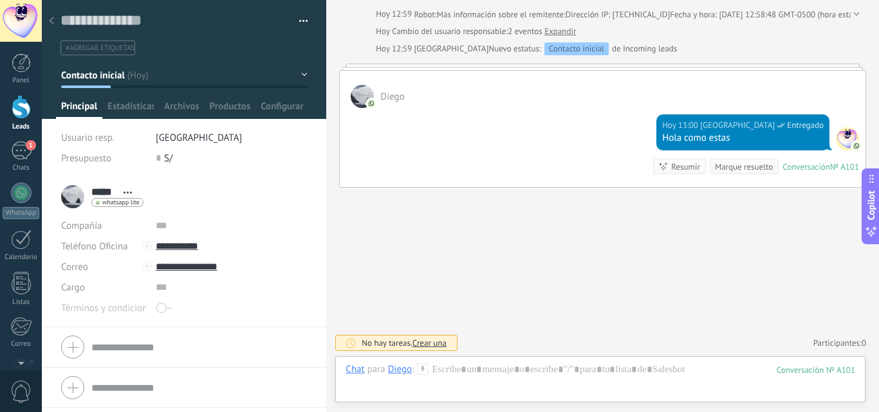
click at [298, 21] on button "button" at bounding box center [298, 21] width 19 height 19
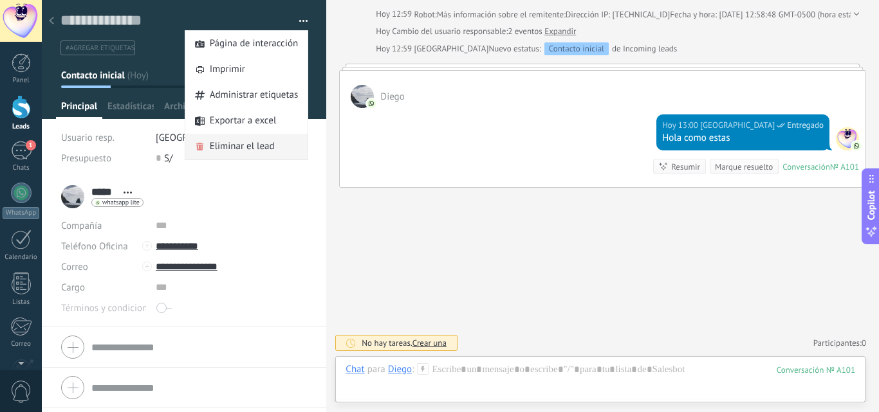
click at [257, 149] on span "Eliminar el lead" at bounding box center [242, 147] width 65 height 26
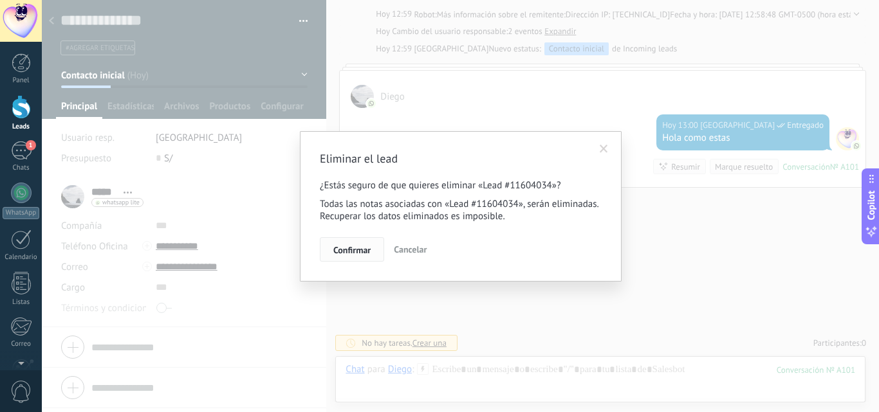
click at [347, 248] on span "Confirmar" at bounding box center [351, 250] width 37 height 9
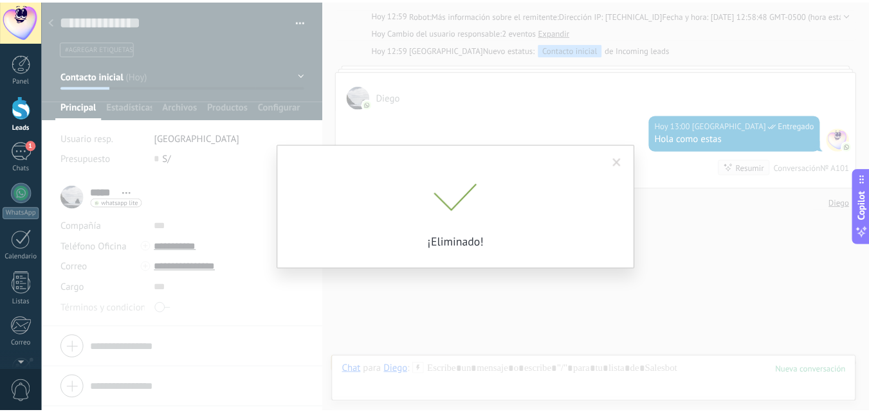
scroll to position [173, 0]
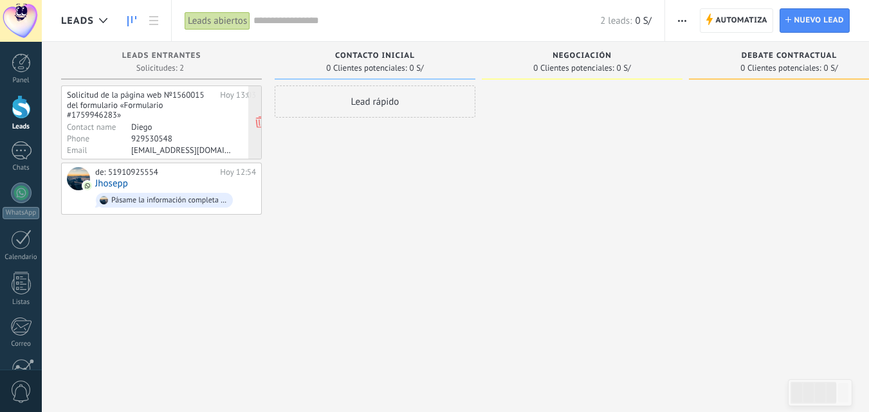
click at [158, 122] on div "Diego" at bounding box center [181, 127] width 100 height 10
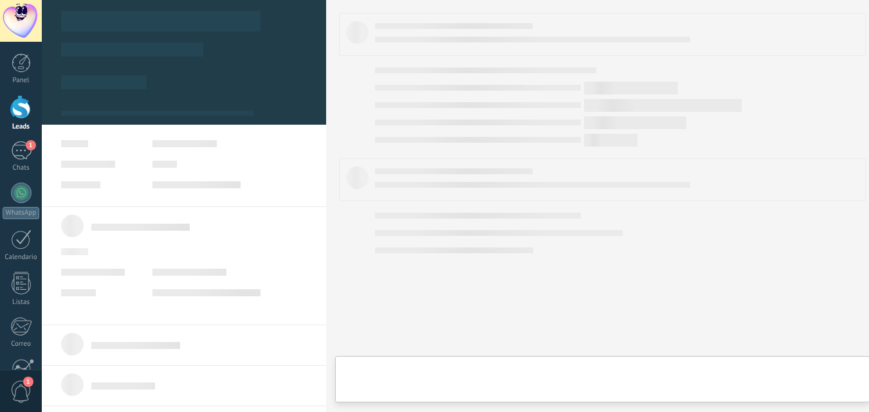
click at [143, 101] on div at bounding box center [184, 49] width 284 height 114
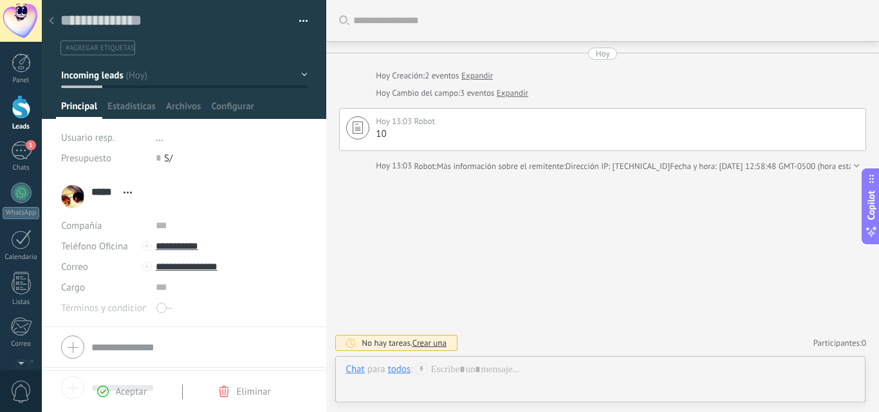
click at [18, 113] on div at bounding box center [21, 107] width 19 height 24
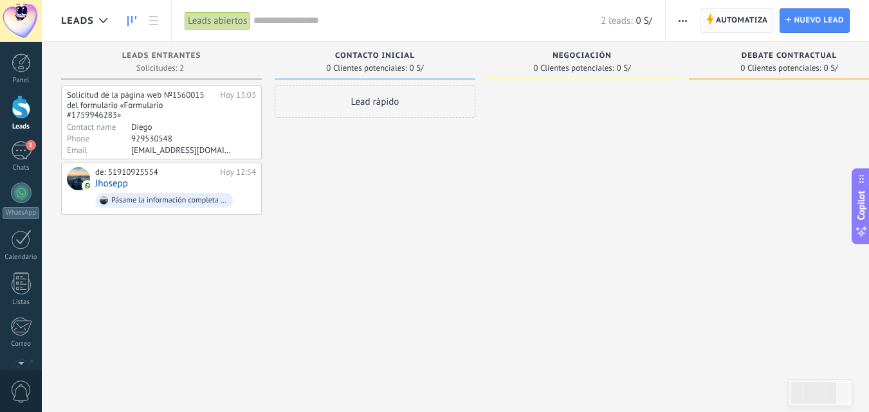
click at [747, 21] on span "Automatiza" at bounding box center [742, 20] width 52 height 23
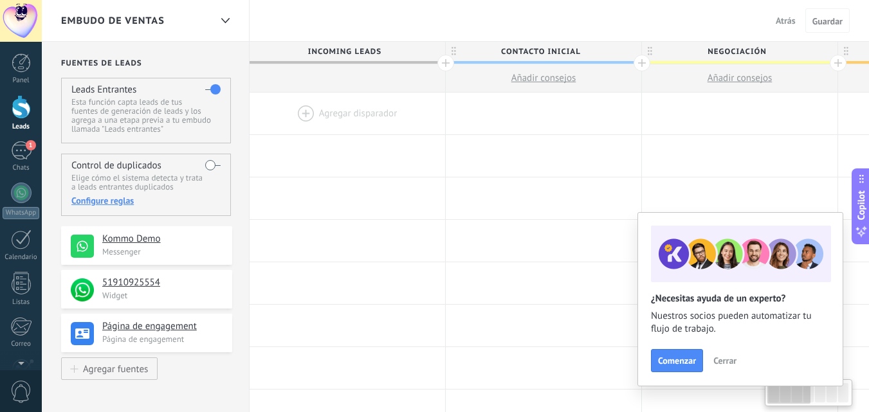
click at [365, 115] on div at bounding box center [348, 114] width 196 height 42
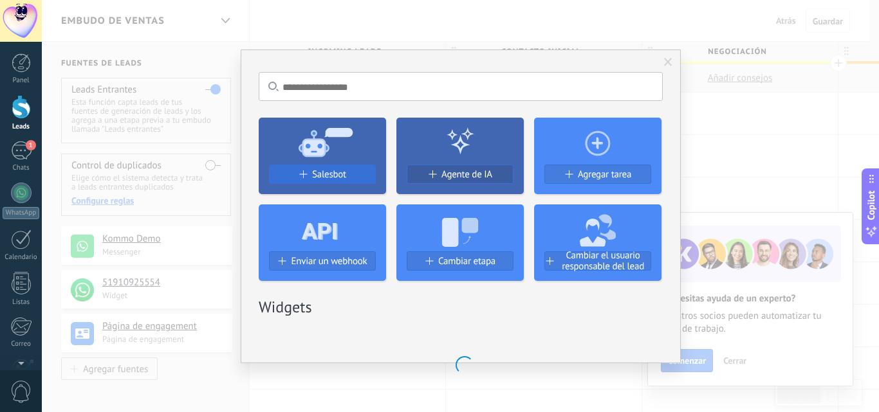
click at [334, 170] on span "Salesbot" at bounding box center [329, 174] width 34 height 11
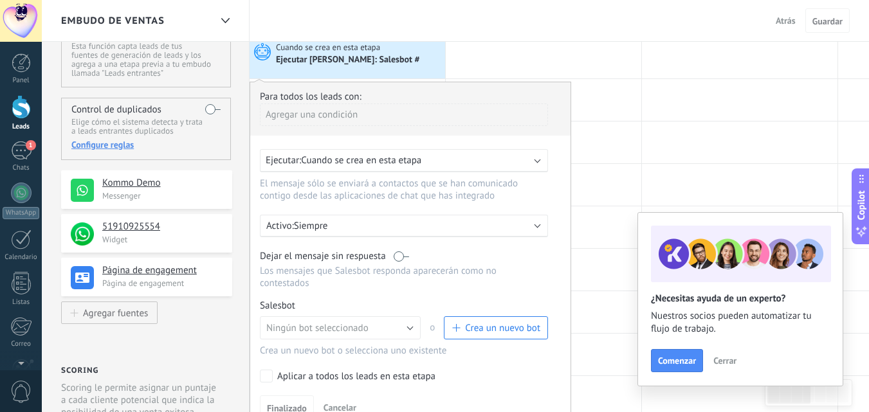
scroll to position [129, 0]
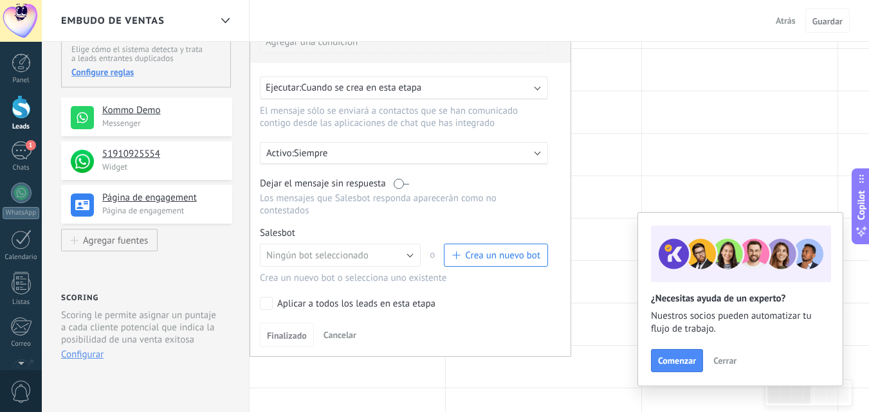
click at [486, 259] on span "Crea un nuevo bot" at bounding box center [502, 256] width 75 height 12
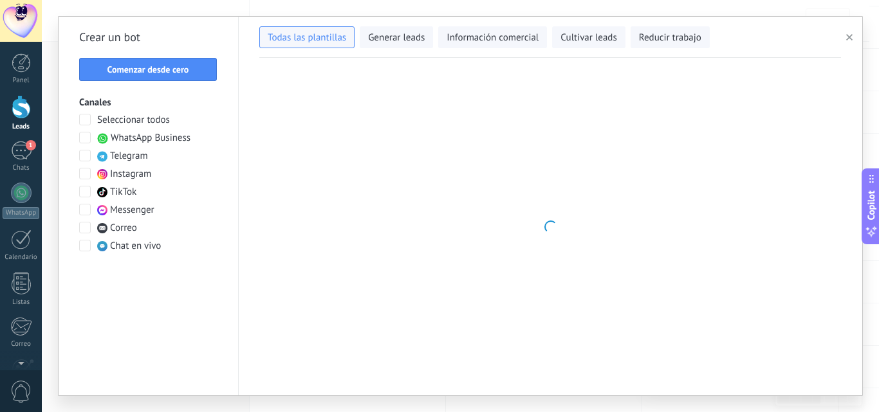
type input "**********"
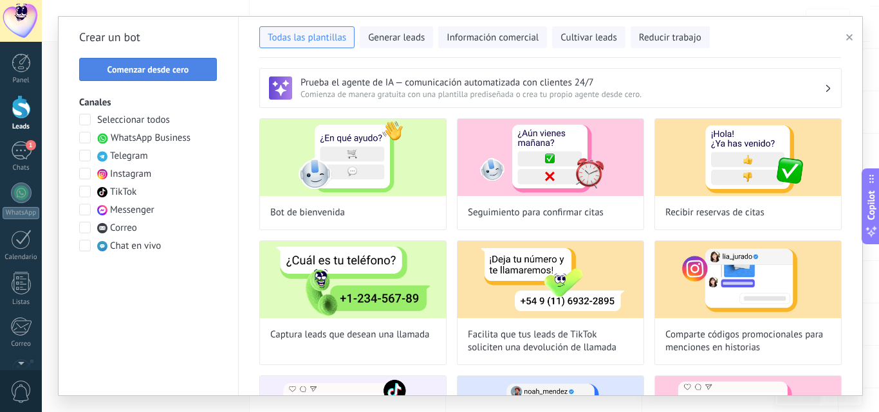
drag, startPoint x: 179, startPoint y: 56, endPoint x: 181, endPoint y: 68, distance: 11.9
click at [180, 60] on div "Crear un bot Comenzar desde cero Canales Seleccionar todos WhatsApp Business Te…" at bounding box center [149, 206] width 180 height 379
click at [181, 68] on span "Comenzar desde cero" at bounding box center [148, 69] width 82 height 9
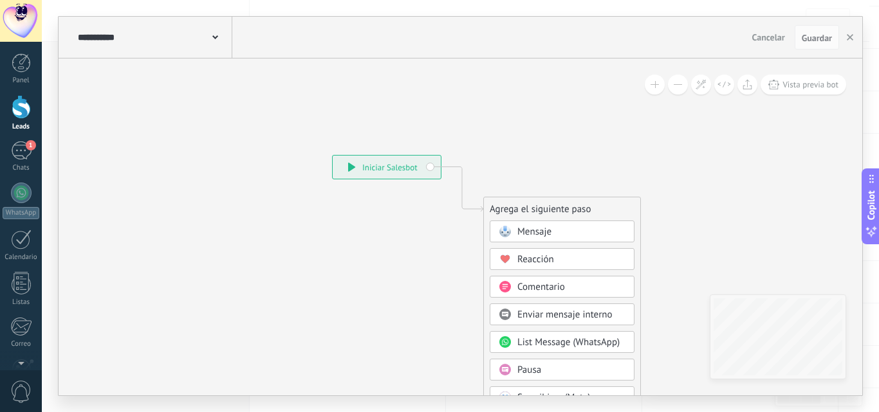
drag, startPoint x: 612, startPoint y: 213, endPoint x: 603, endPoint y: 223, distance: 13.3
click at [609, 219] on div "Agrega el siguiente paso" at bounding box center [562, 209] width 156 height 21
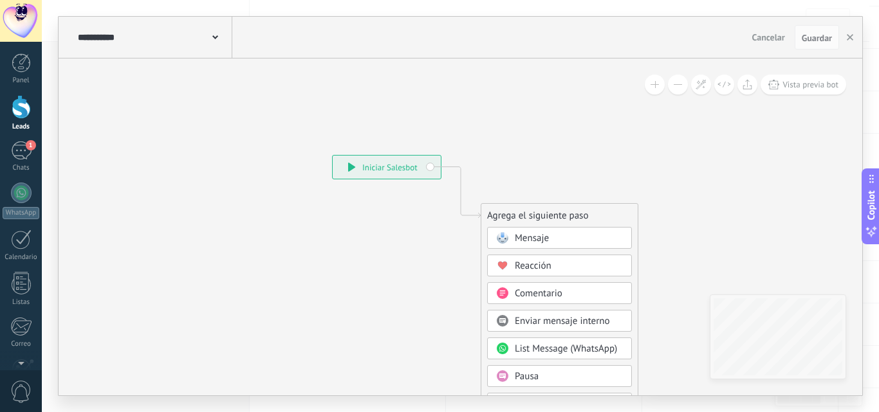
click at [602, 226] on div "Agrega el siguiente paso Mensaje Mensaje Mensaje Reacción Comentario Enviar men…" at bounding box center [559, 415] width 158 height 424
click at [594, 234] on div "Mensaje" at bounding box center [569, 238] width 108 height 13
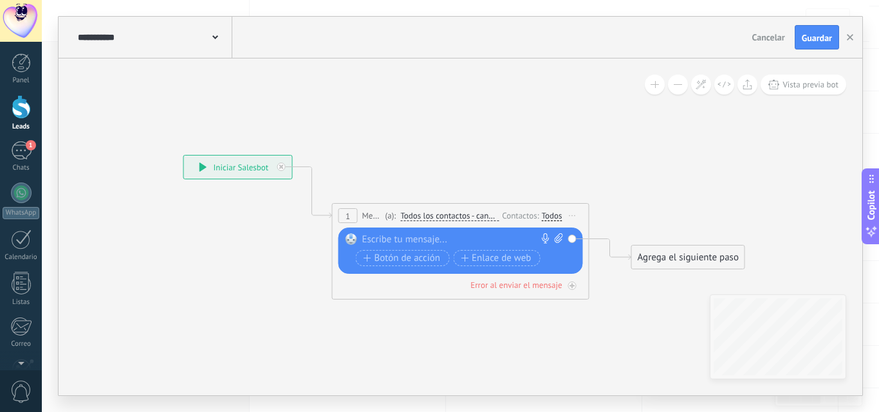
click at [436, 238] on div at bounding box center [457, 239] width 191 height 13
click at [561, 238] on icon at bounding box center [558, 238] width 8 height 10
click input "Subir" at bounding box center [0, 0] width 0 height 0
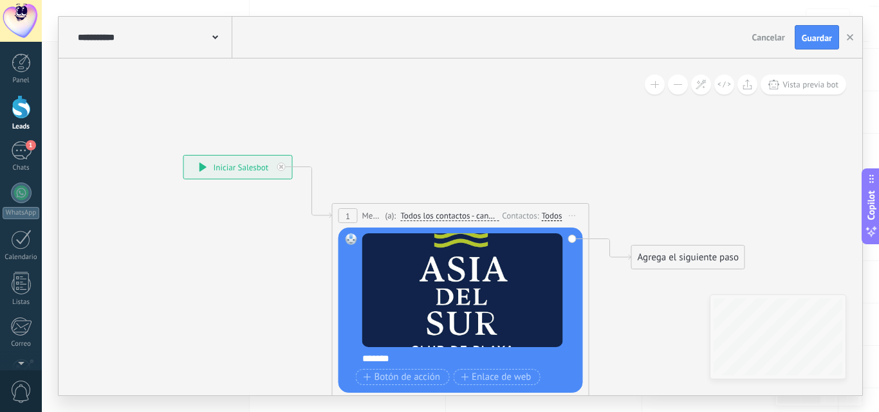
click at [511, 217] on div "Contactos:" at bounding box center [521, 216] width 39 height 12
click at [551, 214] on div "Todos" at bounding box center [552, 216] width 21 height 10
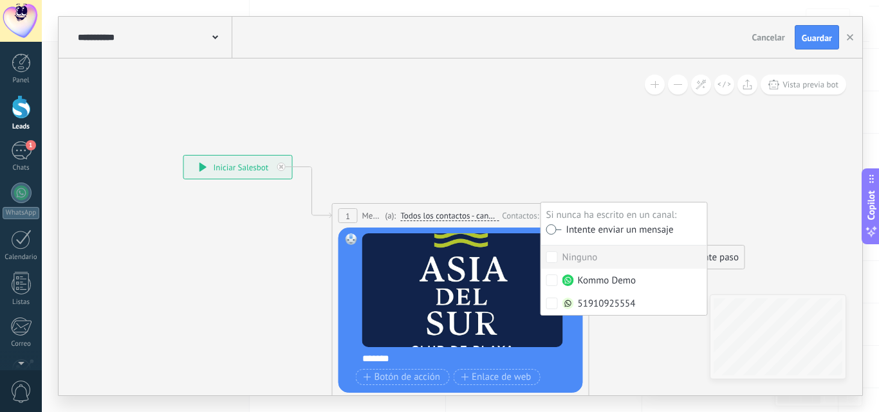
click at [574, 256] on div "Ninguno" at bounding box center [579, 257] width 35 height 13
click at [604, 279] on div "Kommo Demo" at bounding box center [599, 281] width 74 height 13
click at [608, 281] on div "Kommo Demo" at bounding box center [599, 281] width 74 height 13
click at [615, 303] on div "51910925554" at bounding box center [598, 304] width 73 height 13
click at [581, 226] on div "Intente enviar un mensaje" at bounding box center [617, 230] width 112 height 11
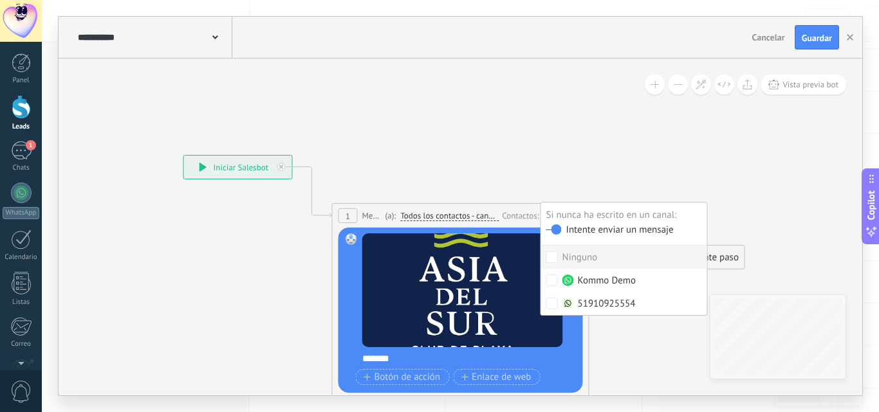
click at [766, 207] on icon at bounding box center [442, 218] width 1161 height 770
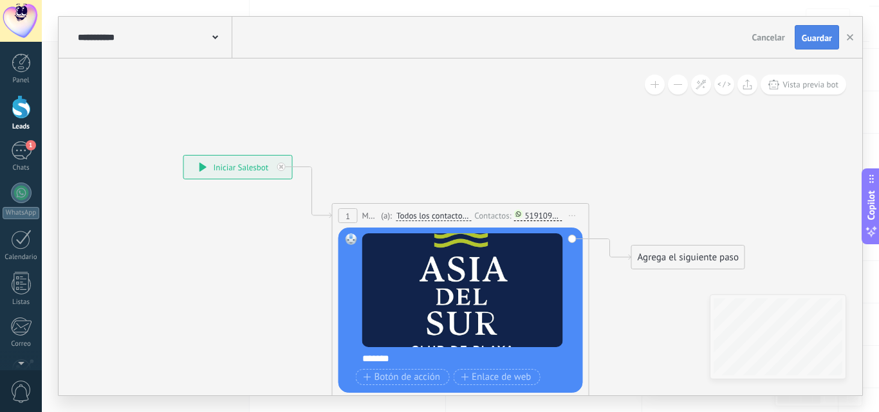
click at [812, 30] on button "Guardar" at bounding box center [816, 37] width 44 height 24
click at [848, 35] on icon "button" at bounding box center [849, 37] width 6 height 6
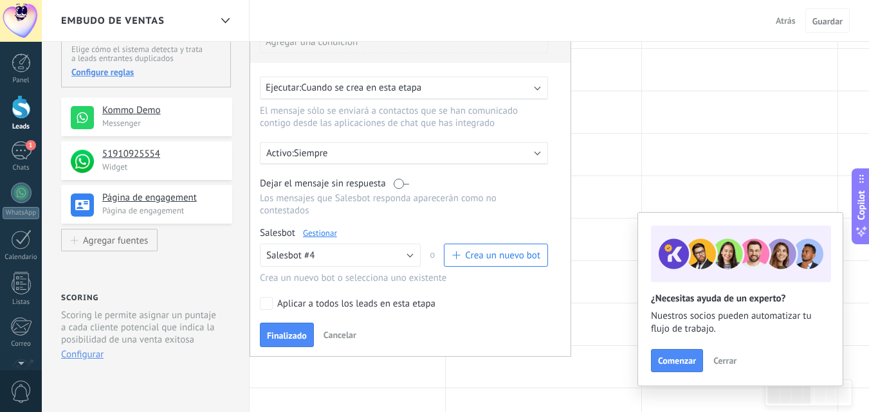
click at [731, 361] on span "Cerrar" at bounding box center [724, 360] width 23 height 9
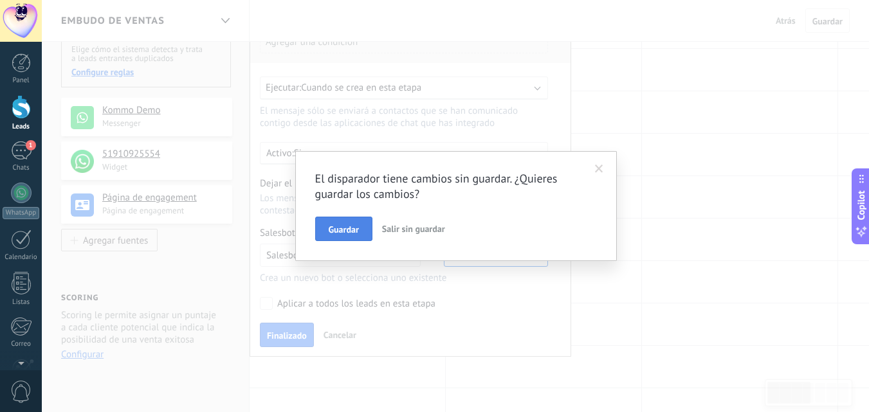
click at [343, 230] on span "Guardar" at bounding box center [344, 229] width 30 height 9
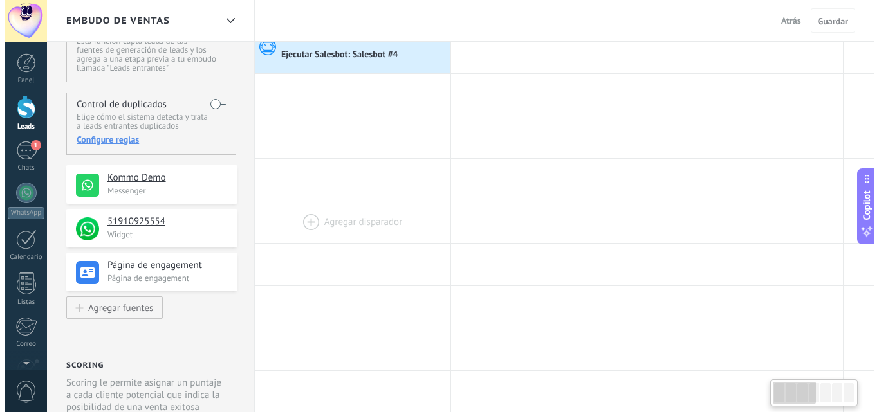
scroll to position [0, 0]
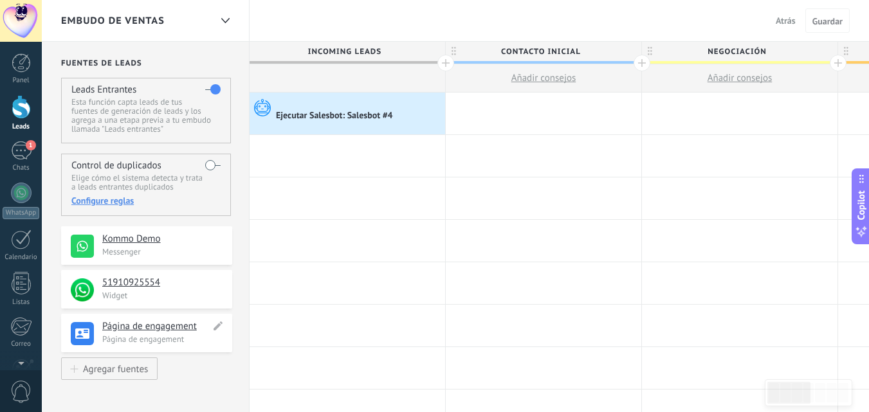
click at [163, 326] on h4 "Página de engagement" at bounding box center [156, 326] width 108 height 13
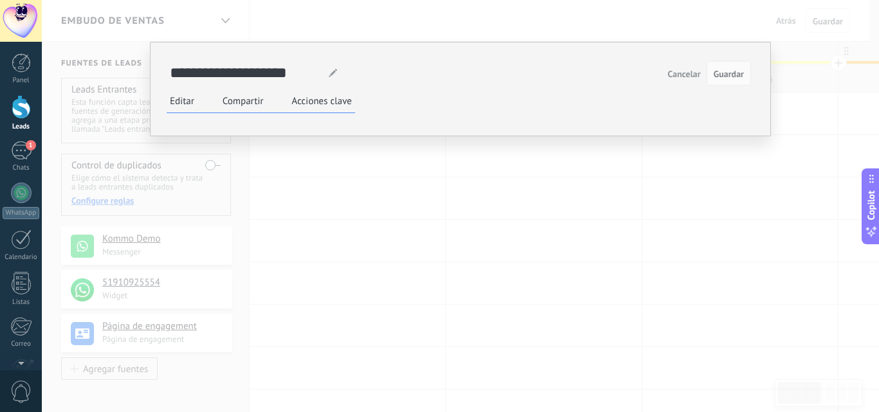
scroll to position [16, 0]
click at [260, 102] on label "Compartir" at bounding box center [243, 101] width 41 height 12
click at [0, 0] on link "[URL][DOMAIN_NAME]" at bounding box center [0, 0] width 0 height 0
click at [725, 75] on span "Guardar" at bounding box center [728, 73] width 30 height 9
click at [826, 113] on div "**********" at bounding box center [460, 206] width 837 height 412
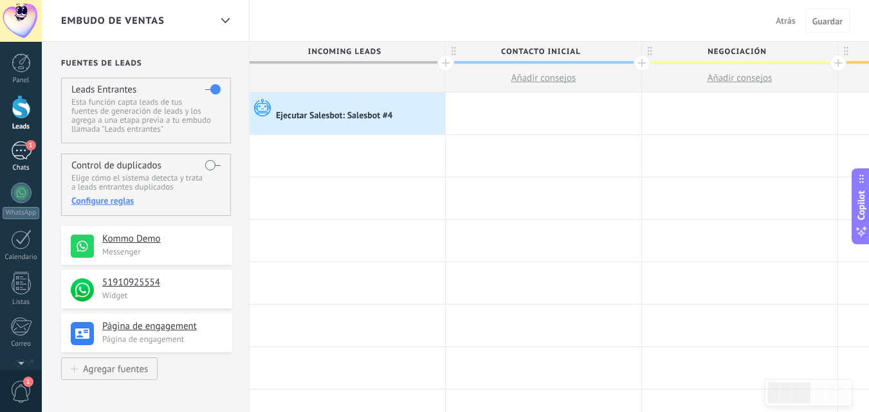
click at [24, 149] on div "1" at bounding box center [21, 150] width 21 height 19
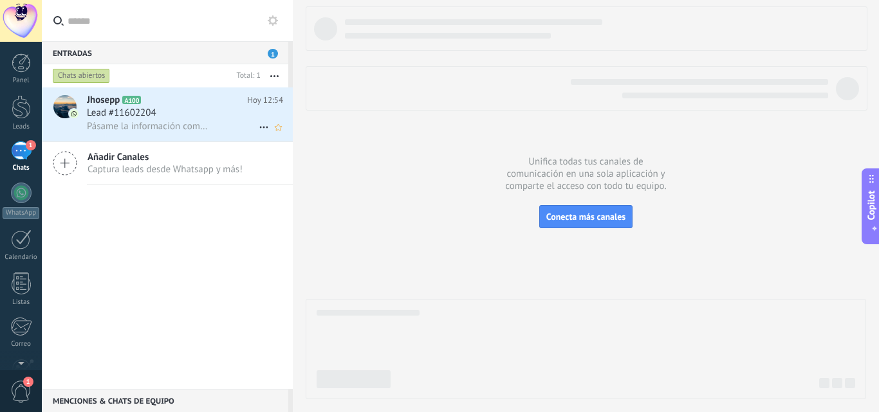
click at [143, 123] on span "Pásame la información completa Diego" at bounding box center [149, 126] width 125 height 12
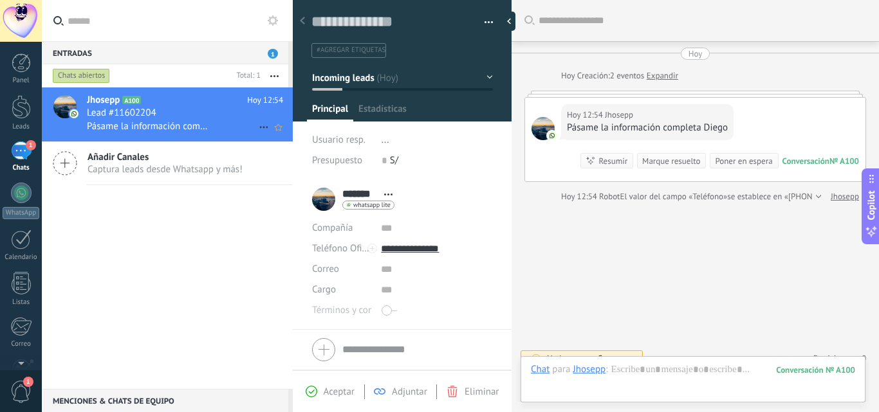
scroll to position [15, 0]
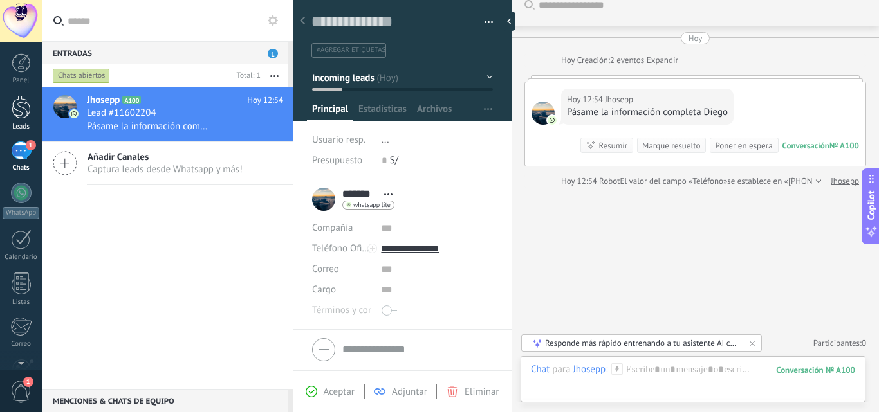
click at [23, 100] on div at bounding box center [21, 107] width 19 height 24
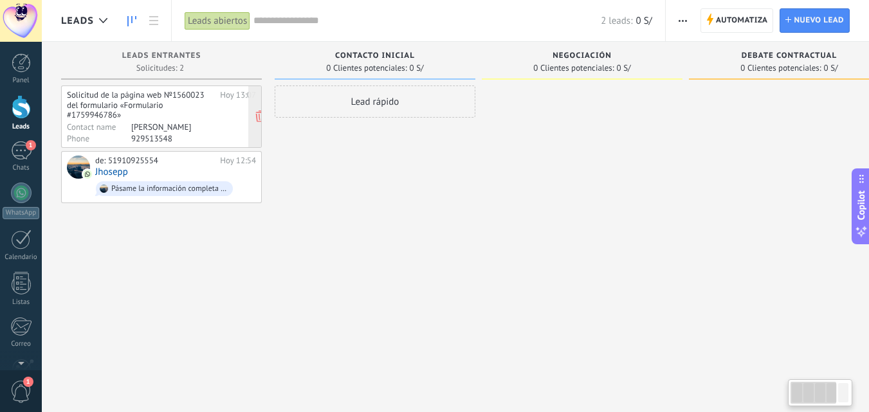
click at [176, 117] on div "Solicitud de la página web №1560023 del formulario «Formulario #1759946786»" at bounding box center [141, 105] width 149 height 30
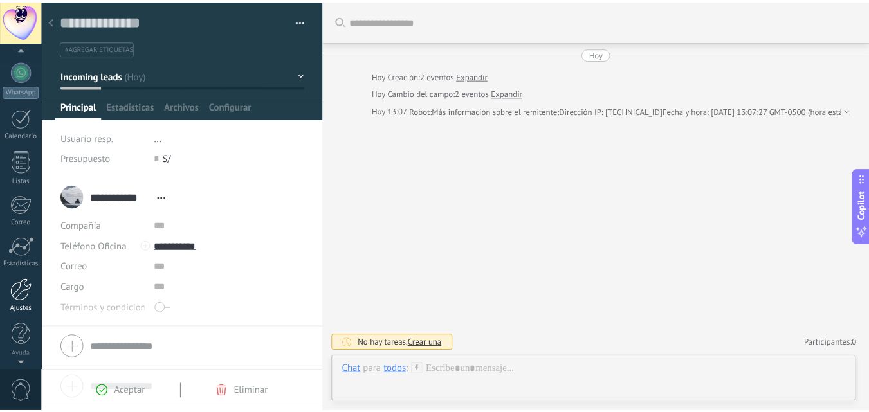
scroll to position [123, 0]
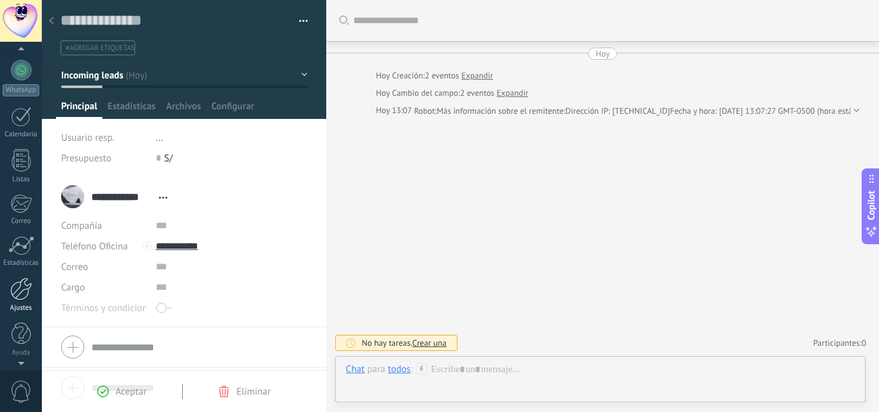
click at [22, 295] on div at bounding box center [21, 289] width 22 height 23
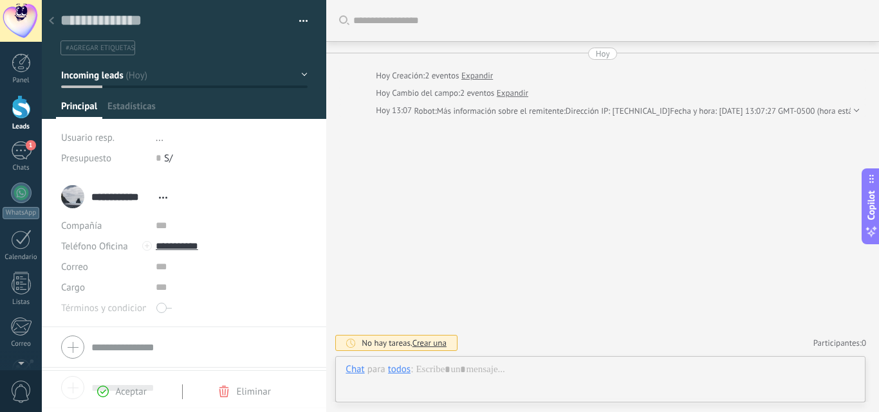
scroll to position [19, 0]
click at [23, 113] on div at bounding box center [21, 107] width 19 height 24
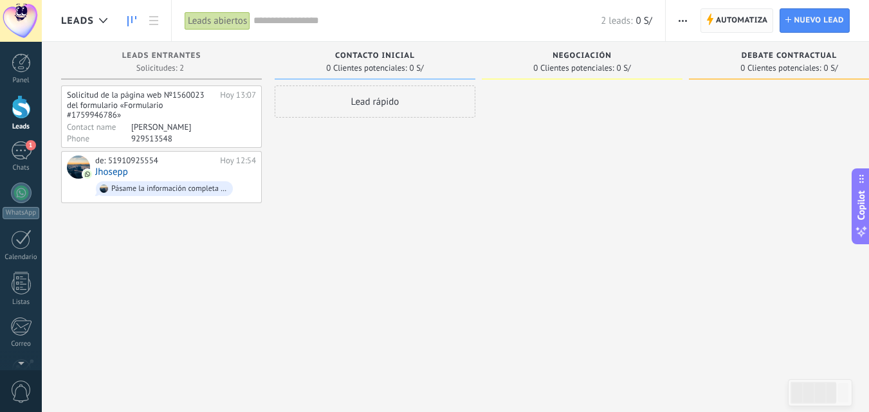
click at [731, 19] on span "Automatiza" at bounding box center [742, 20] width 52 height 23
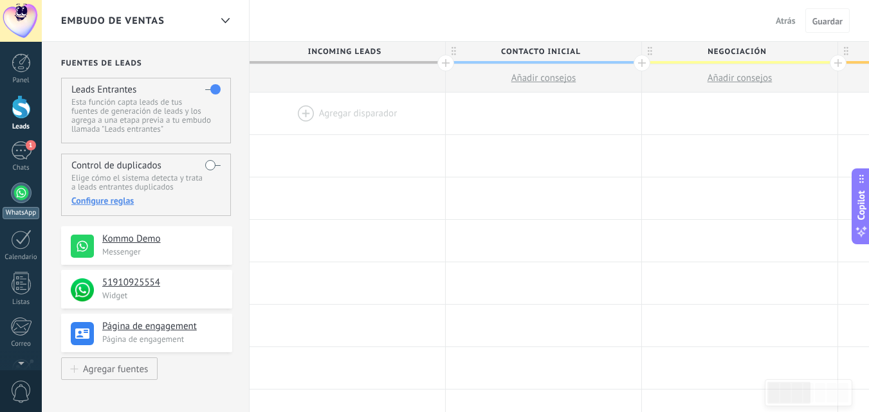
click at [23, 187] on div at bounding box center [21, 193] width 21 height 21
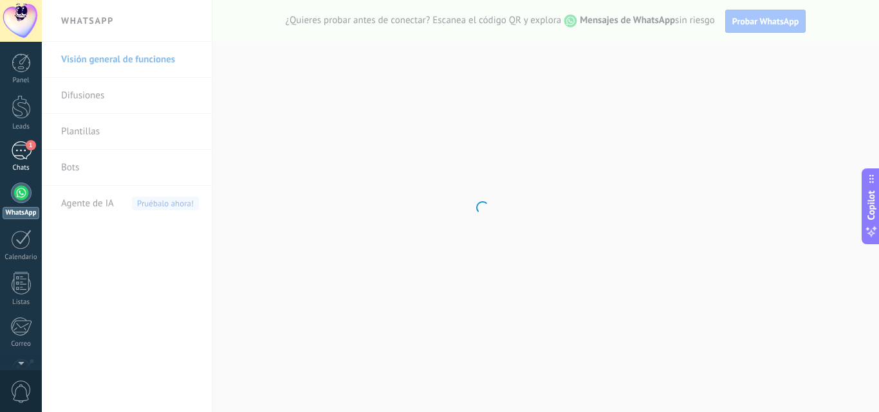
click at [18, 145] on div "1" at bounding box center [21, 150] width 21 height 19
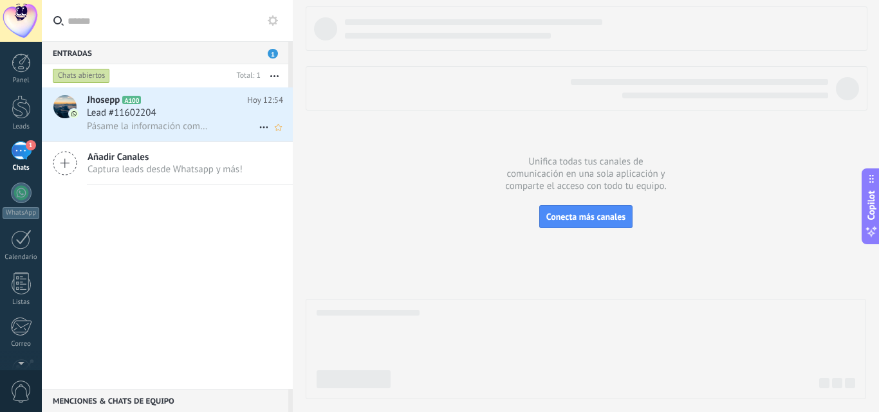
click at [131, 120] on div "Pásame la información completa Diego" at bounding box center [185, 127] width 196 height 14
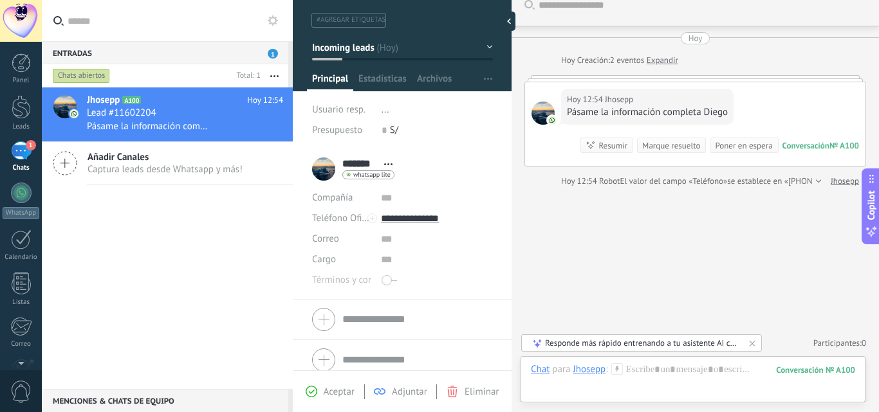
scroll to position [41, 0]
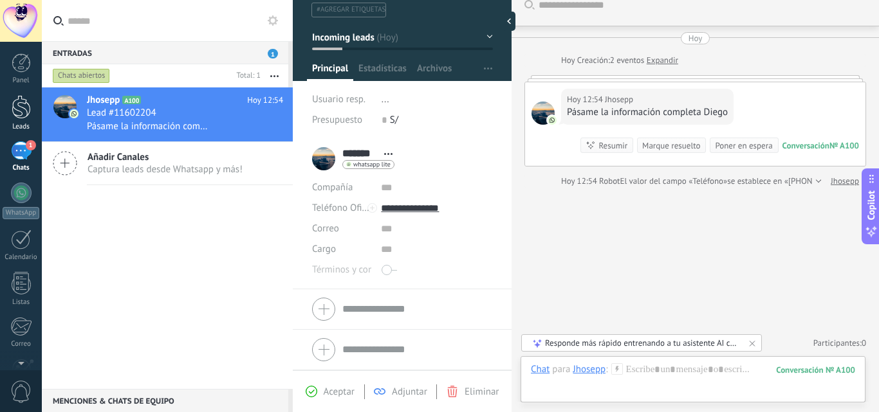
click at [21, 105] on div at bounding box center [21, 107] width 19 height 24
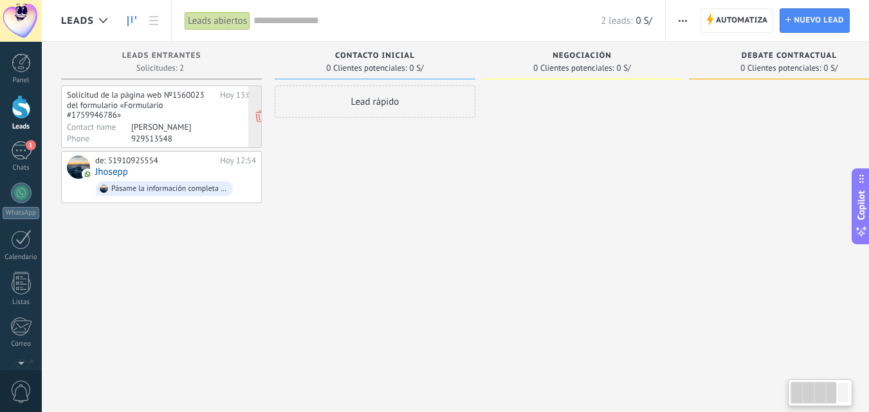
click at [176, 113] on div "Solicitud de la página web №1560023 del formulario «Formulario #1759946786»" at bounding box center [141, 105] width 149 height 30
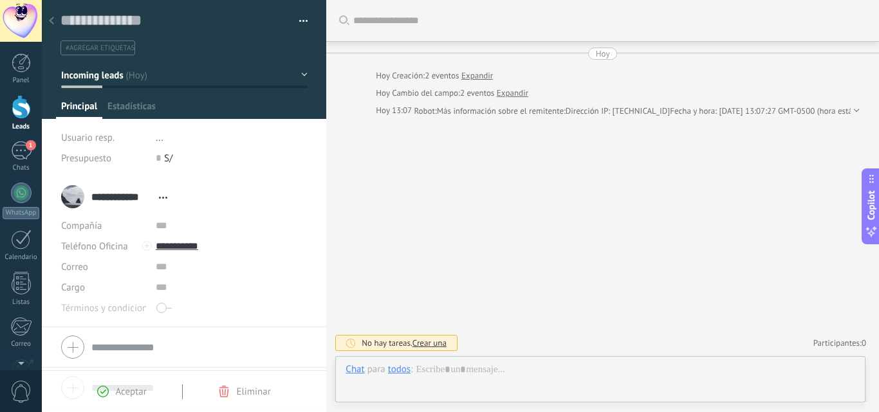
scroll to position [19, 0]
click at [17, 105] on div at bounding box center [21, 107] width 19 height 24
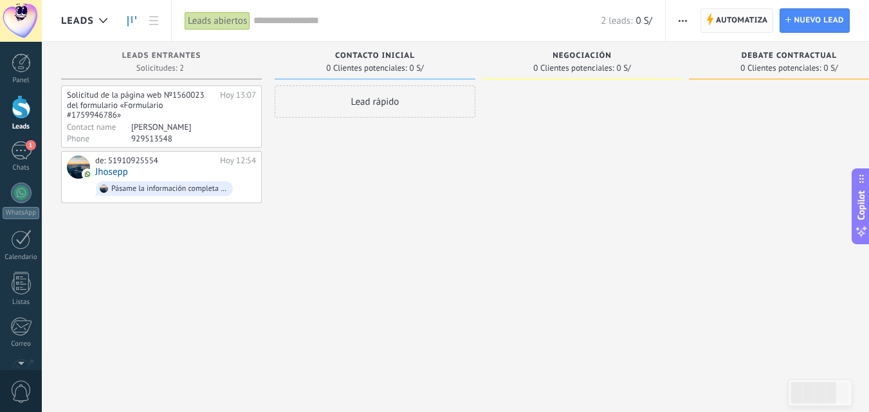
click at [737, 24] on span "Automatiza" at bounding box center [742, 20] width 52 height 23
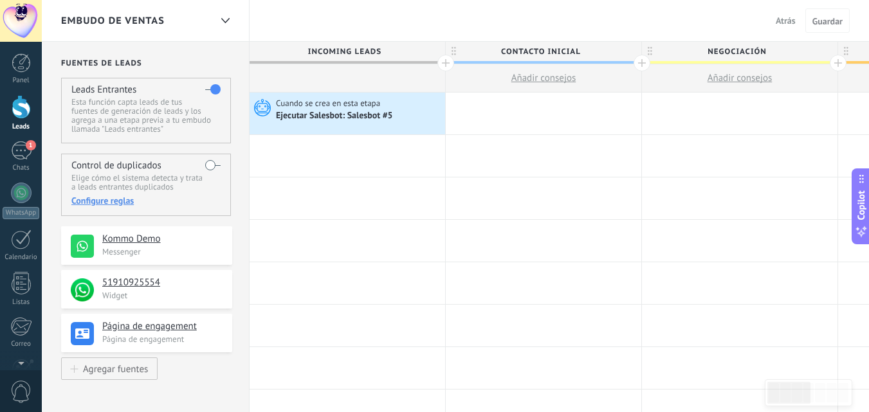
click at [15, 107] on div at bounding box center [21, 107] width 19 height 24
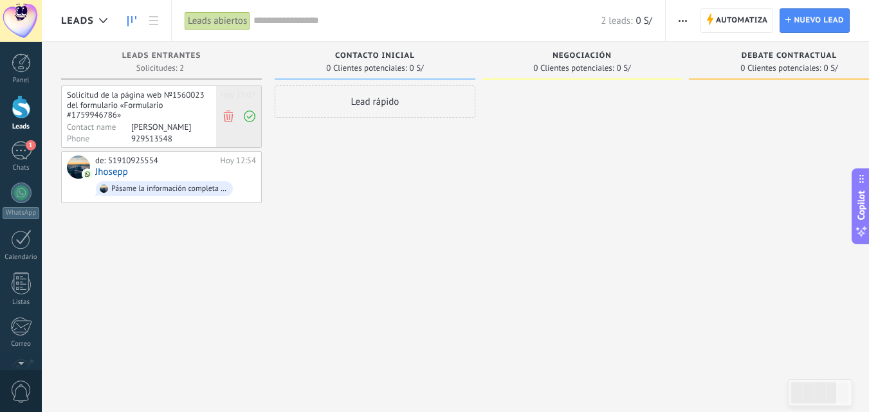
click at [228, 117] on icon at bounding box center [229, 117] width 12 height 12
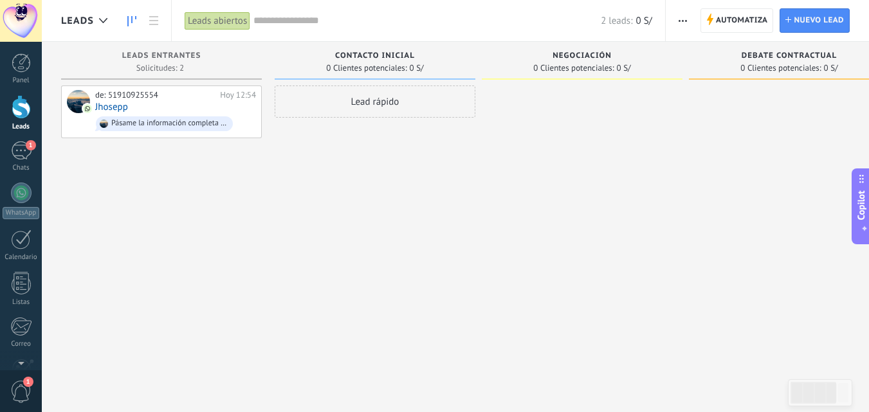
click at [27, 104] on div at bounding box center [21, 107] width 19 height 24
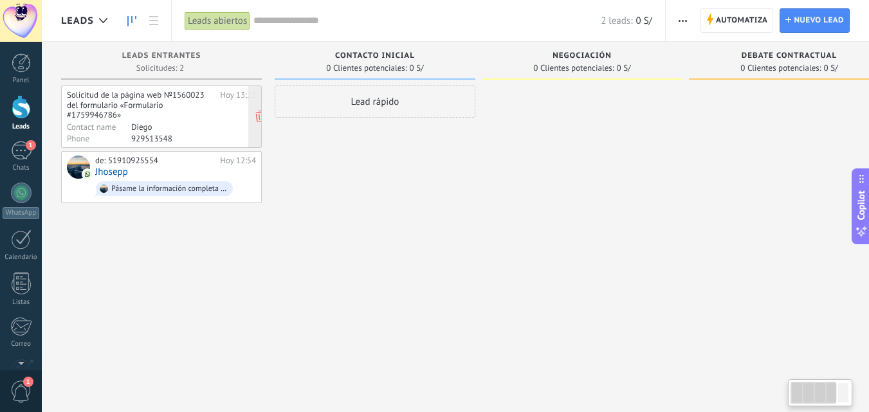
click at [166, 112] on div "Solicitud de la página web №1560023 del formulario «Formulario #1759946786»" at bounding box center [141, 105] width 149 height 30
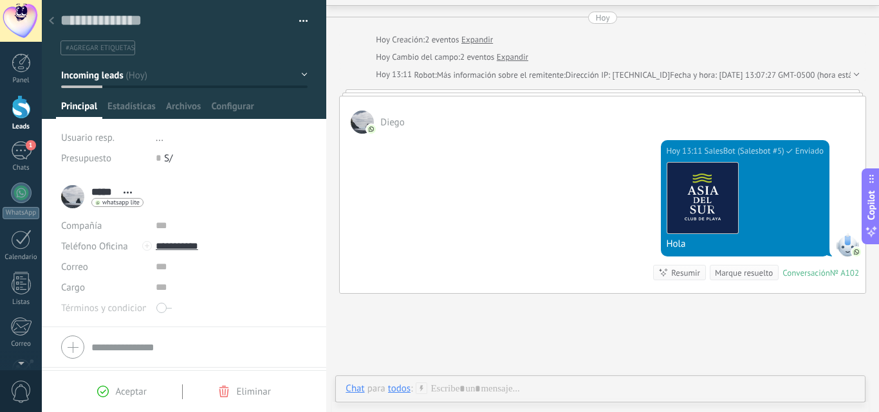
scroll to position [14, 0]
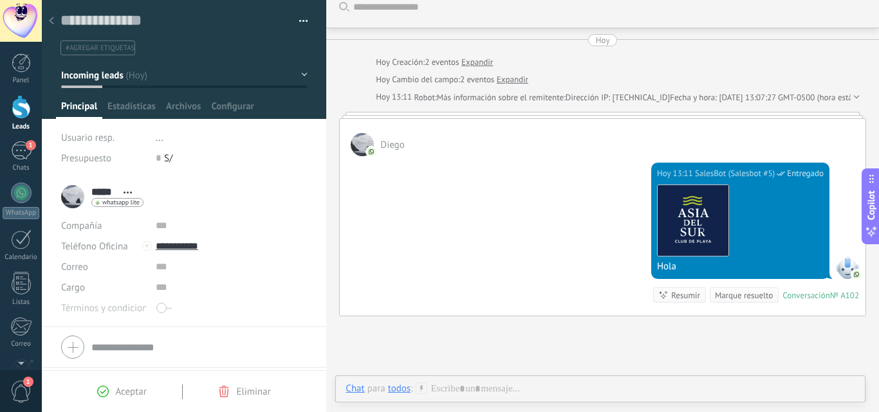
click at [20, 112] on div at bounding box center [21, 107] width 19 height 24
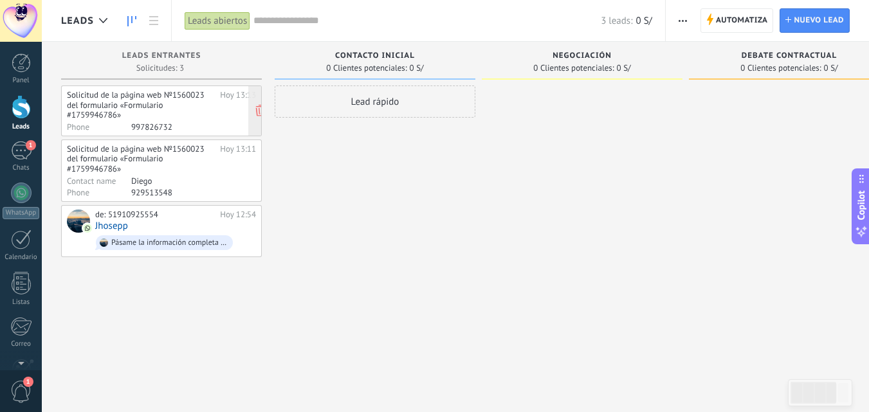
click at [162, 107] on div "Solicitud de la página web №1560023 del formulario «Formulario #1759946786»" at bounding box center [141, 105] width 149 height 30
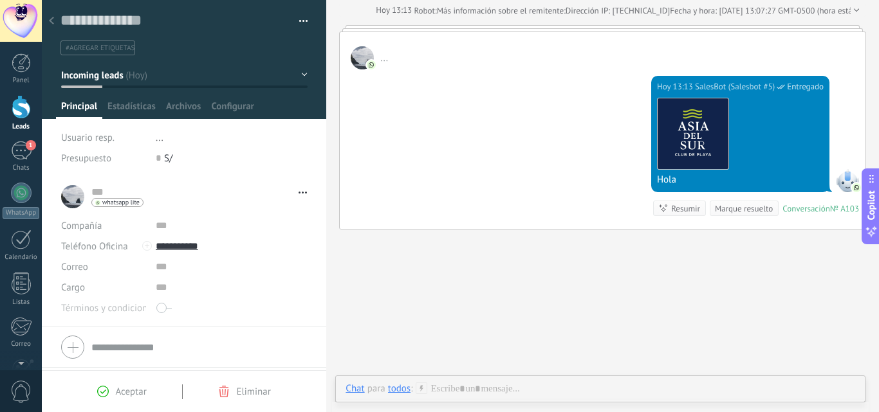
scroll to position [78, 0]
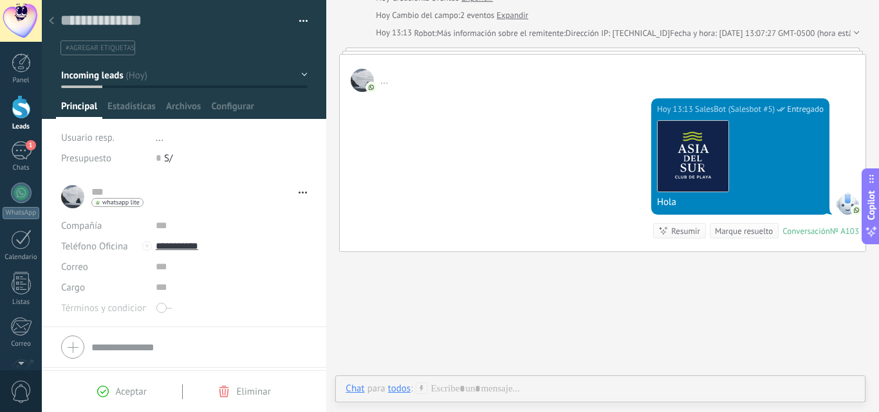
click at [26, 116] on div at bounding box center [21, 107] width 19 height 24
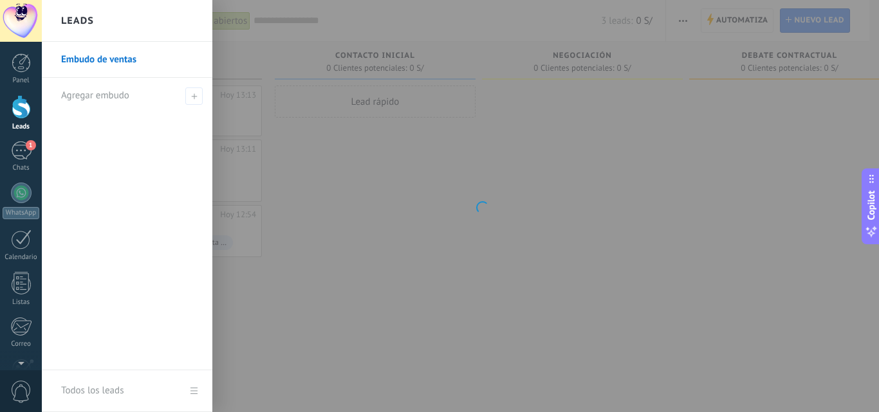
click at [23, 113] on div at bounding box center [21, 107] width 19 height 24
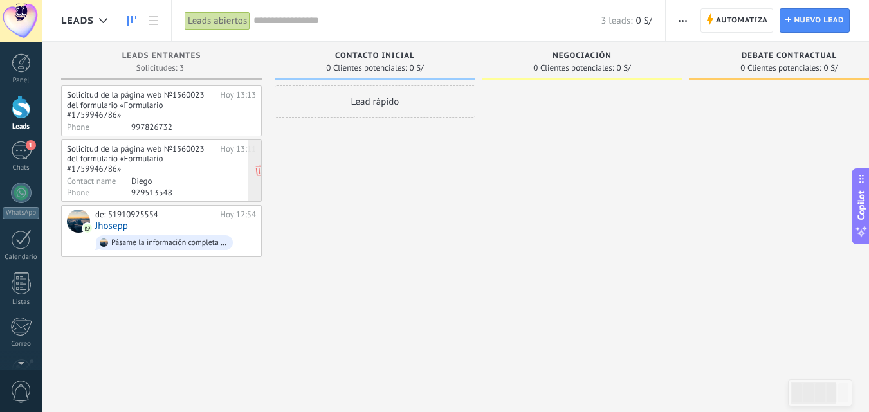
click at [169, 179] on div "Diego" at bounding box center [181, 181] width 100 height 10
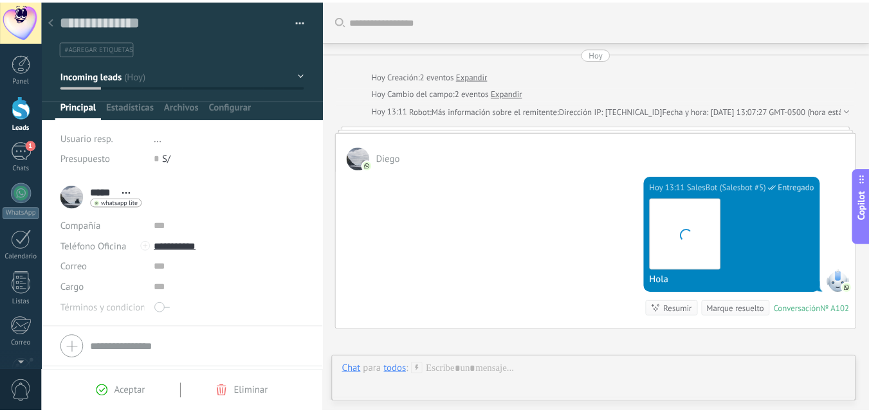
scroll to position [142, 0]
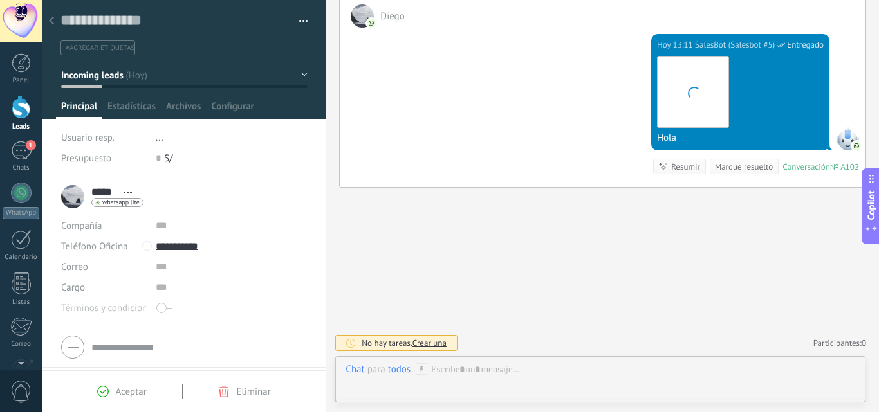
click at [48, 21] on div at bounding box center [51, 21] width 18 height 25
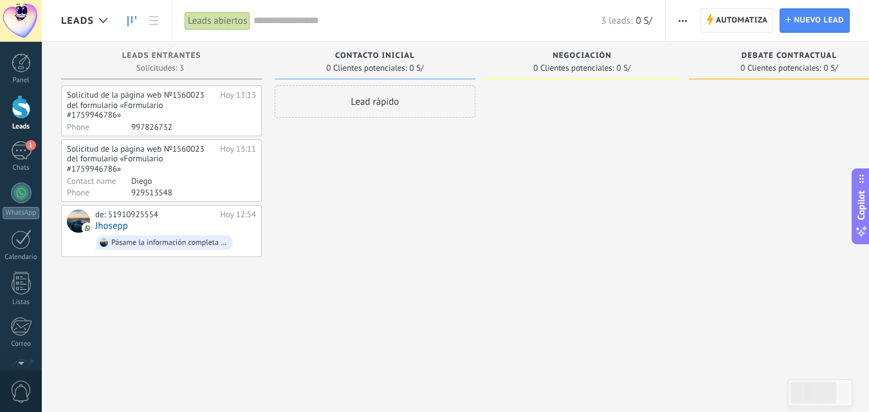
click at [722, 19] on span "Automatiza" at bounding box center [742, 20] width 52 height 23
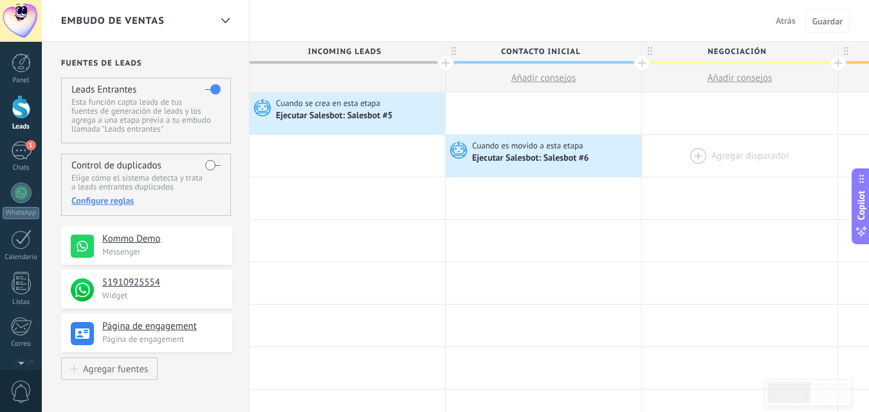
drag, startPoint x: 592, startPoint y: 142, endPoint x: 670, endPoint y: 140, distance: 77.2
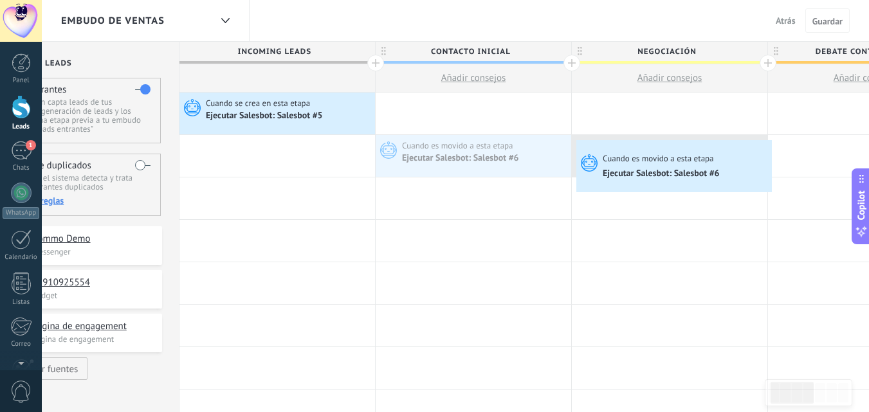
drag, startPoint x: 476, startPoint y: 155, endPoint x: 579, endPoint y: 143, distance: 104.2
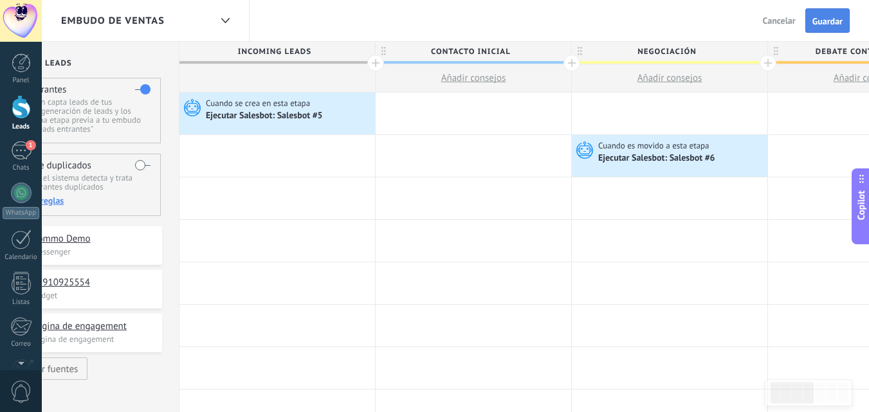
click at [819, 21] on span "Guardar" at bounding box center [827, 21] width 30 height 9
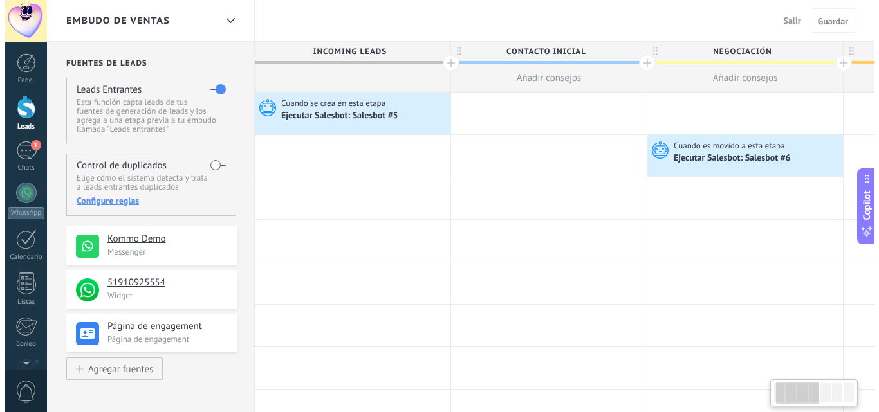
scroll to position [0, 70]
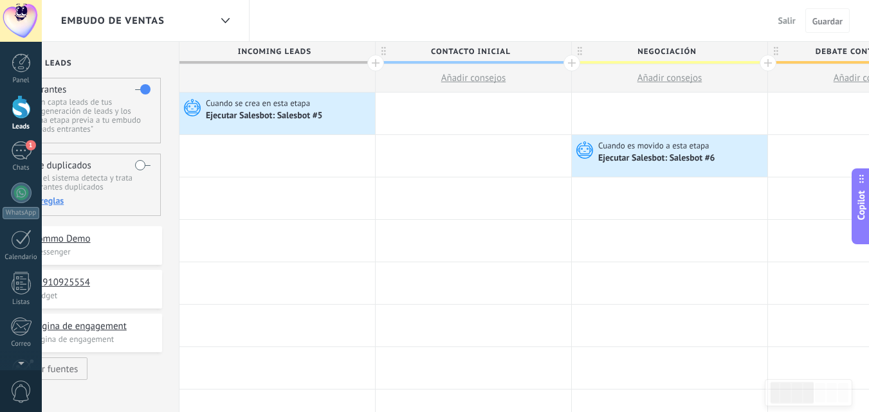
click at [17, 118] on div at bounding box center [21, 107] width 19 height 24
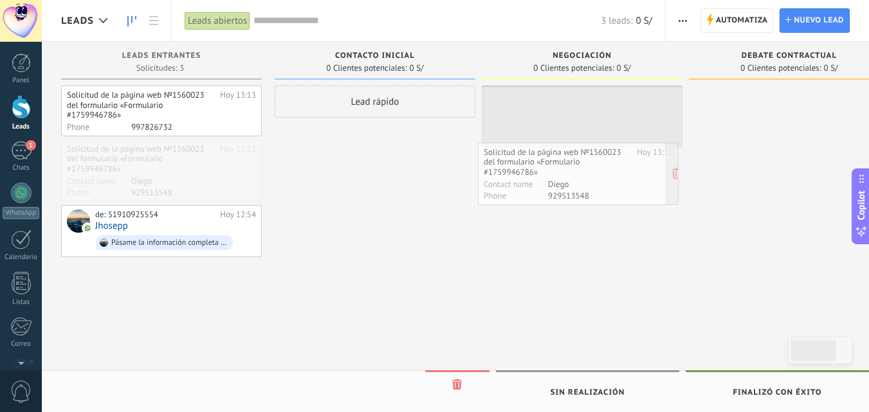
drag, startPoint x: 161, startPoint y: 170, endPoint x: 578, endPoint y: 173, distance: 416.8
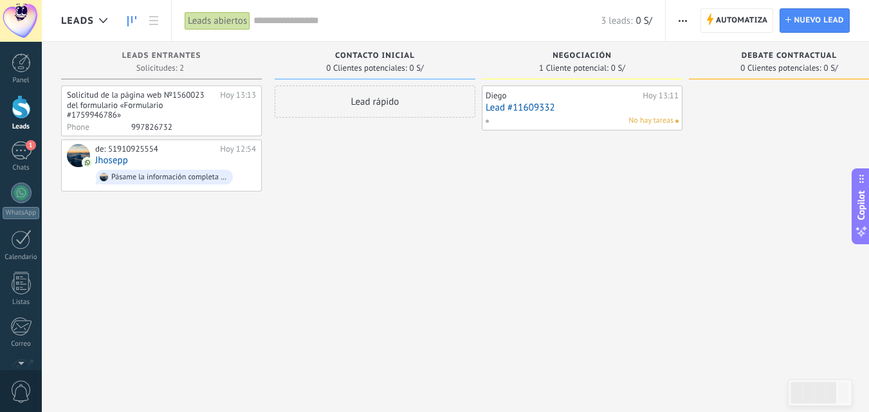
click at [585, 107] on link "Lead #11609332" at bounding box center [582, 107] width 193 height 11
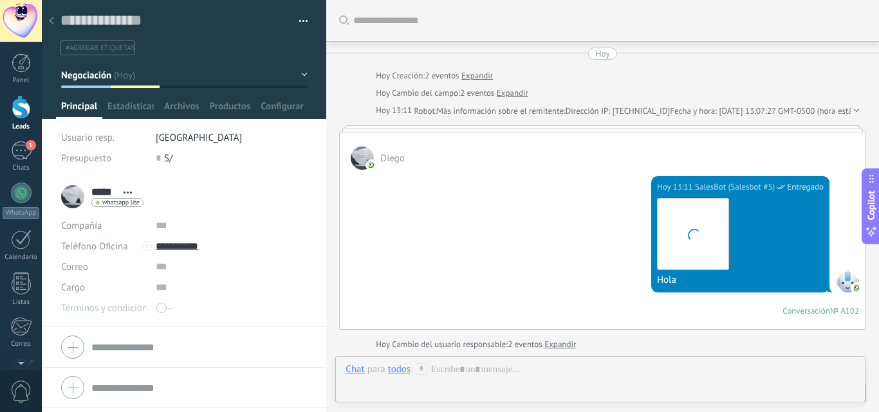
scroll to position [394, 0]
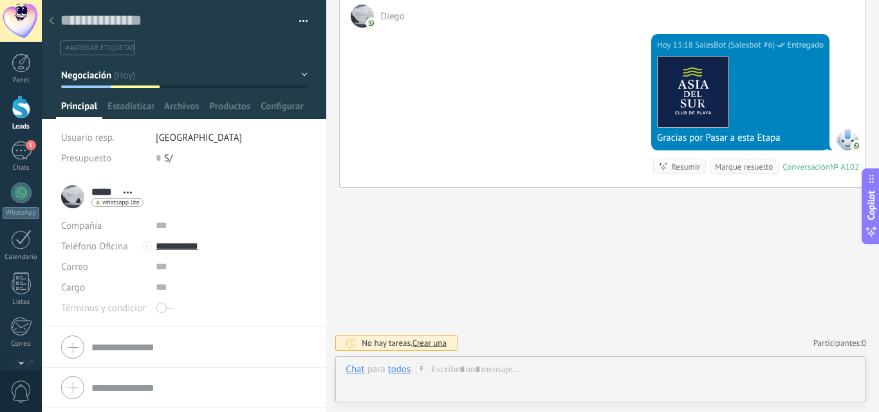
click at [21, 105] on div at bounding box center [21, 107] width 19 height 24
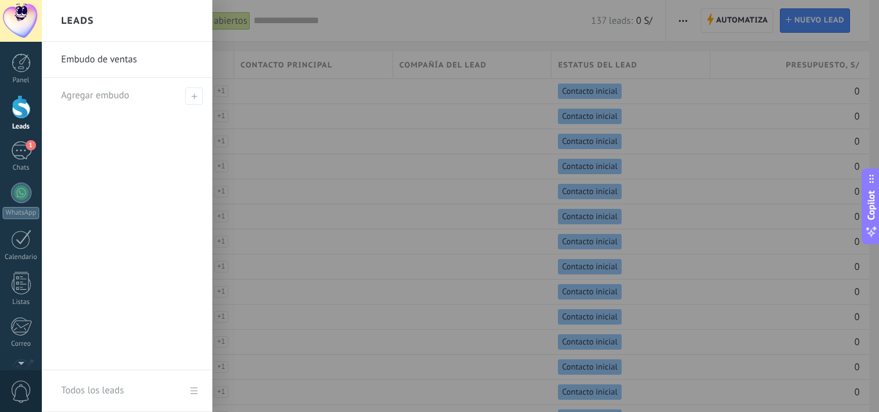
click at [26, 109] on div at bounding box center [21, 107] width 19 height 24
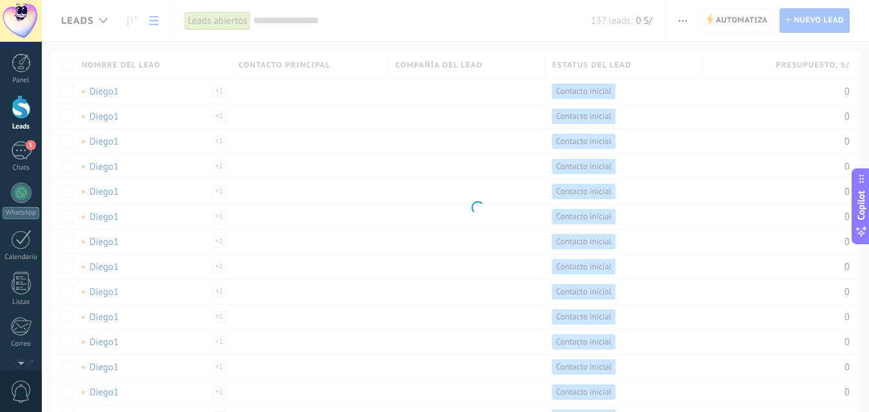
click at [132, 19] on body ".abecls-1,.abecls-2{fill-rule:evenodd}.abecls-2{fill:#fff} .abhcls-1{fill:none}…" at bounding box center [434, 206] width 869 height 412
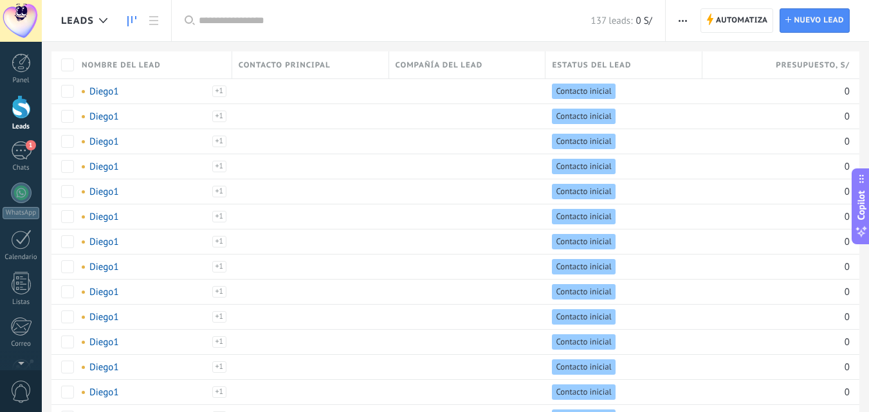
click at [129, 22] on icon at bounding box center [131, 21] width 9 height 10
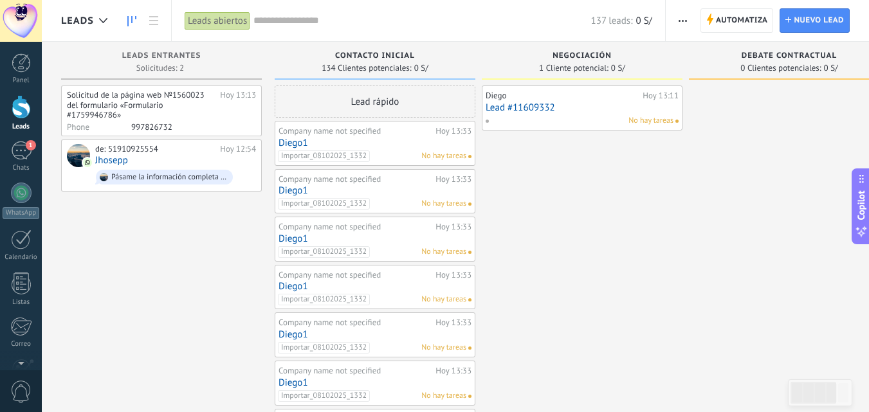
click at [295, 139] on link "Diego1" at bounding box center [374, 143] width 193 height 11
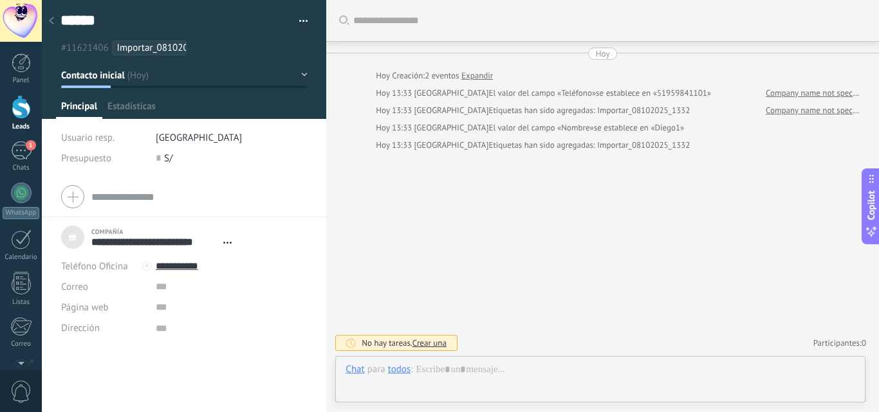
scroll to position [13, 0]
click at [33, 113] on link "Leads" at bounding box center [21, 113] width 42 height 36
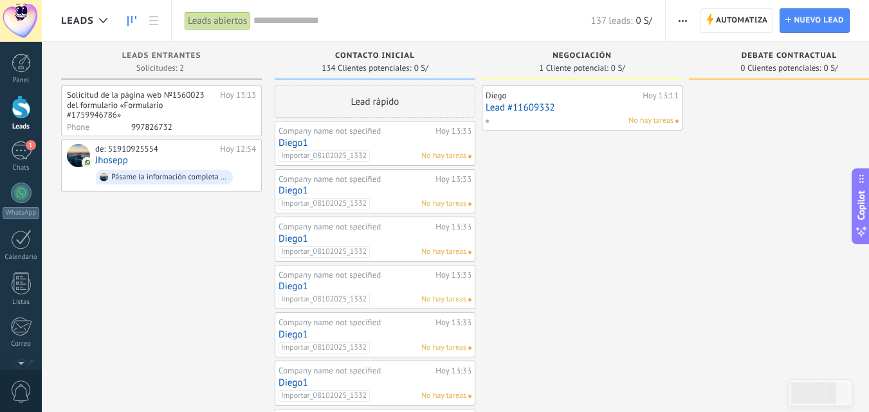
click at [145, 157] on div "de: 51910925554 Hoy 12:54 Jhosepp Pásame la información completa Diego" at bounding box center [175, 166] width 161 height 44
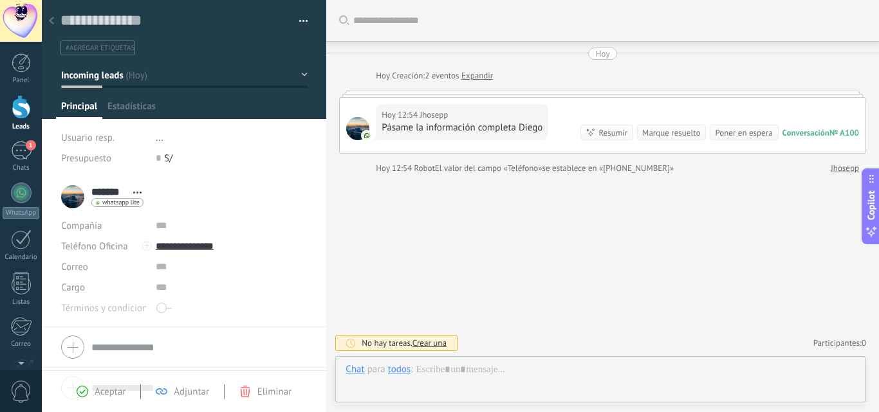
scroll to position [19, 0]
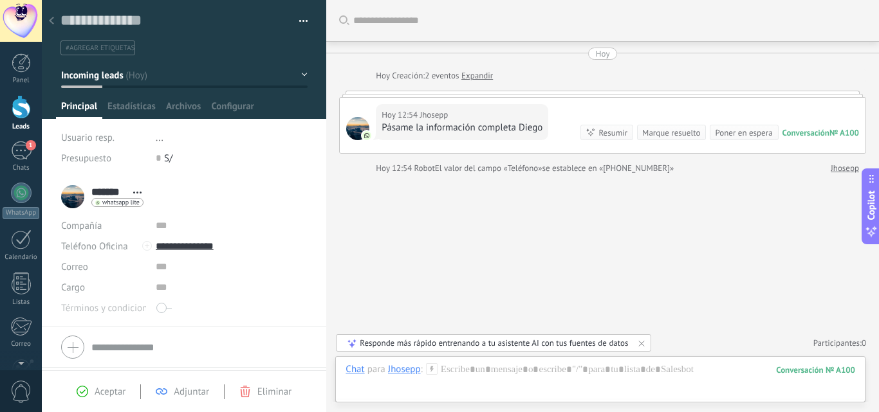
click at [16, 104] on div at bounding box center [21, 107] width 19 height 24
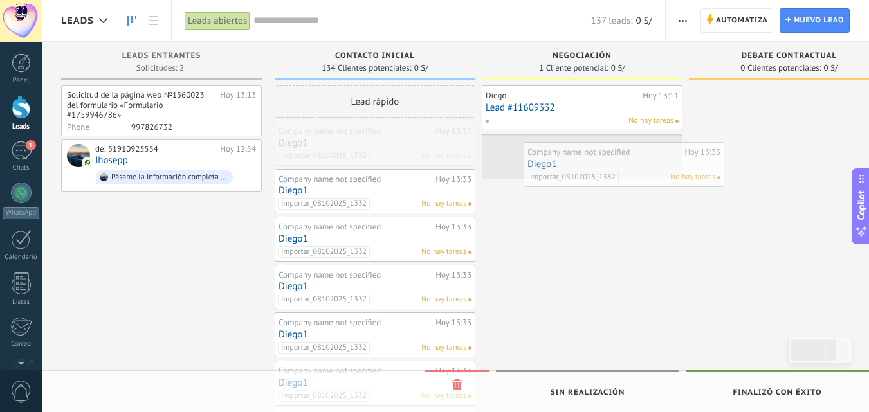
drag, startPoint x: 323, startPoint y: 141, endPoint x: 569, endPoint y: 163, distance: 246.0
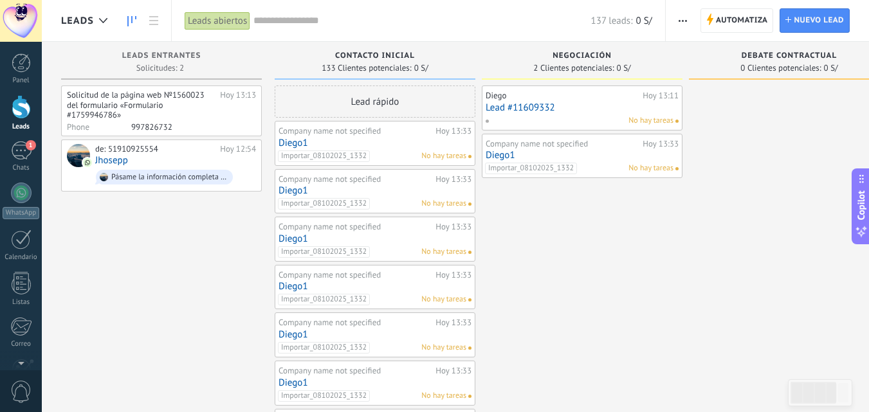
click at [510, 151] on link "Diego1" at bounding box center [582, 155] width 193 height 11
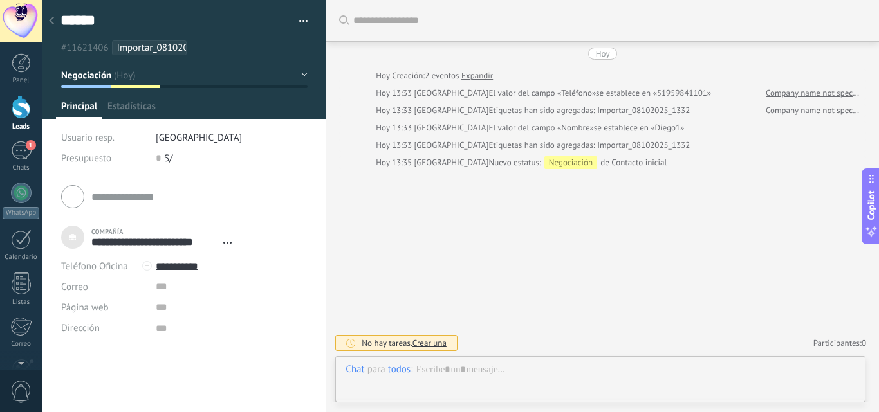
scroll to position [13, 0]
click at [204, 269] on input "**********" at bounding box center [232, 266] width 152 height 21
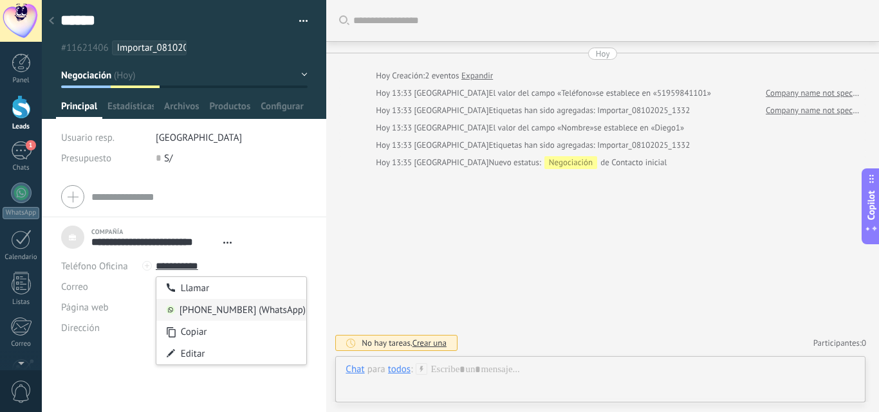
click at [231, 307] on div "51910925554 (WhatsApp)" at bounding box center [231, 310] width 150 height 22
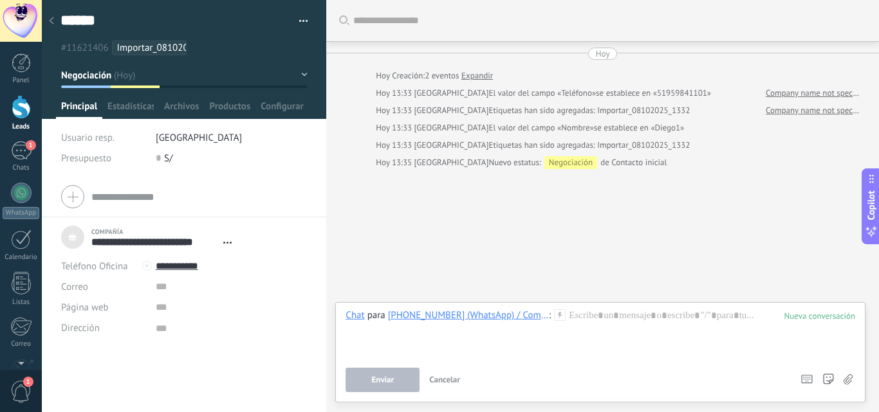
click at [14, 100] on div at bounding box center [21, 107] width 19 height 24
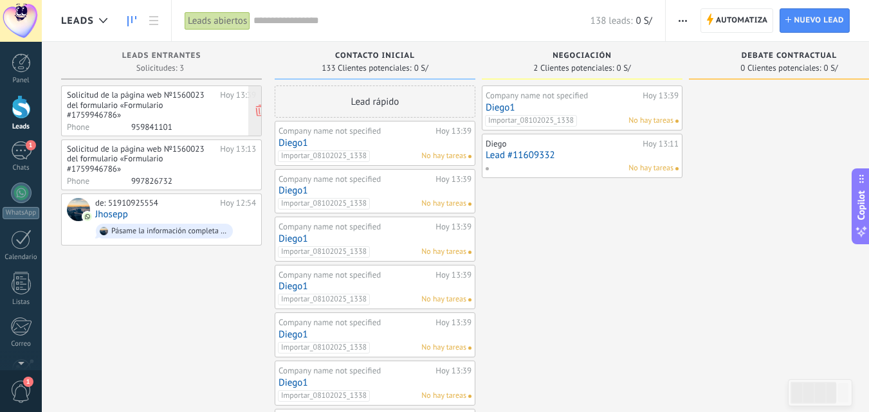
click at [188, 111] on div "Solicitud de la página web №1560023 del formulario «Formulario #1759946786»" at bounding box center [141, 105] width 149 height 30
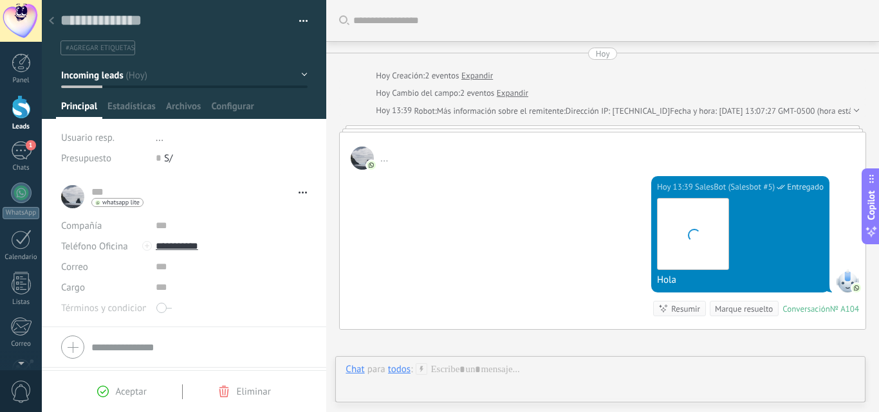
scroll to position [142, 0]
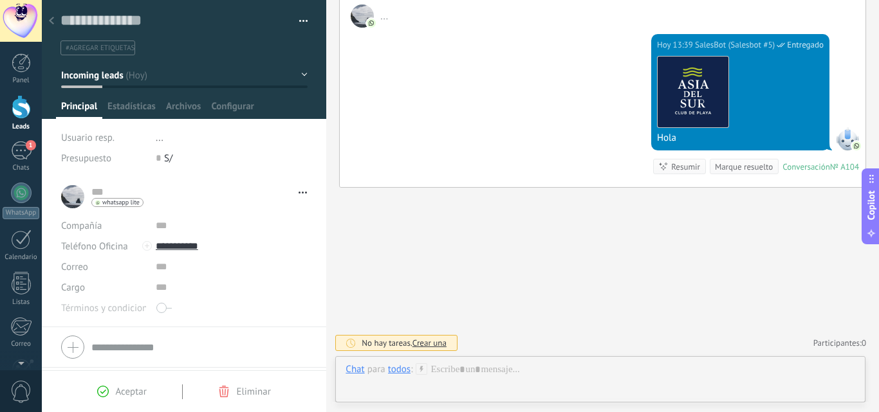
click at [52, 21] on icon at bounding box center [51, 21] width 5 height 8
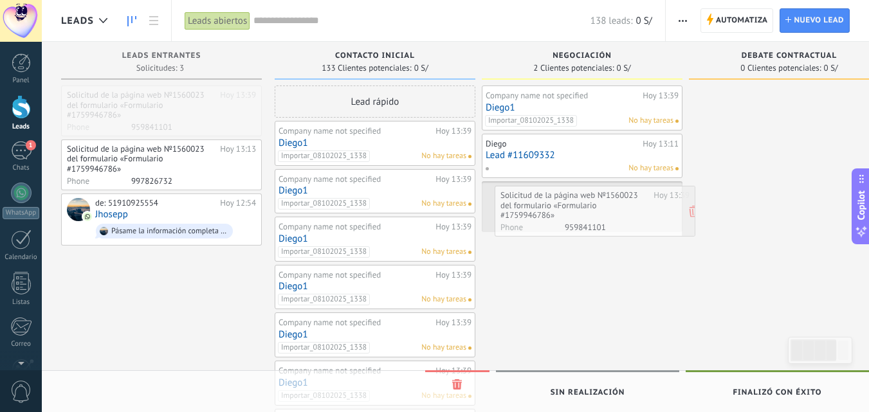
drag, startPoint x: 196, startPoint y: 105, endPoint x: 629, endPoint y: 205, distance: 444.3
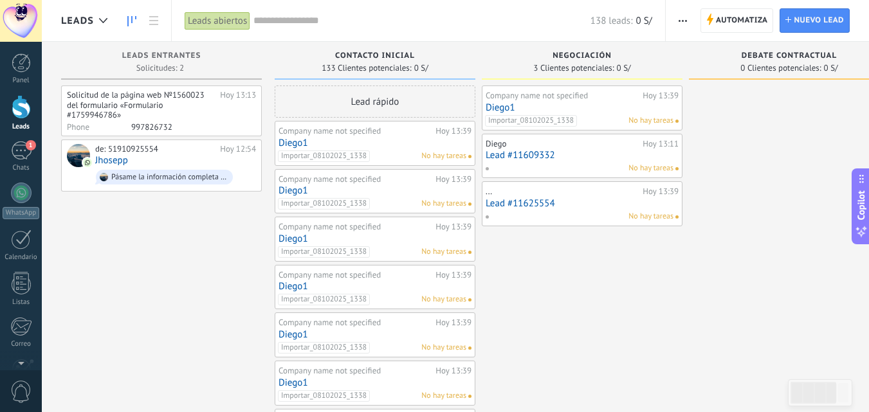
click at [577, 203] on link "Lead #11625554" at bounding box center [582, 203] width 193 height 11
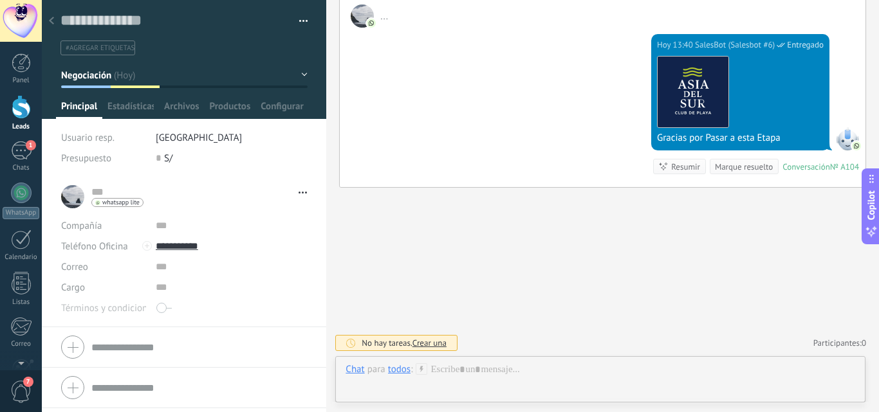
click at [24, 108] on div at bounding box center [21, 107] width 19 height 24
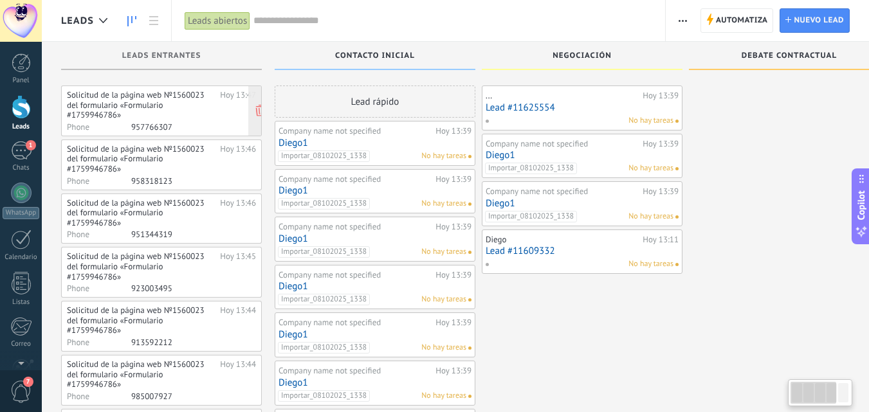
click at [138, 113] on div "Solicitud de la página web №1560023 del formulario «Formulario #1759946786»" at bounding box center [141, 105] width 149 height 30
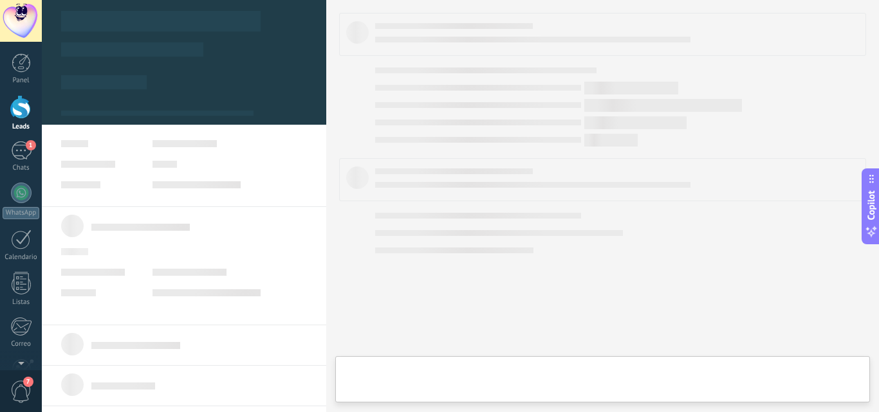
type textarea "**********"
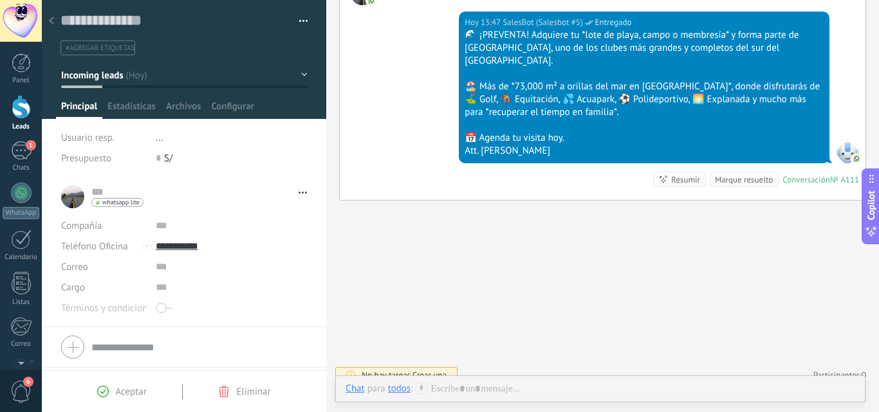
scroll to position [100, 0]
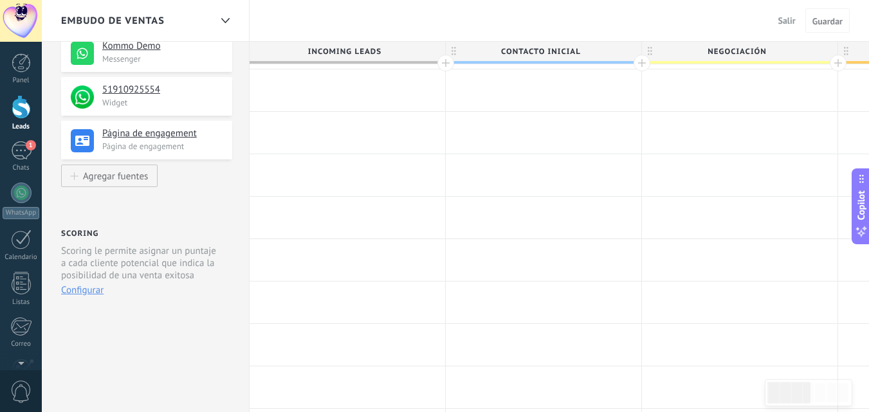
click at [21, 109] on div at bounding box center [21, 107] width 19 height 24
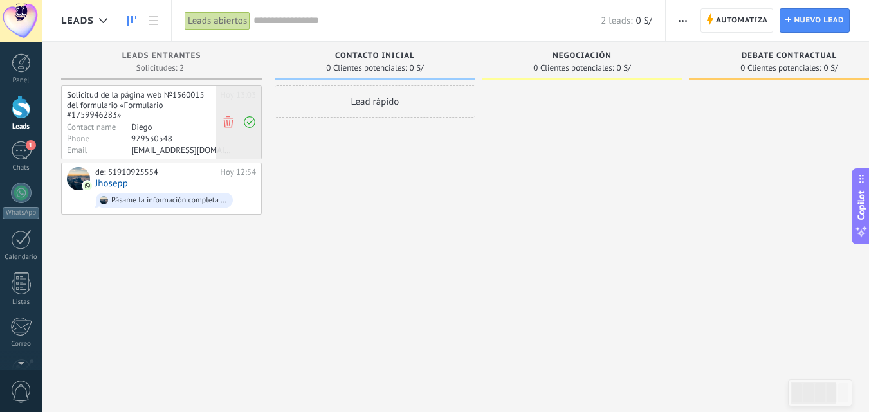
click at [227, 121] on use at bounding box center [228, 122] width 10 height 12
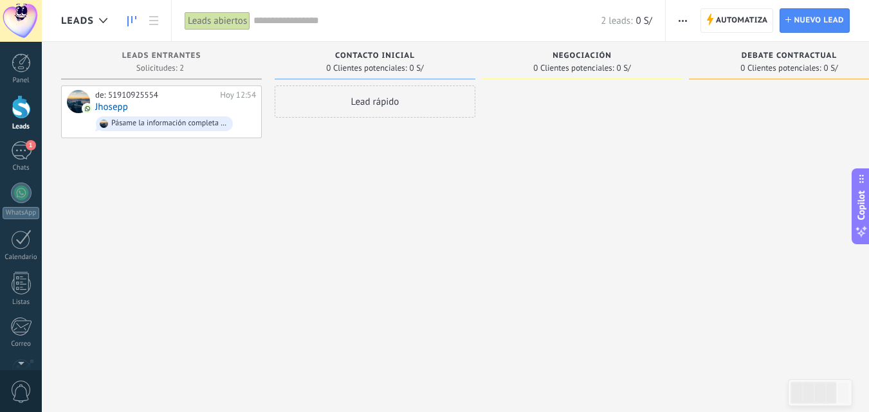
click at [27, 107] on div at bounding box center [21, 107] width 19 height 24
click at [17, 147] on div "1" at bounding box center [21, 150] width 21 height 19
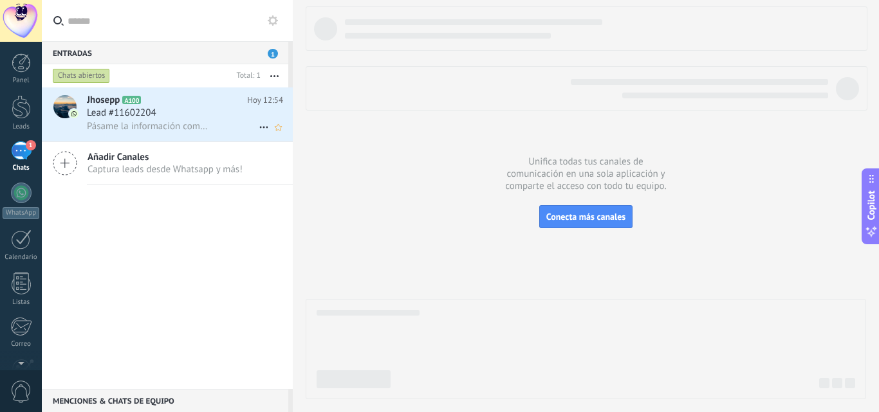
click at [149, 117] on span "Lead #11602204" at bounding box center [121, 113] width 69 height 13
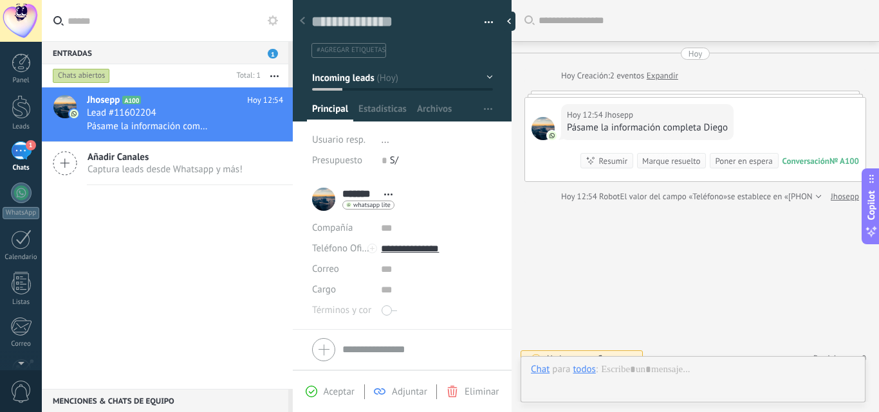
scroll to position [15, 0]
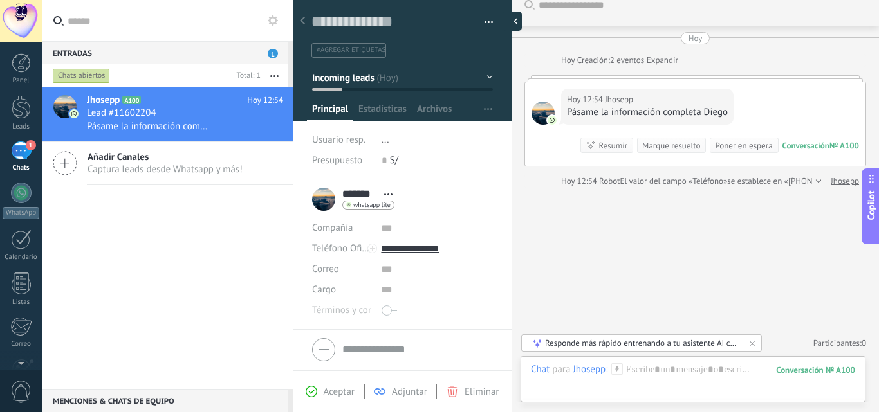
click at [513, 21] on div at bounding box center [511, 21] width 19 height 19
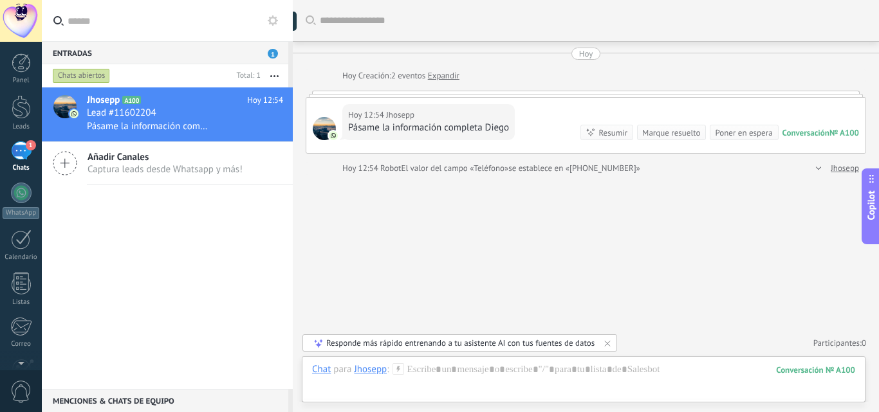
scroll to position [0, 0]
click at [19, 106] on div at bounding box center [21, 107] width 19 height 24
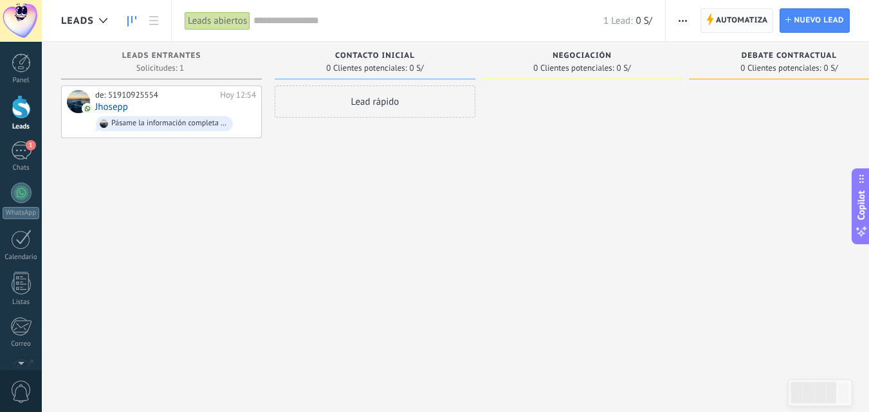
click at [741, 17] on span "Automatiza" at bounding box center [742, 20] width 52 height 23
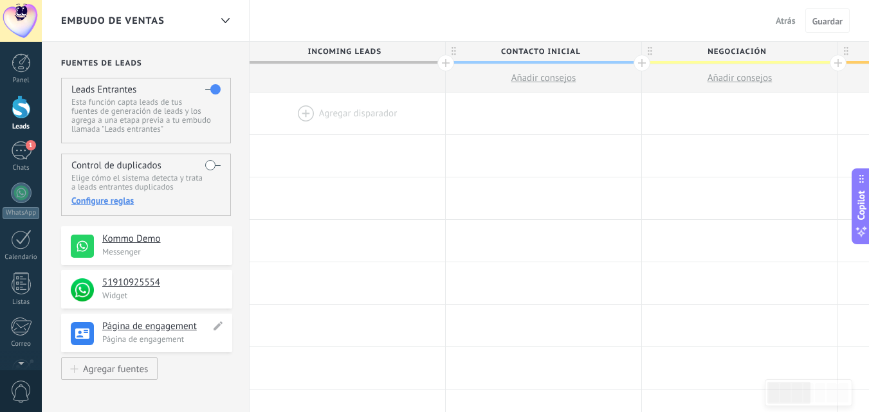
click at [169, 328] on h4 "Página de engagement" at bounding box center [156, 326] width 108 height 13
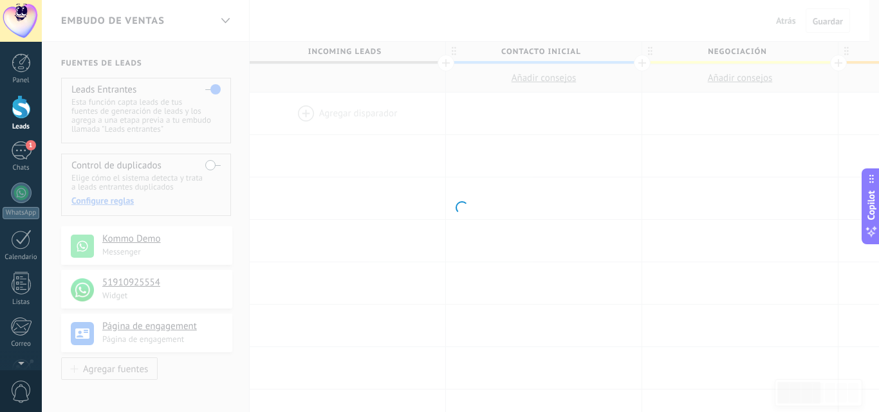
type textarea "**********"
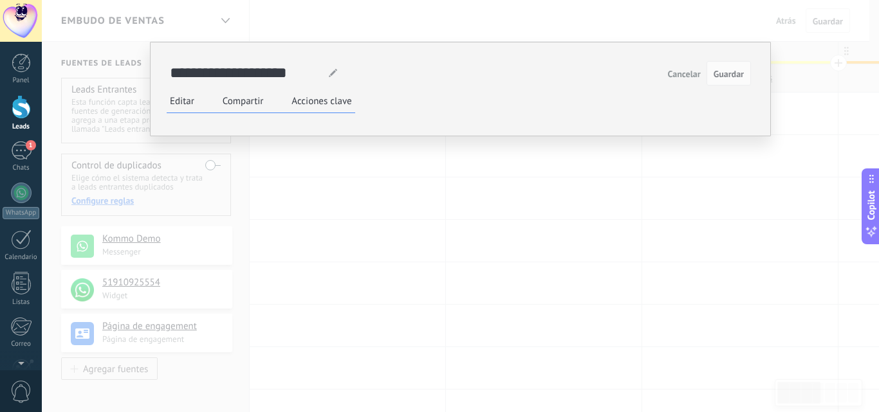
scroll to position [129, 0]
click at [0, 0] on div "Formulario web" at bounding box center [0, 0] width 0 height 0
click at [0, 0] on span "Añadir formulario" at bounding box center [0, 0] width 0 height 0
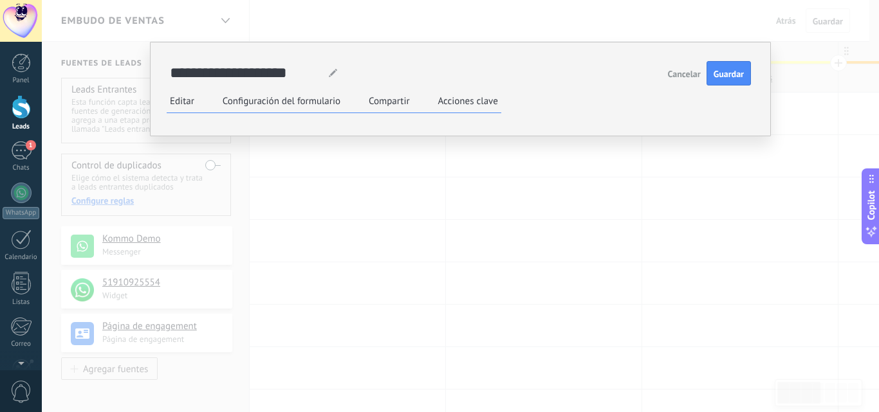
scroll to position [64, 0]
click at [0, 0] on div "**********" at bounding box center [0, 0] width 0 height 0
click at [0, 0] on use at bounding box center [0, 0] width 0 height 0
click at [0, 0] on icon at bounding box center [0, 0] width 0 height 0
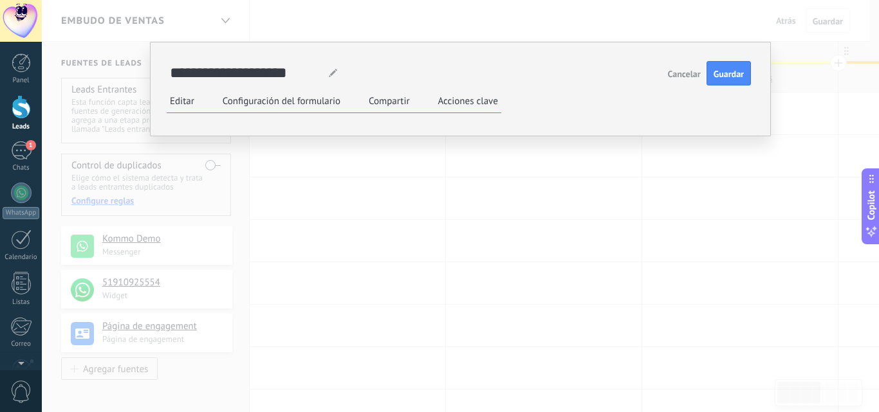
click at [0, 0] on icon at bounding box center [0, 0] width 0 height 0
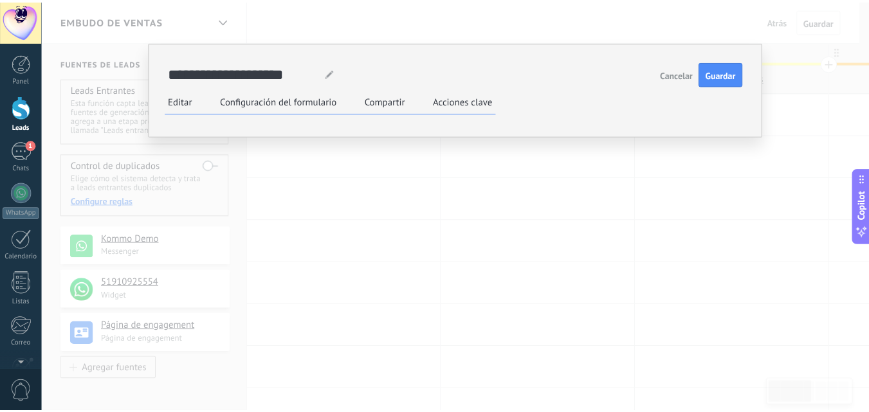
scroll to position [0, 0]
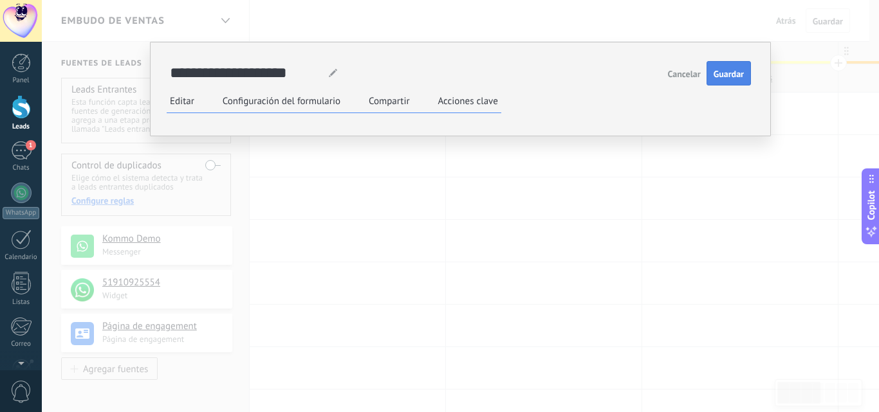
click at [721, 66] on button "Guardar" at bounding box center [728, 73] width 44 height 24
click at [377, 98] on label "Compartir" at bounding box center [389, 101] width 41 height 12
click at [0, 0] on div "Copie y envíe el enlace al cliente [URL][DOMAIN_NAME]" at bounding box center [0, 0] width 0 height 0
click at [0, 0] on link "[URL][DOMAIN_NAME]" at bounding box center [0, 0] width 0 height 0
click at [675, 77] on span "Cancelar" at bounding box center [684, 73] width 33 height 9
